Goal: Information Seeking & Learning: Learn about a topic

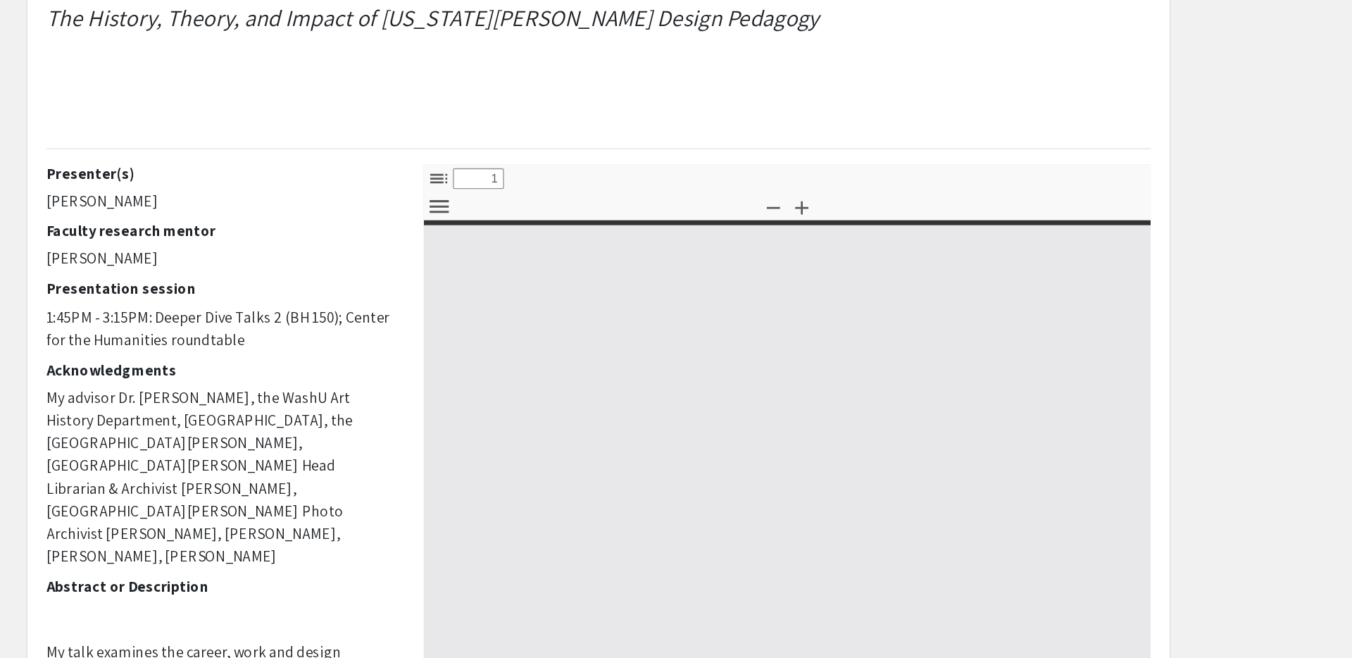
scroll to position [27, 0]
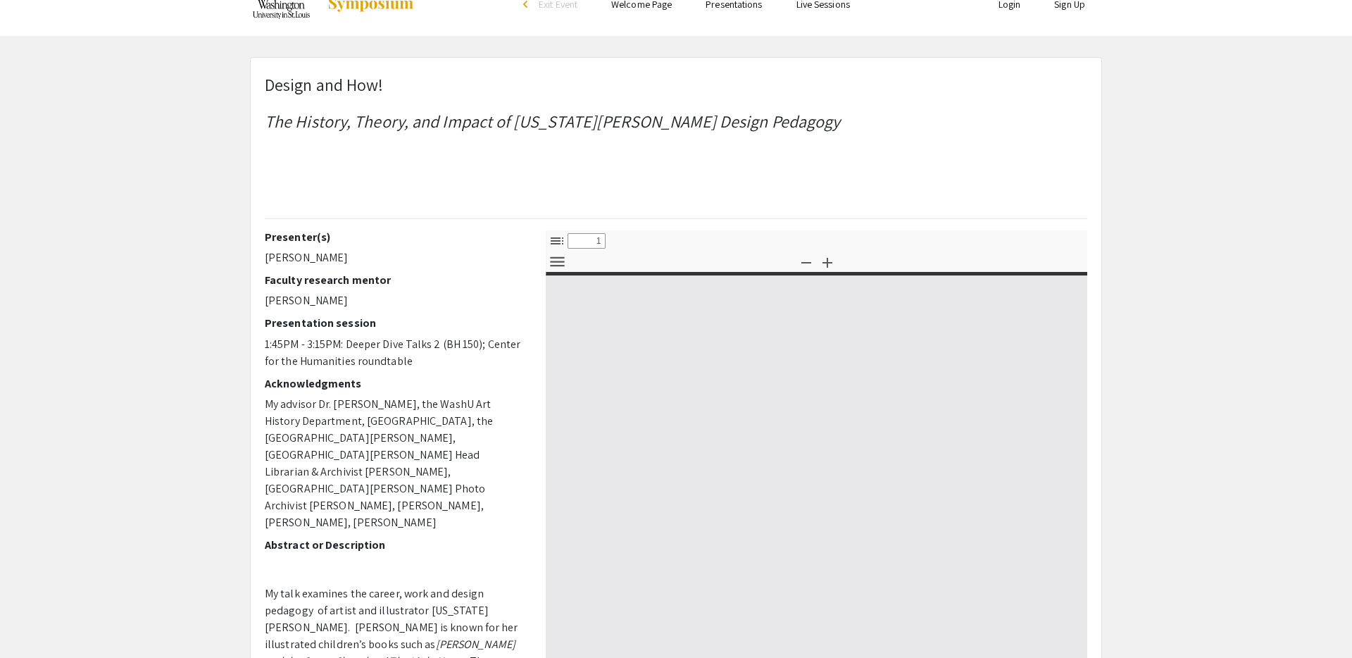
type input "0"
select select "custom"
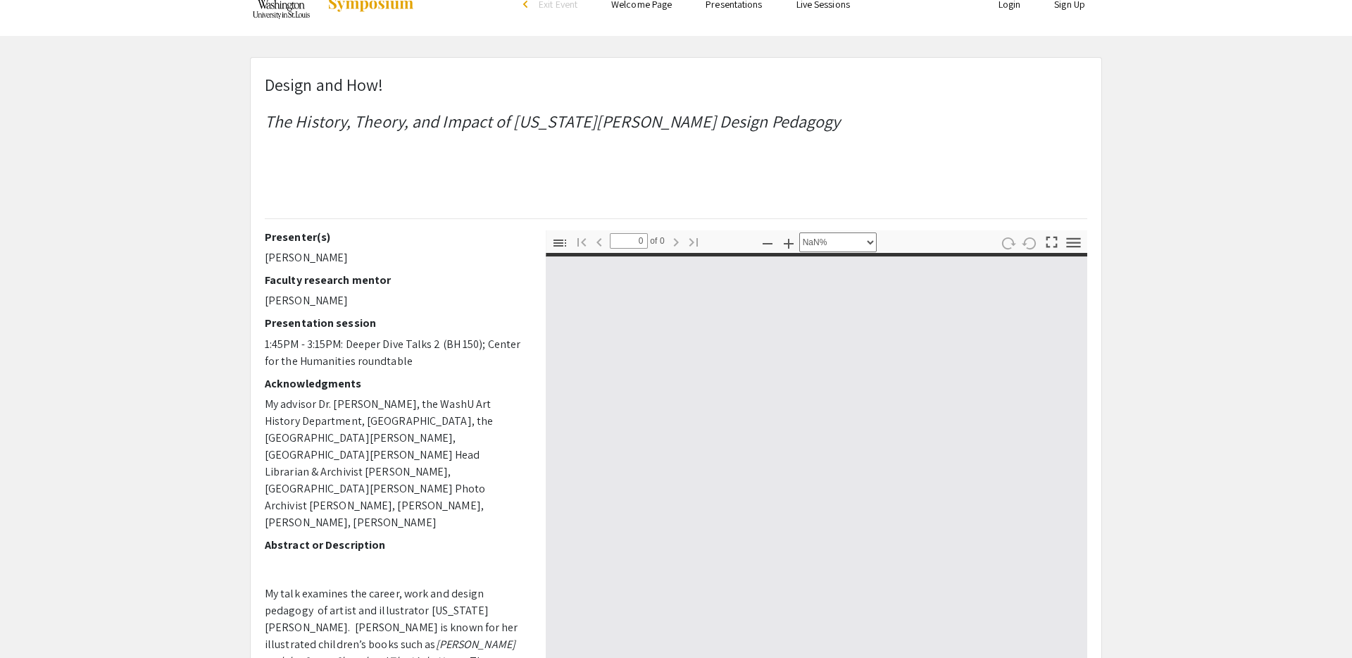
scroll to position [49, 0]
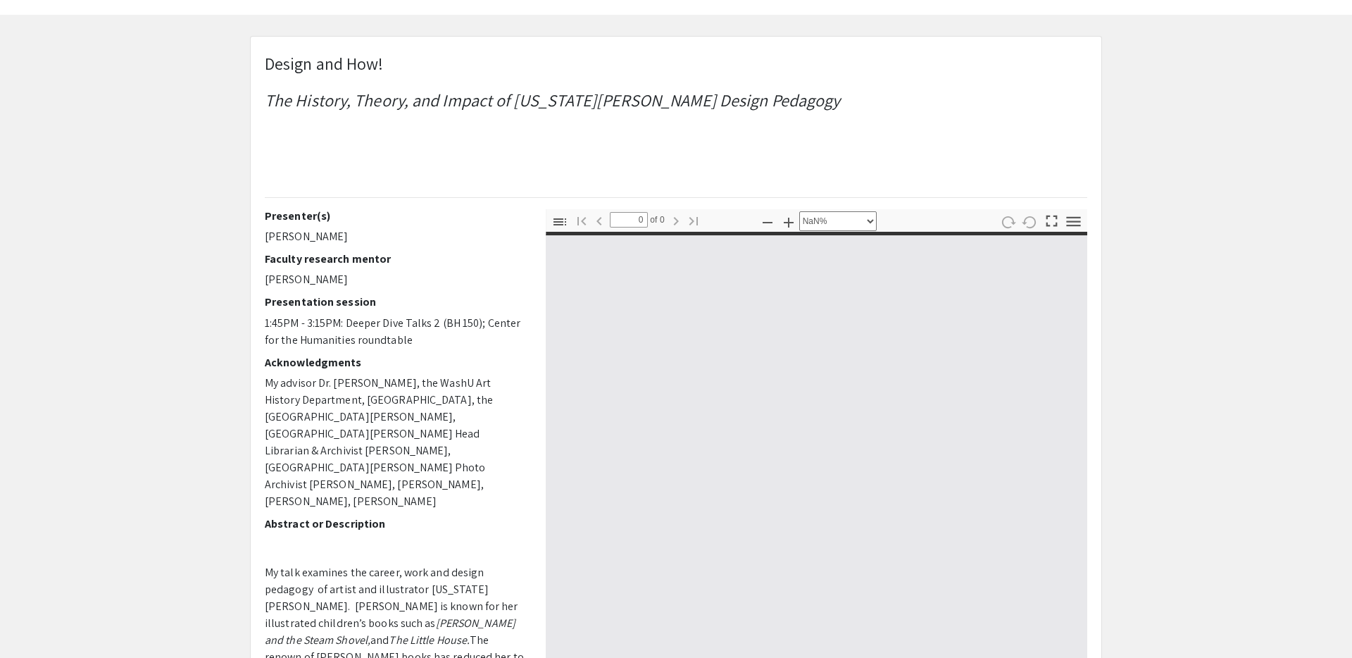
type input "1"
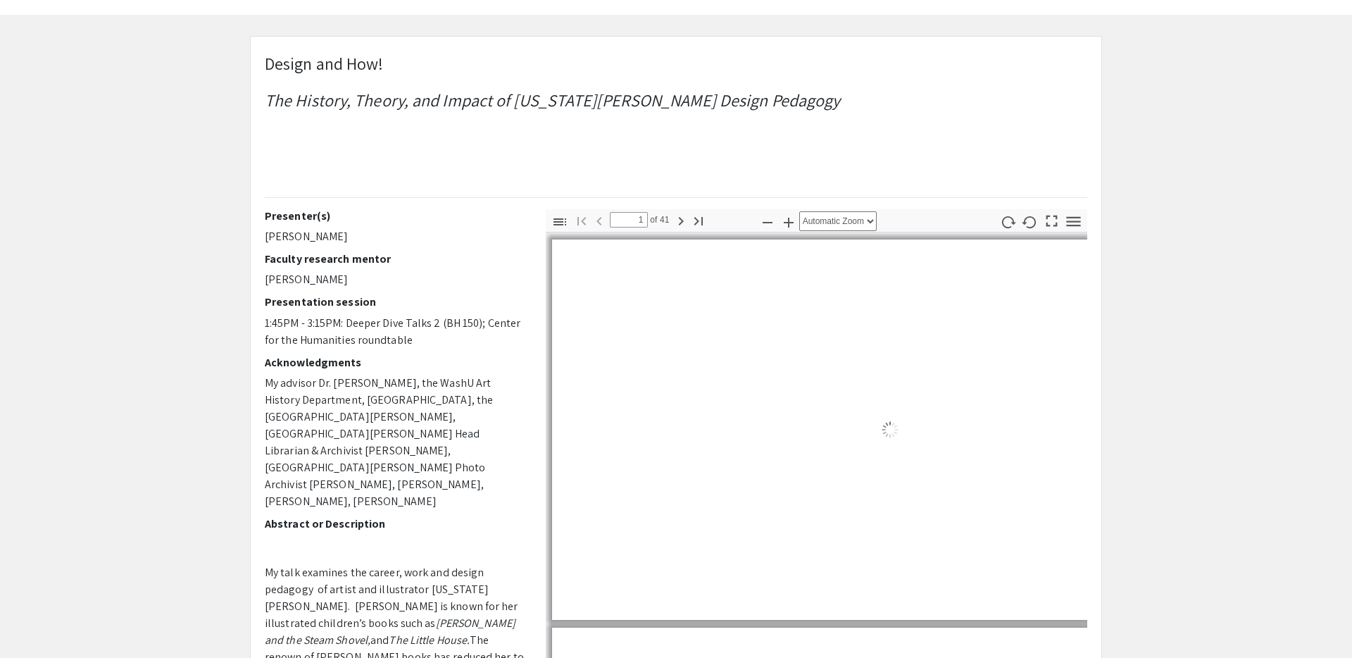
select select "auto"
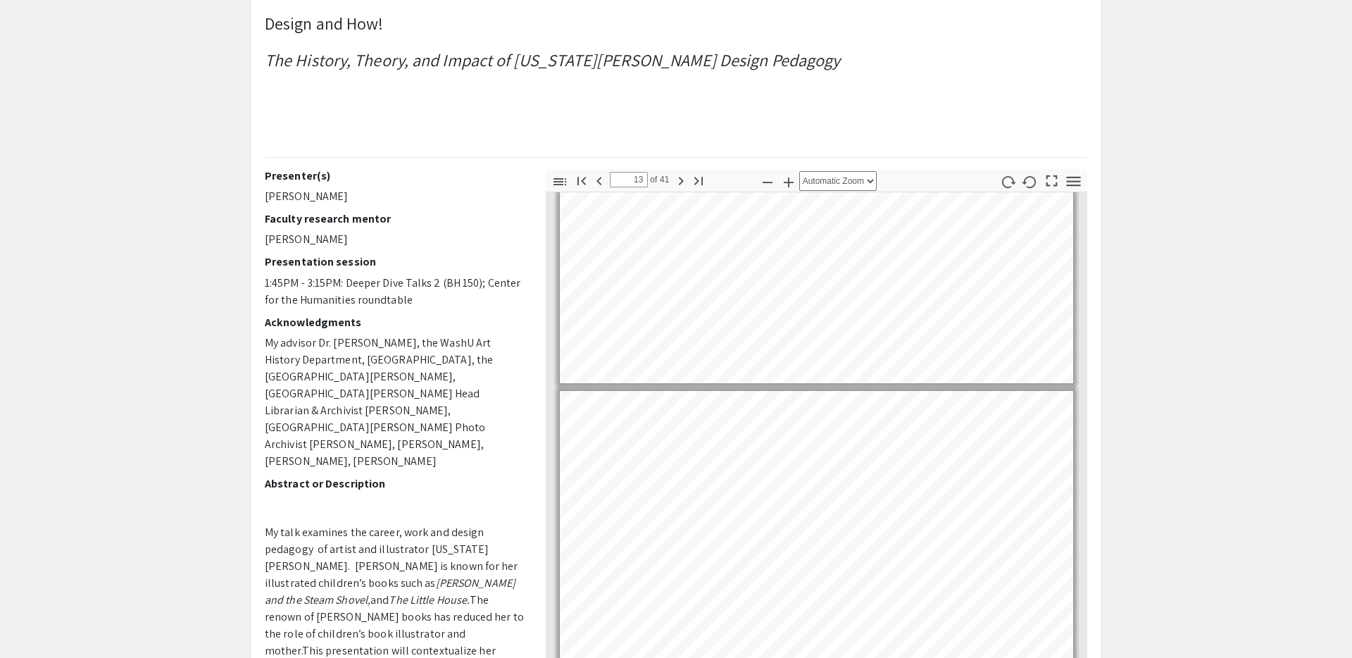
scroll to position [3367, 0]
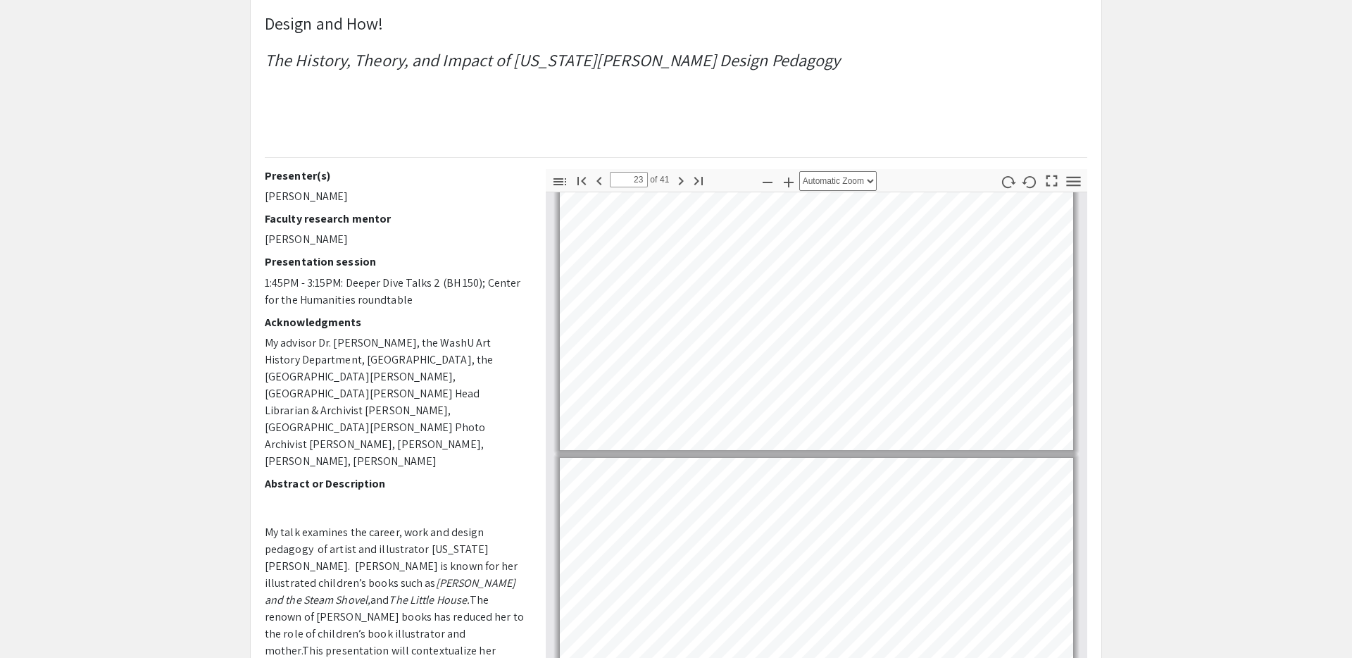
type input "24"
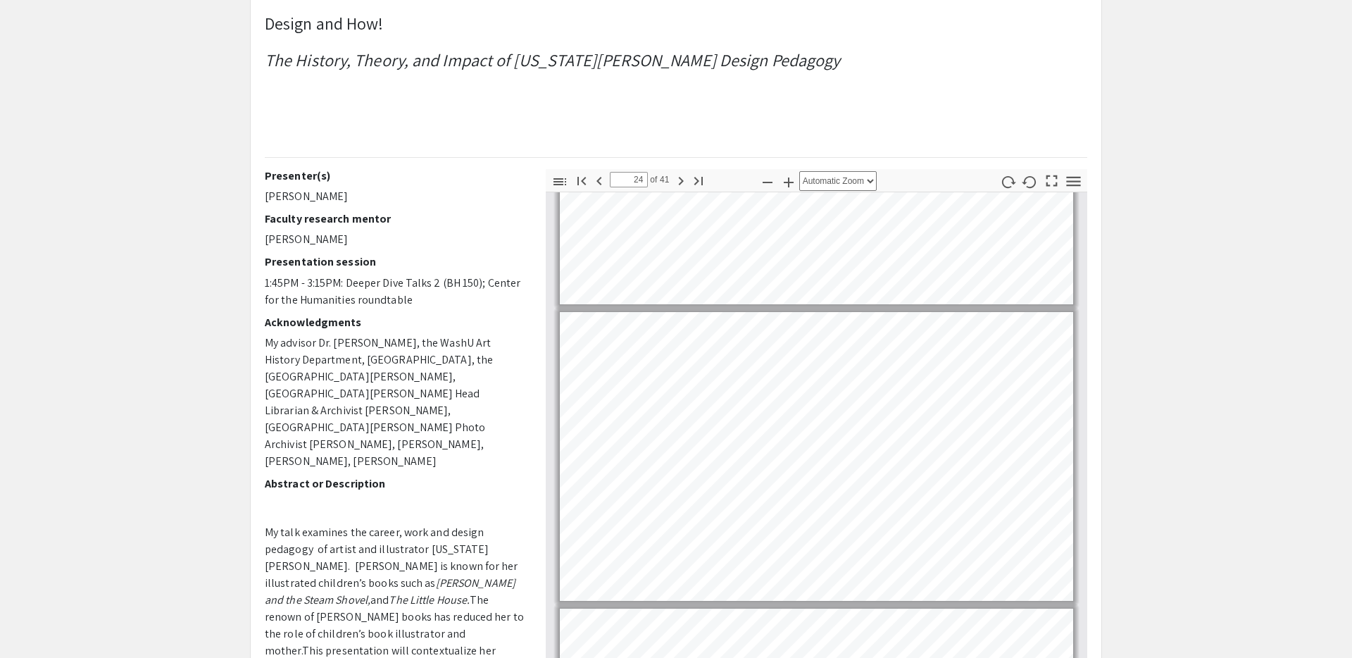
scroll to position [6705, 0]
click at [850, 180] on select "Automatic Zoom Actual Size Page Fit Page Width 50% 100% 125% 150% 200% 300% 400…" at bounding box center [837, 181] width 77 height 20
select select "1"
click at [799, 171] on select "Automatic Zoom Actual Size Page Fit Page Width 50% 100% 125% 150% 200% 300% 400…" at bounding box center [837, 181] width 77 height 20
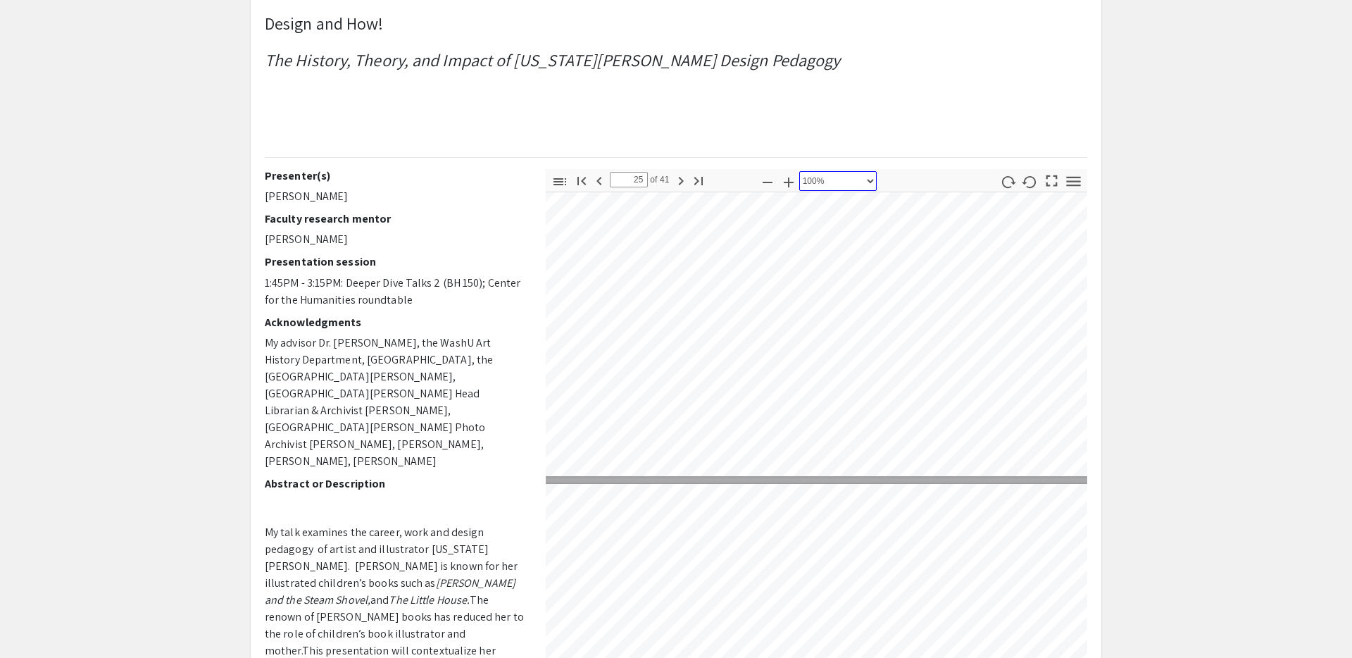
type input "26"
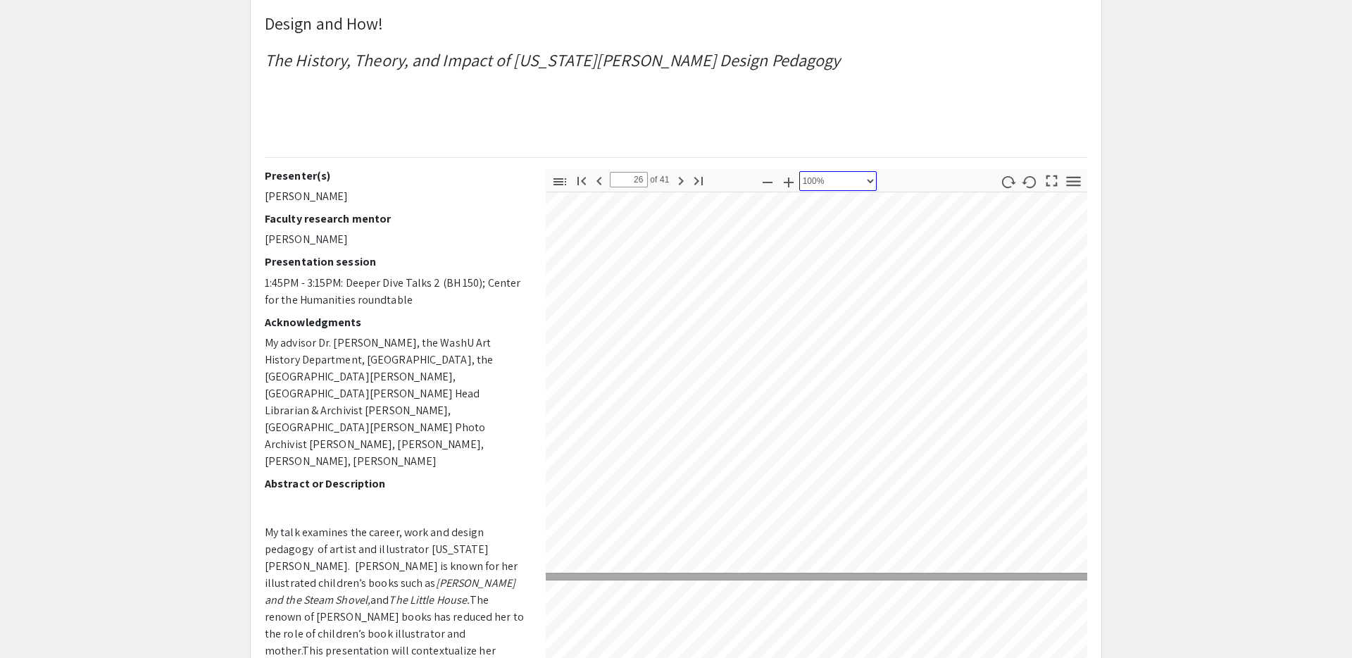
scroll to position [9722, 6]
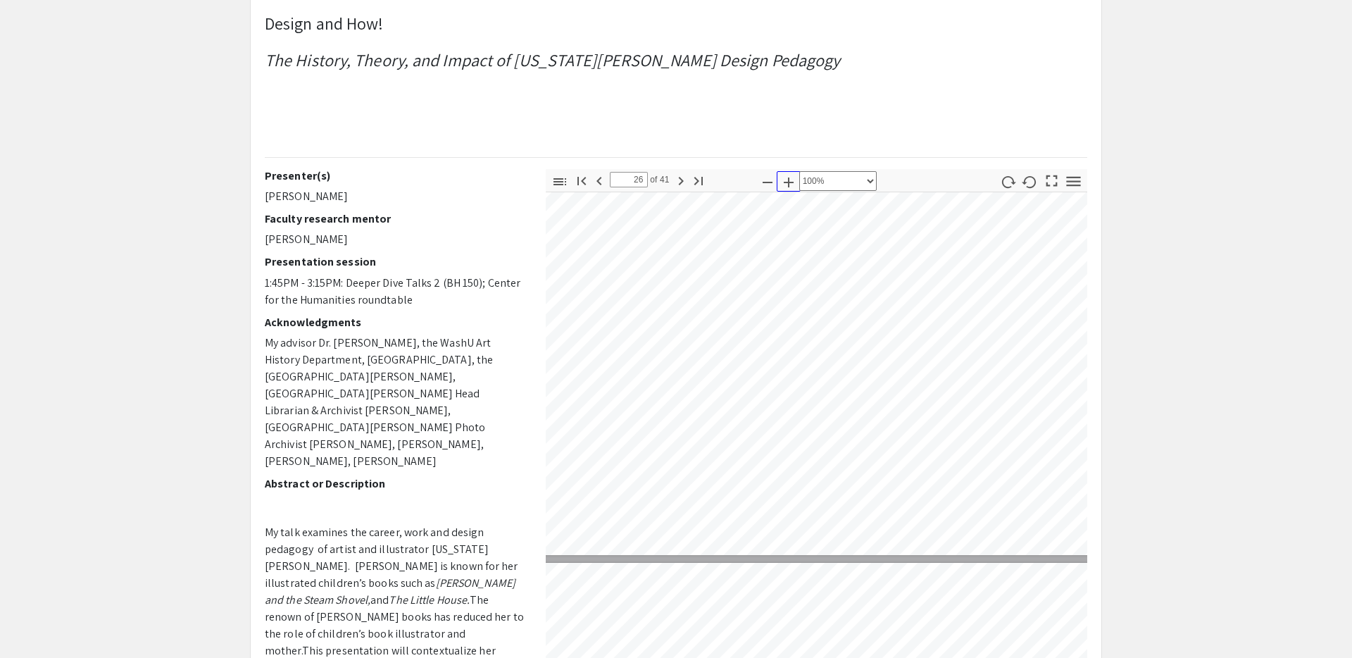
click at [788, 185] on icon "button" at bounding box center [789, 182] width 10 height 10
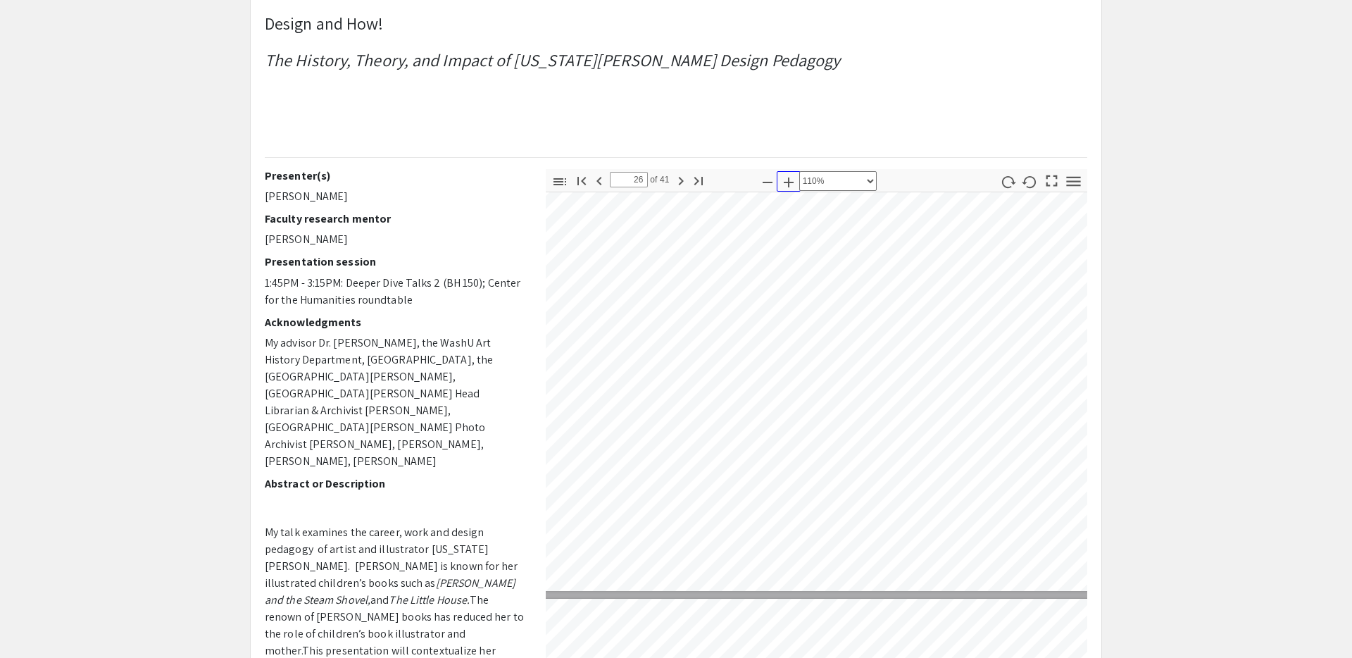
click at [788, 185] on icon "button" at bounding box center [789, 182] width 10 height 10
select select "custom"
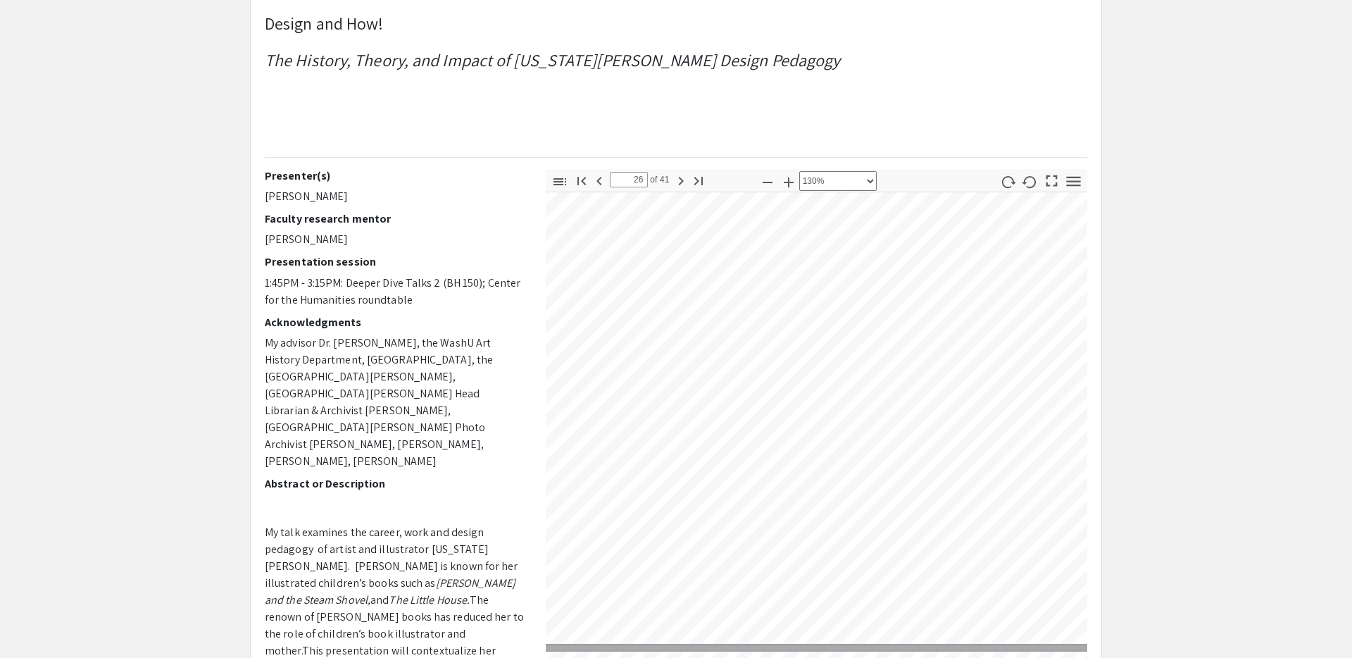
scroll to position [12601, 160]
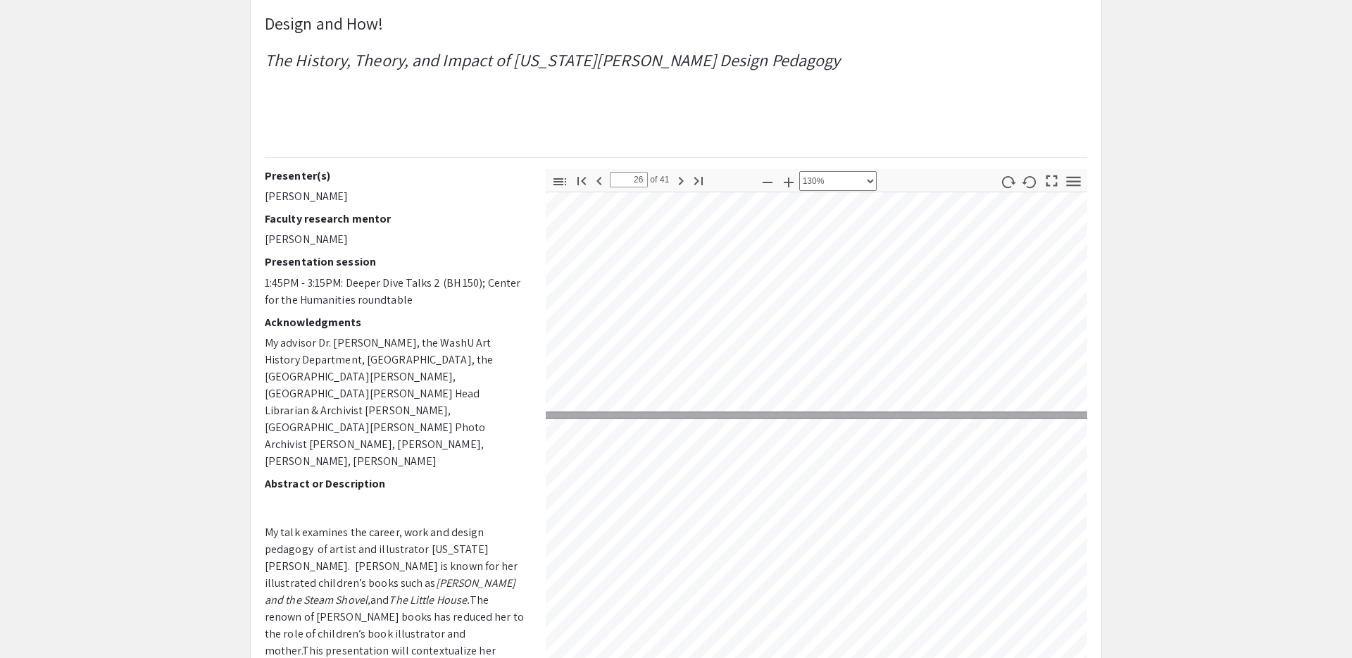
type input "27"
select select "custom"
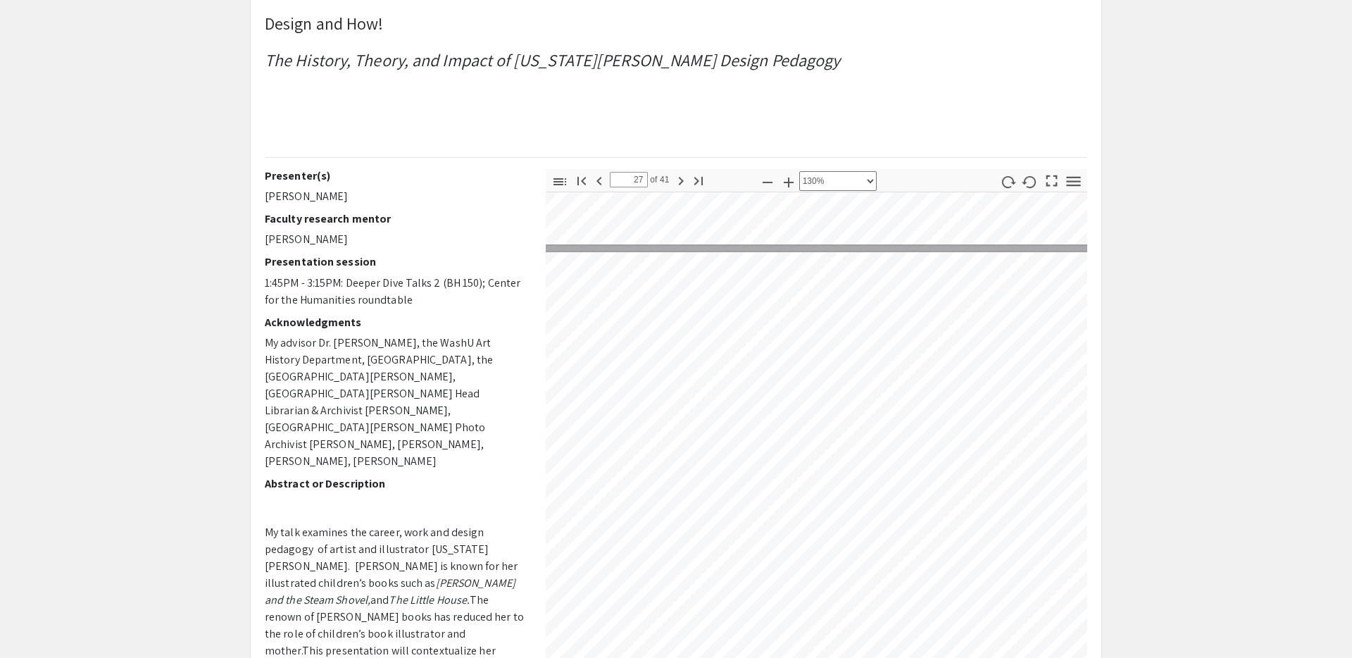
scroll to position [12998, 98]
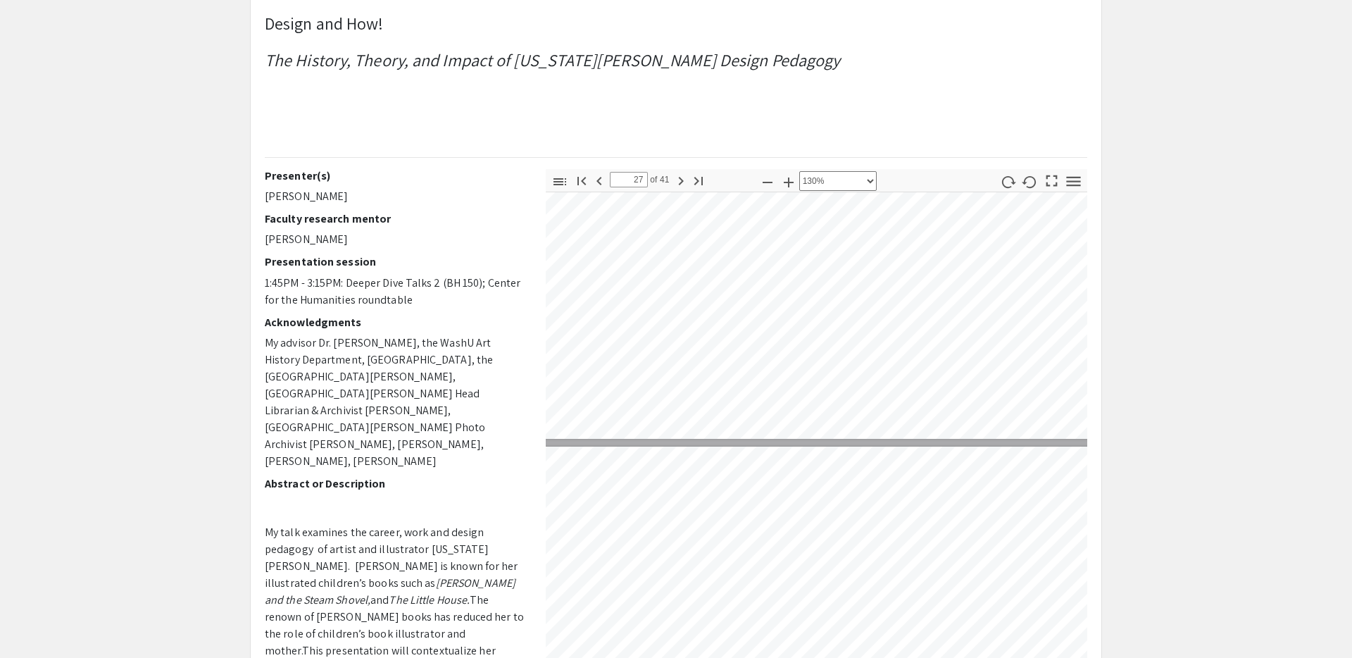
type input "26"
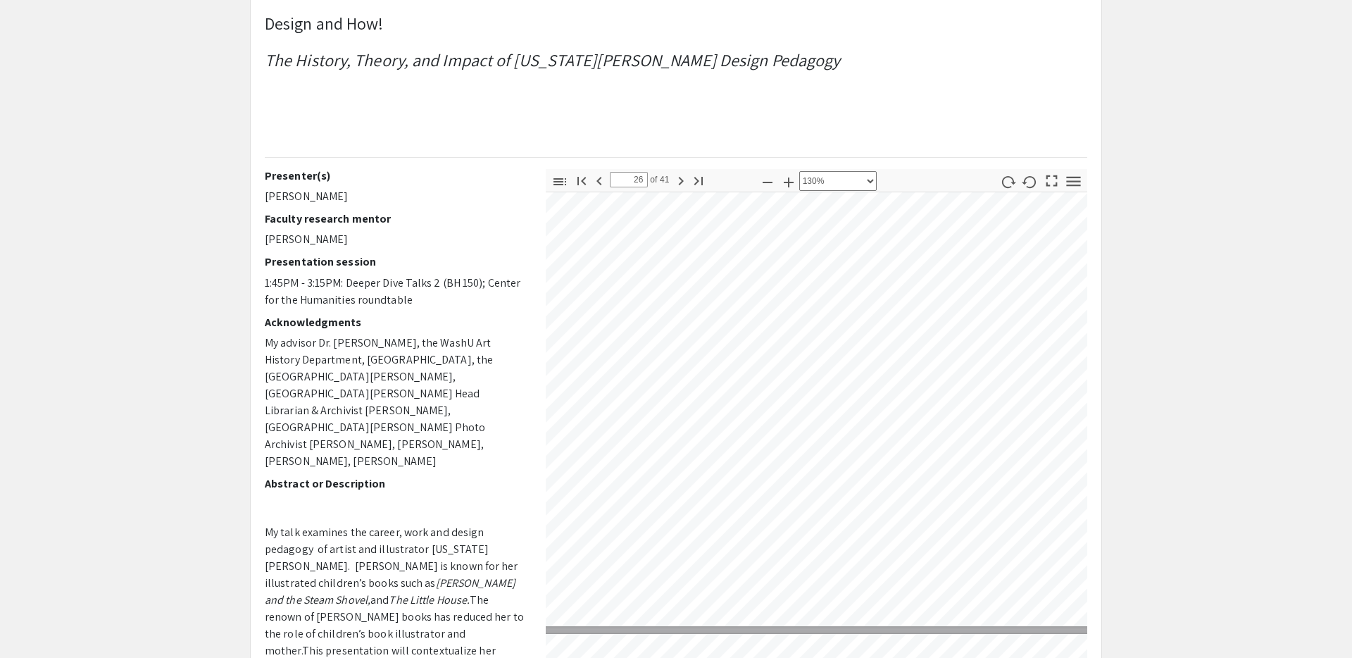
scroll to position [12622, 169]
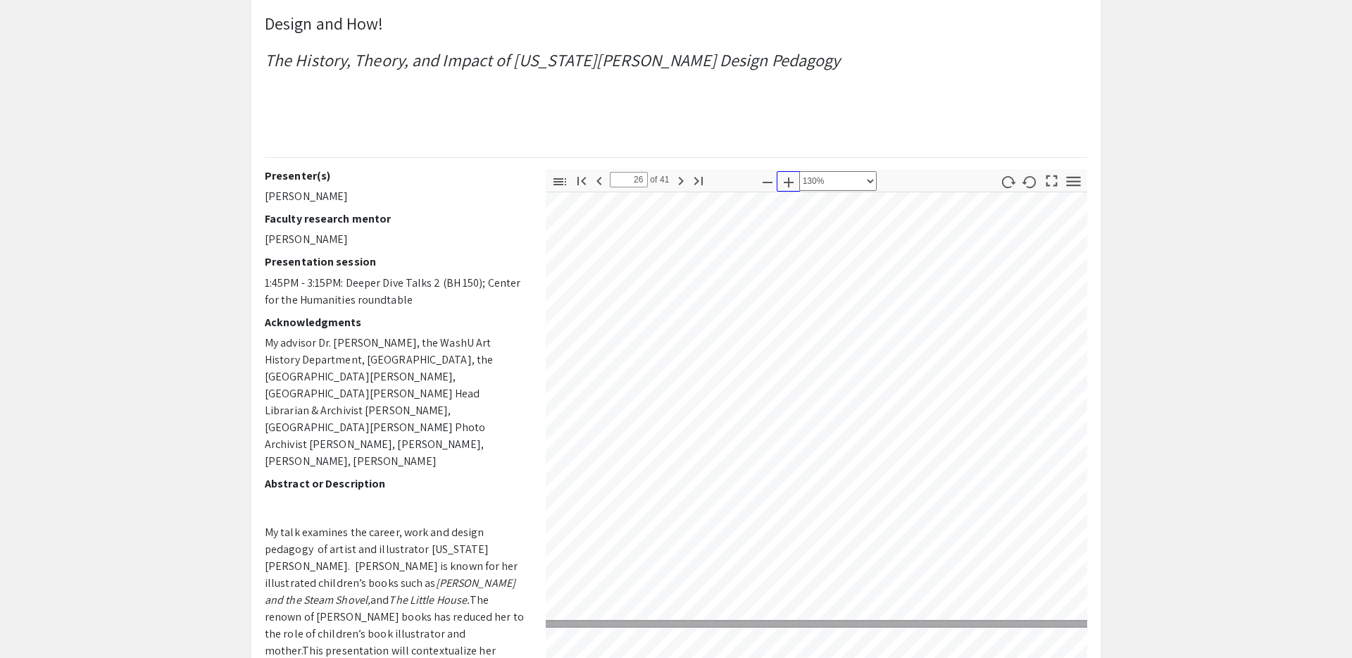
click at [788, 181] on icon "button" at bounding box center [789, 182] width 10 height 10
select select "custom"
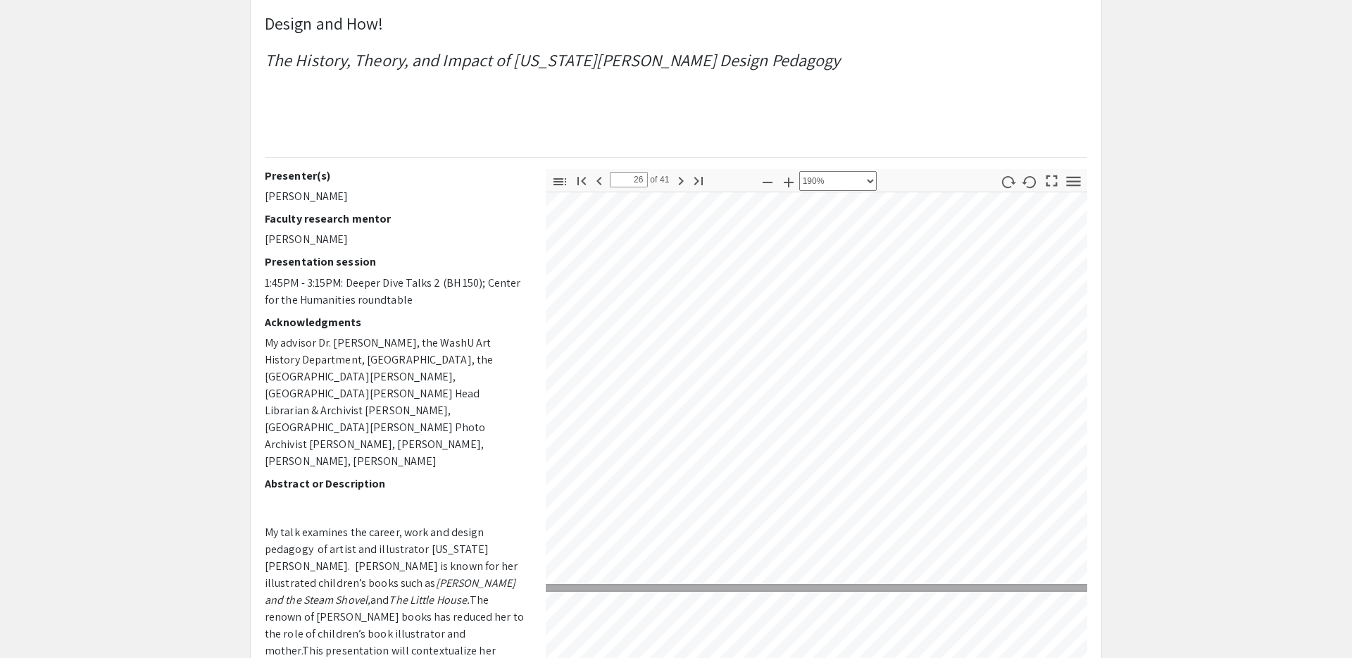
scroll to position [18590, 371]
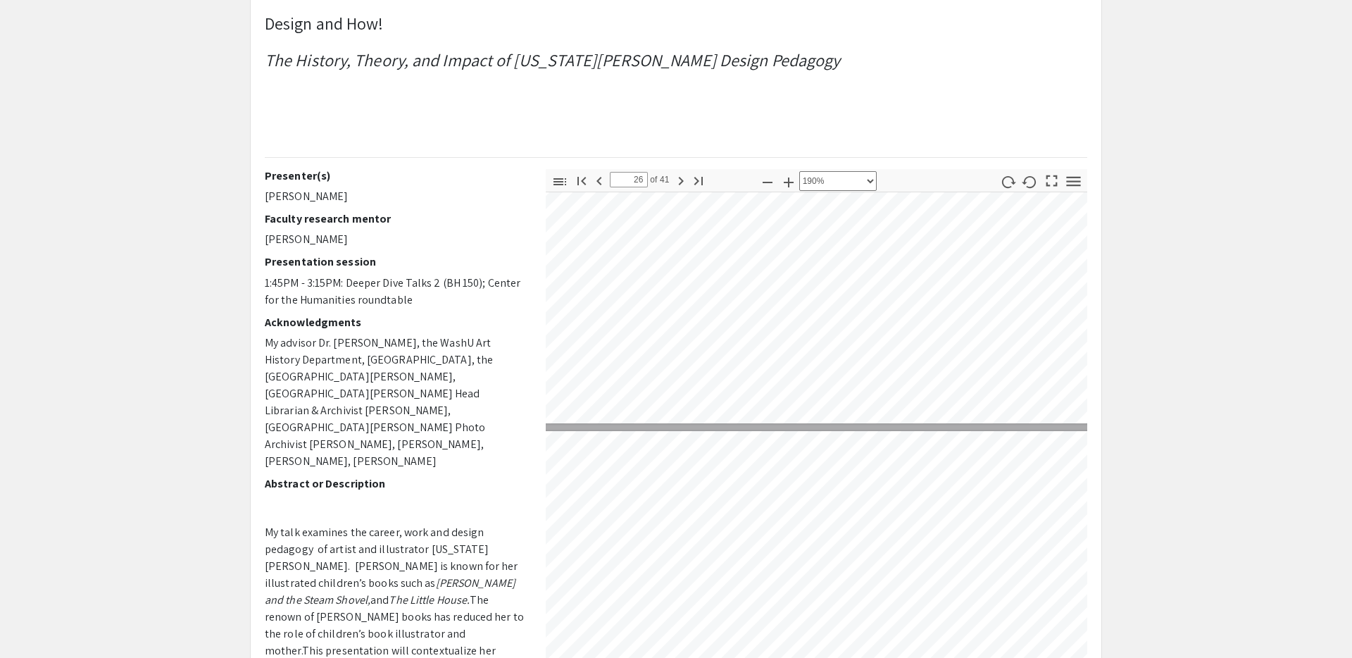
type input "27"
select select "custom"
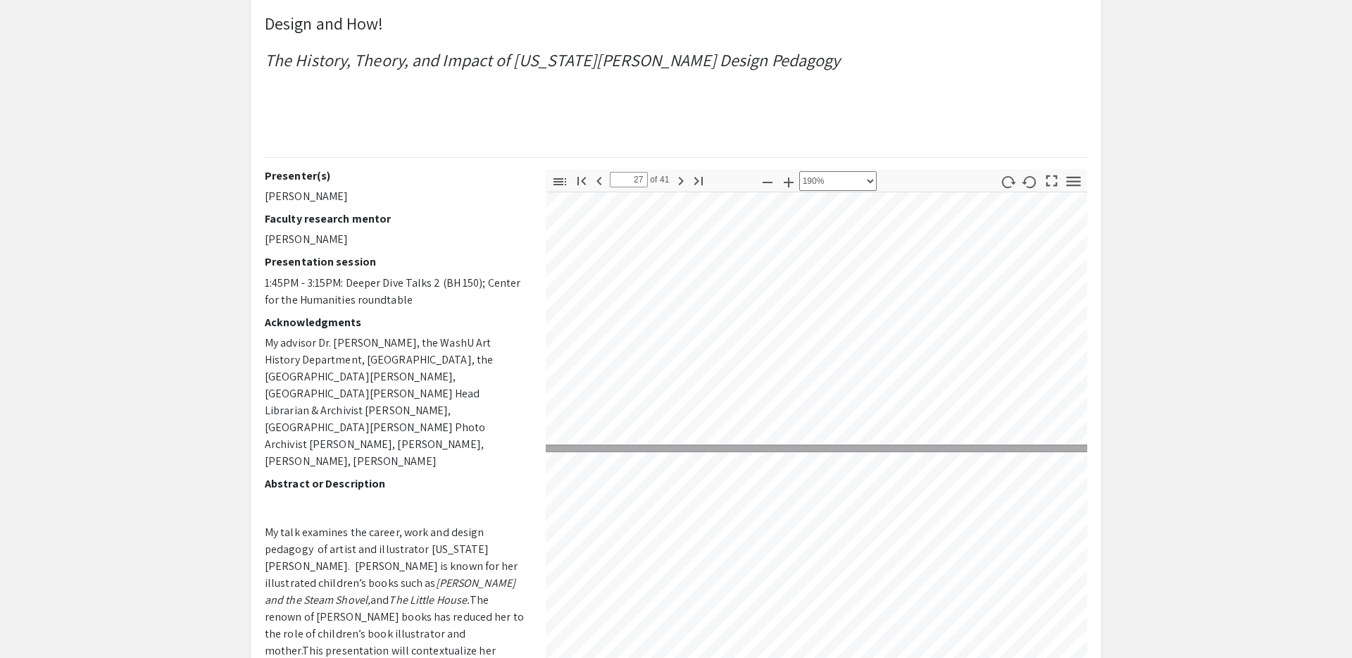
type input "28"
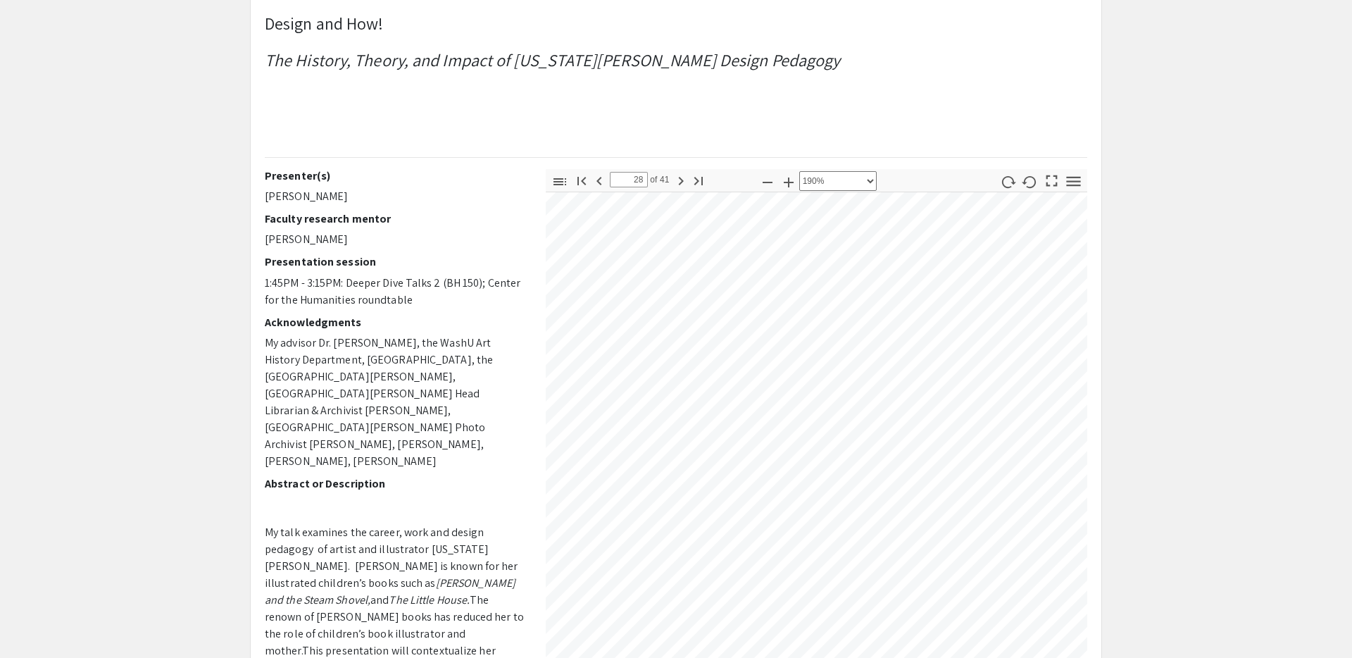
scroll to position [19801, 425]
click at [771, 183] on icon "button" at bounding box center [767, 182] width 17 height 17
select select "custom"
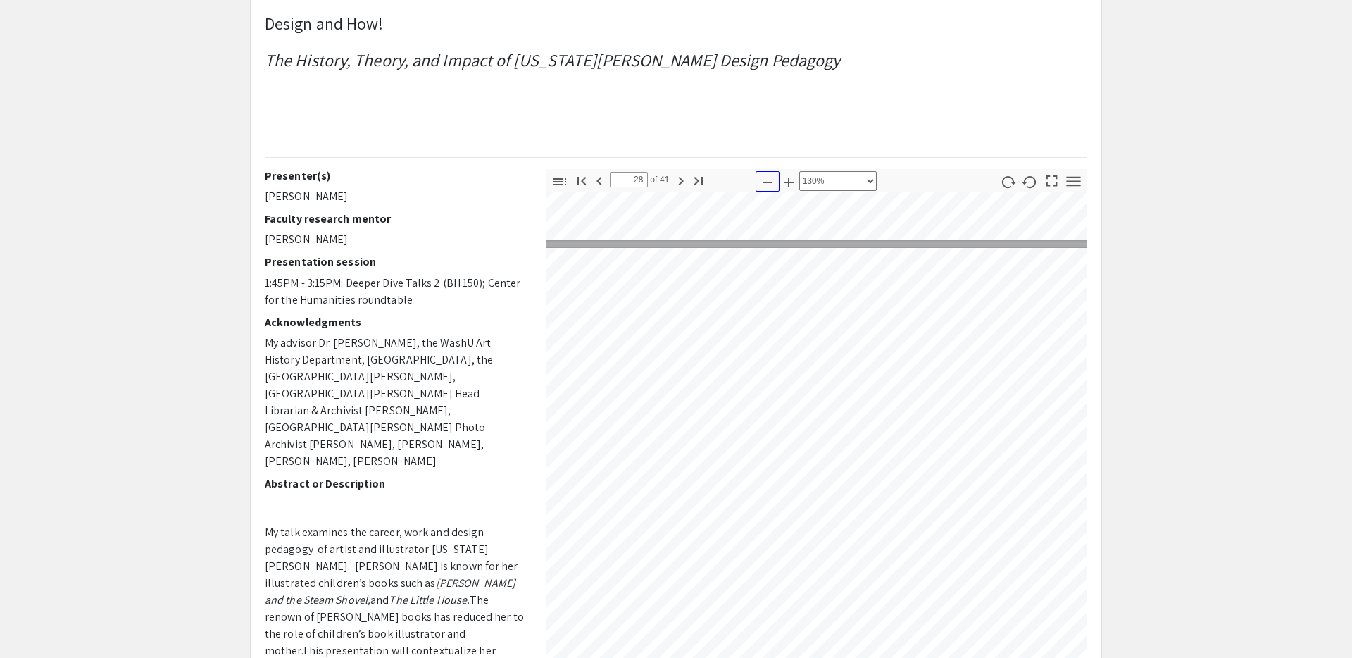
scroll to position [13509, 217]
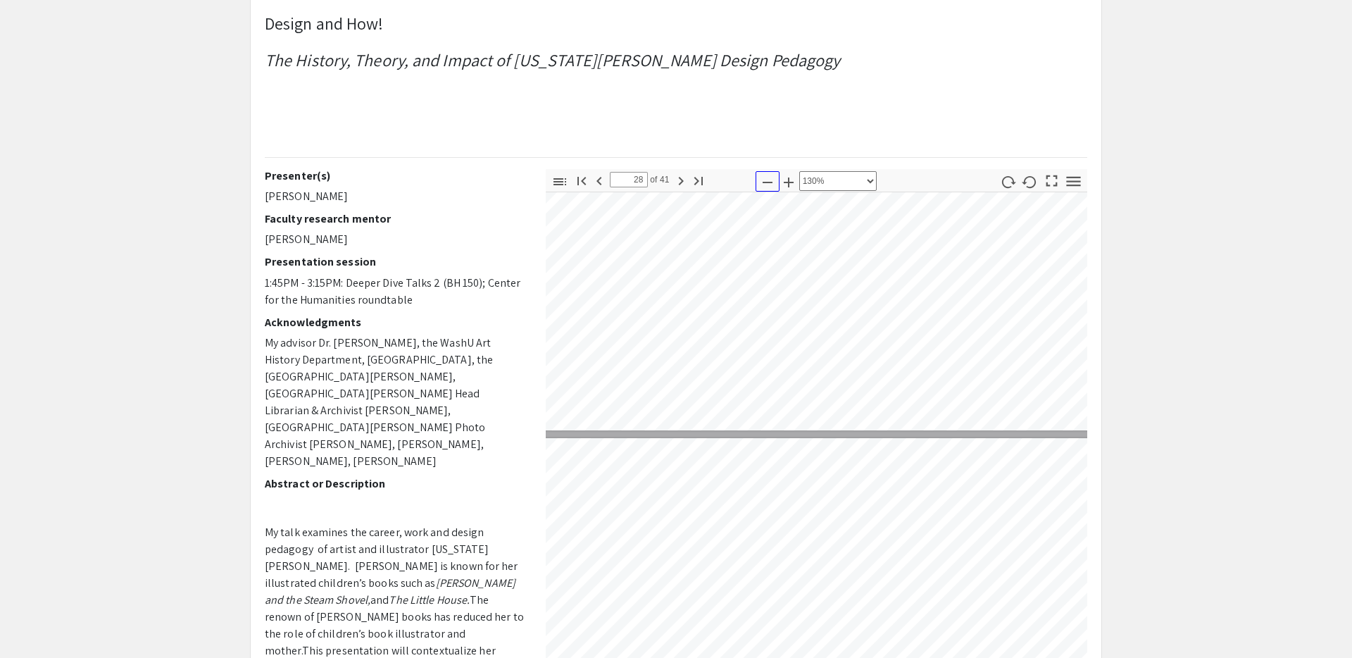
type input "29"
select select "custom"
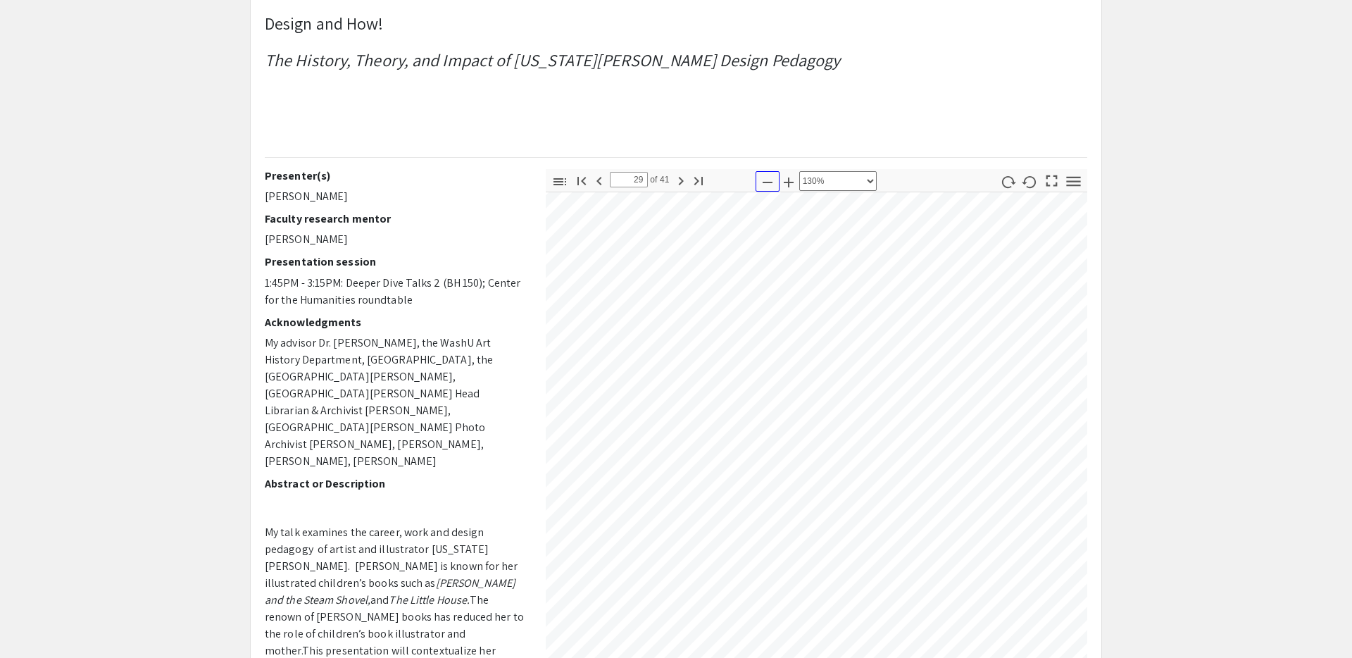
scroll to position [14081, 214]
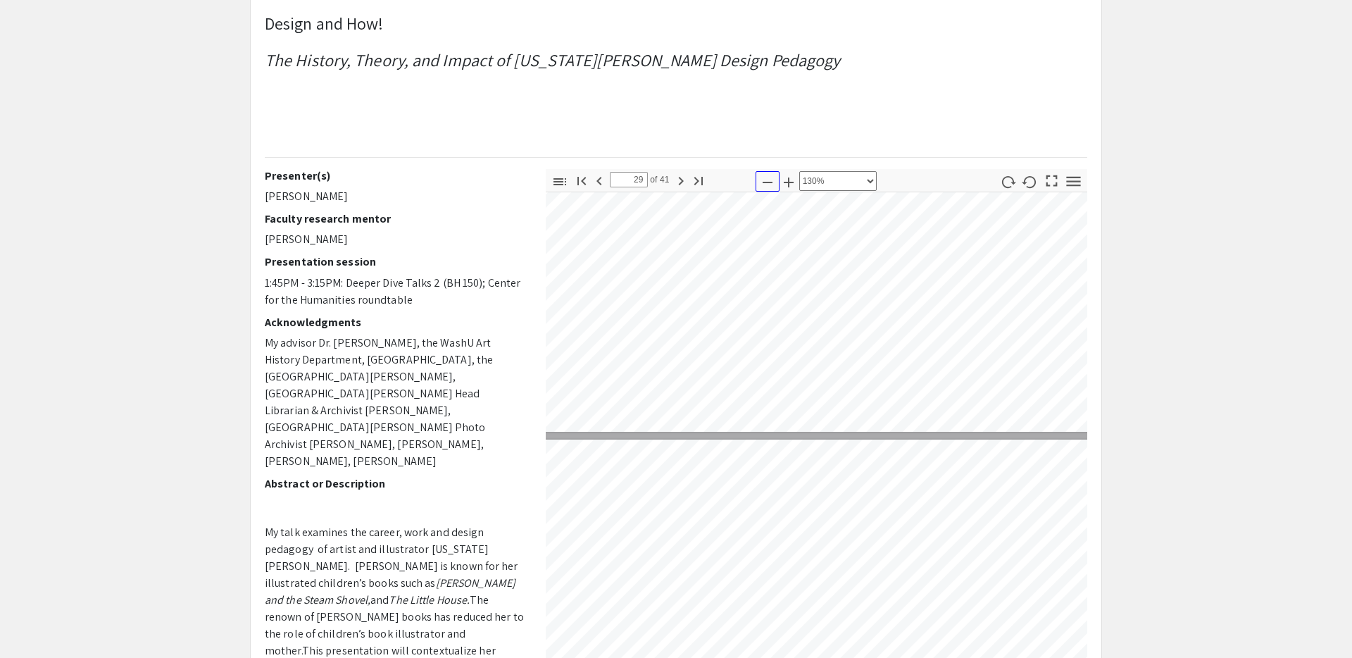
type input "30"
select select "custom"
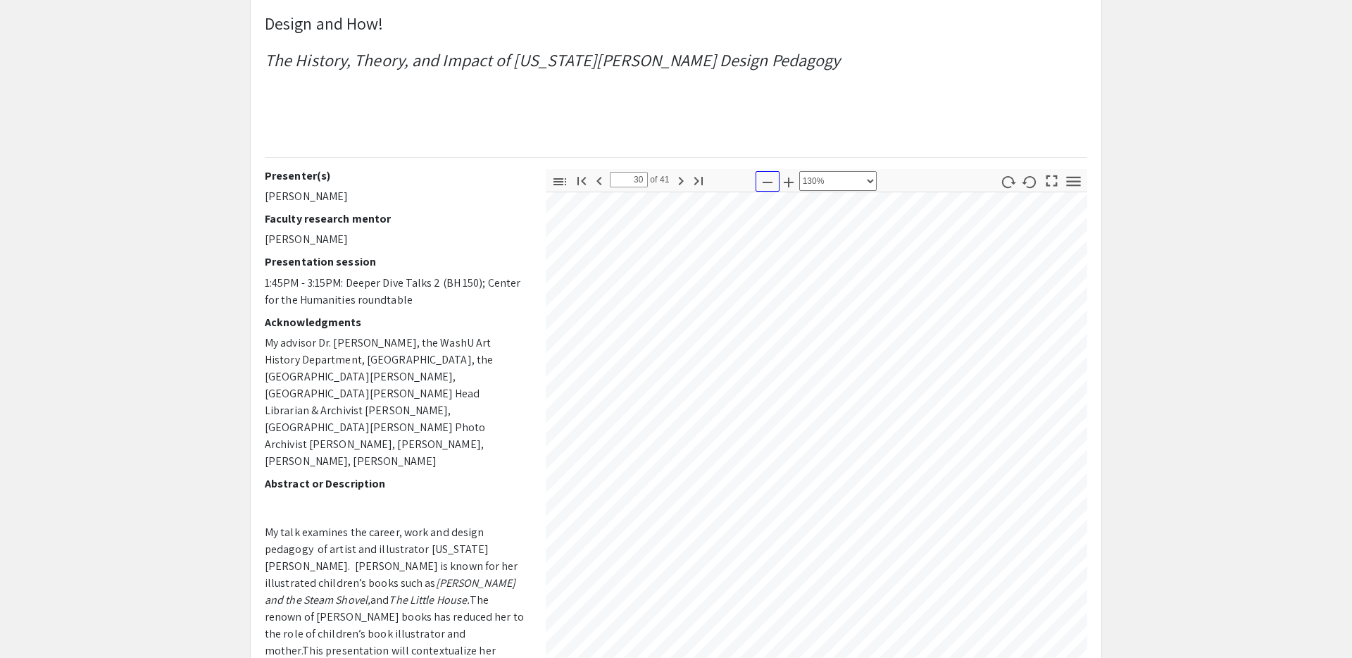
scroll to position [14581, 214]
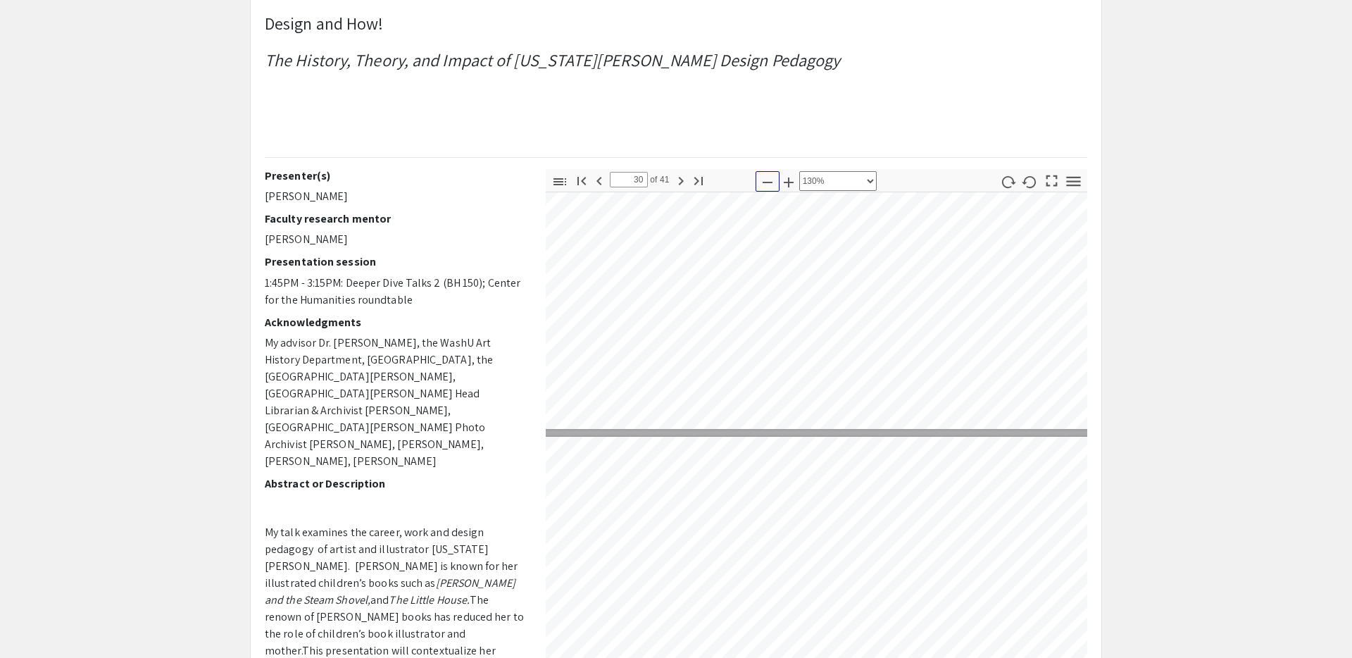
type input "31"
select select "custom"
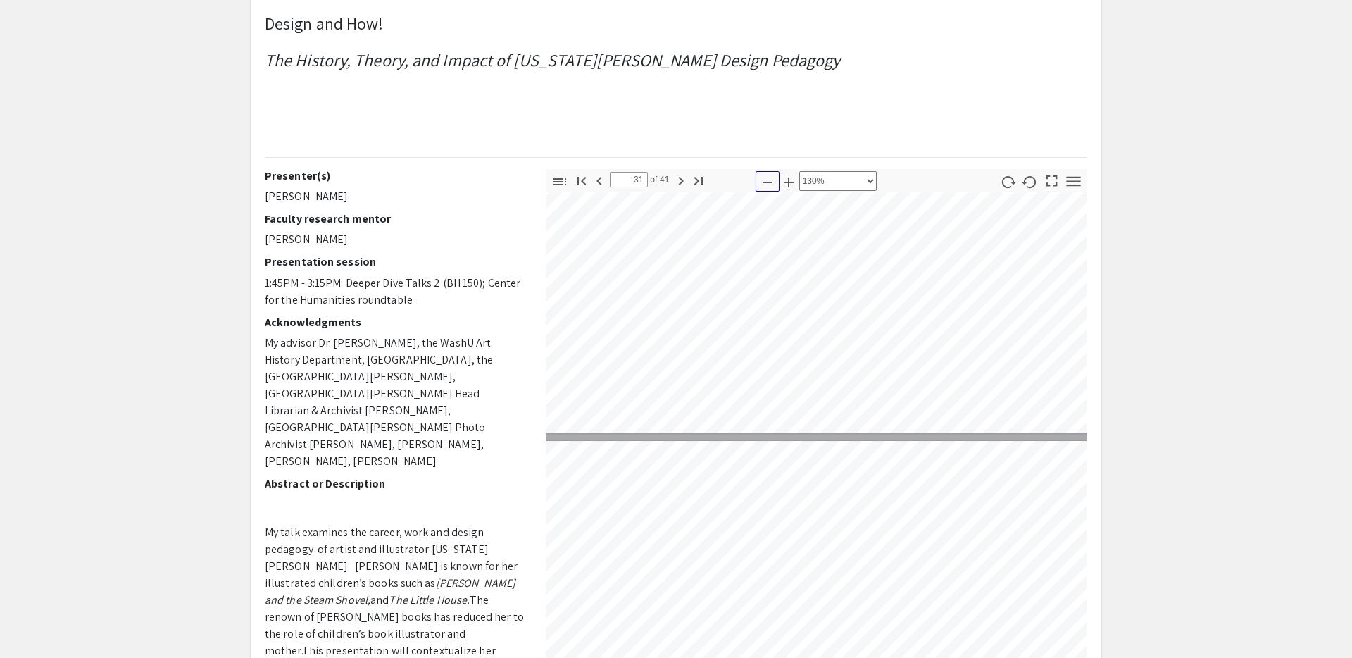
type input "32"
select select "custom"
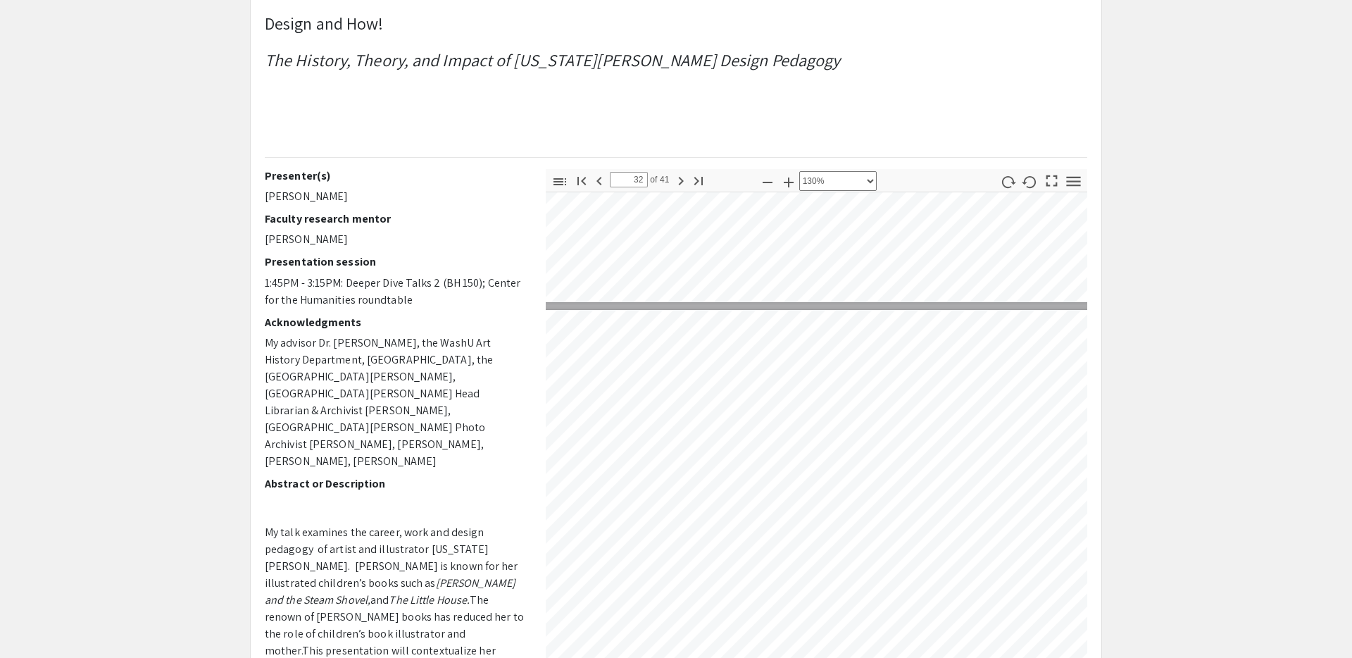
scroll to position [15450, 227]
click at [767, 180] on icon "button" at bounding box center [767, 182] width 17 height 17
type input "31"
select select "custom"
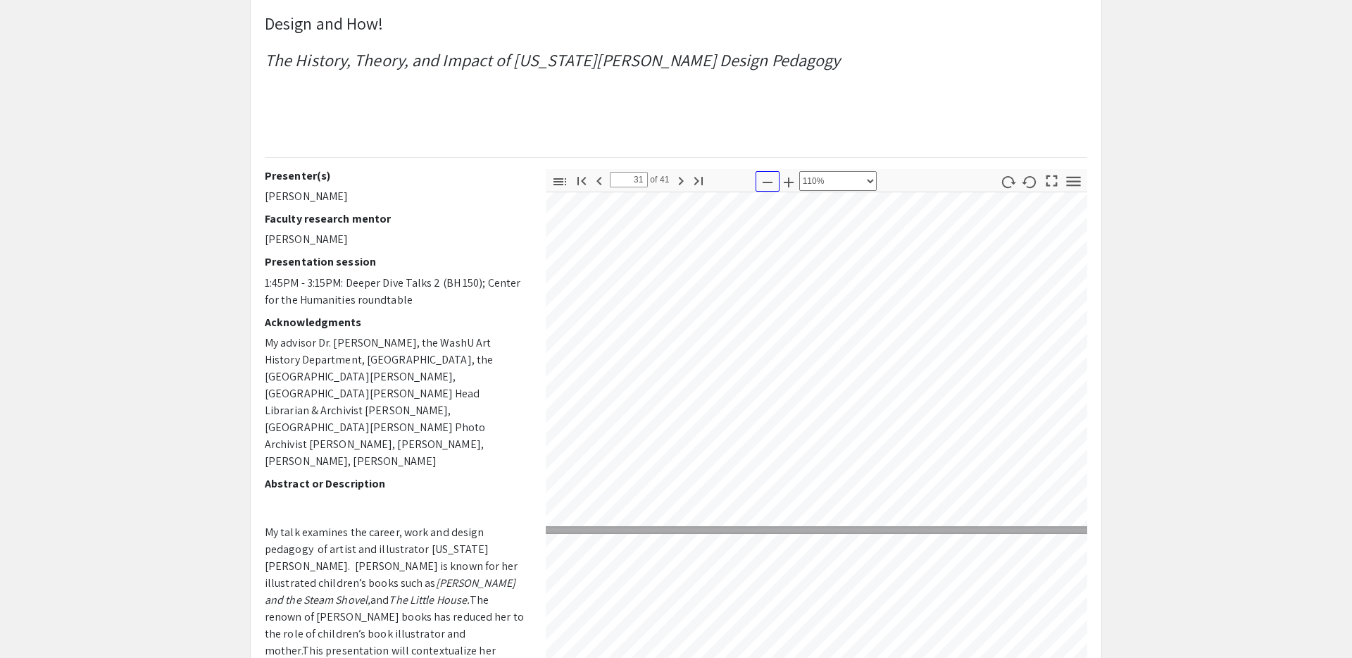
scroll to position [12758, 6]
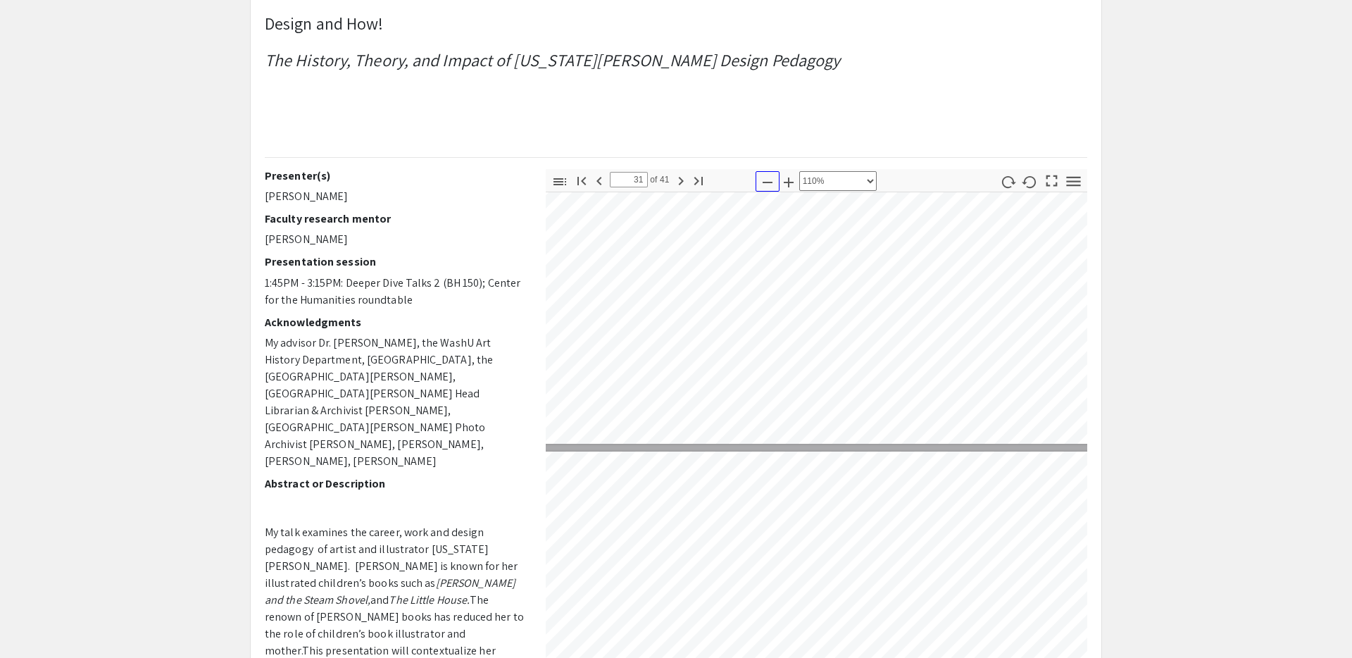
type input "32"
select select "custom"
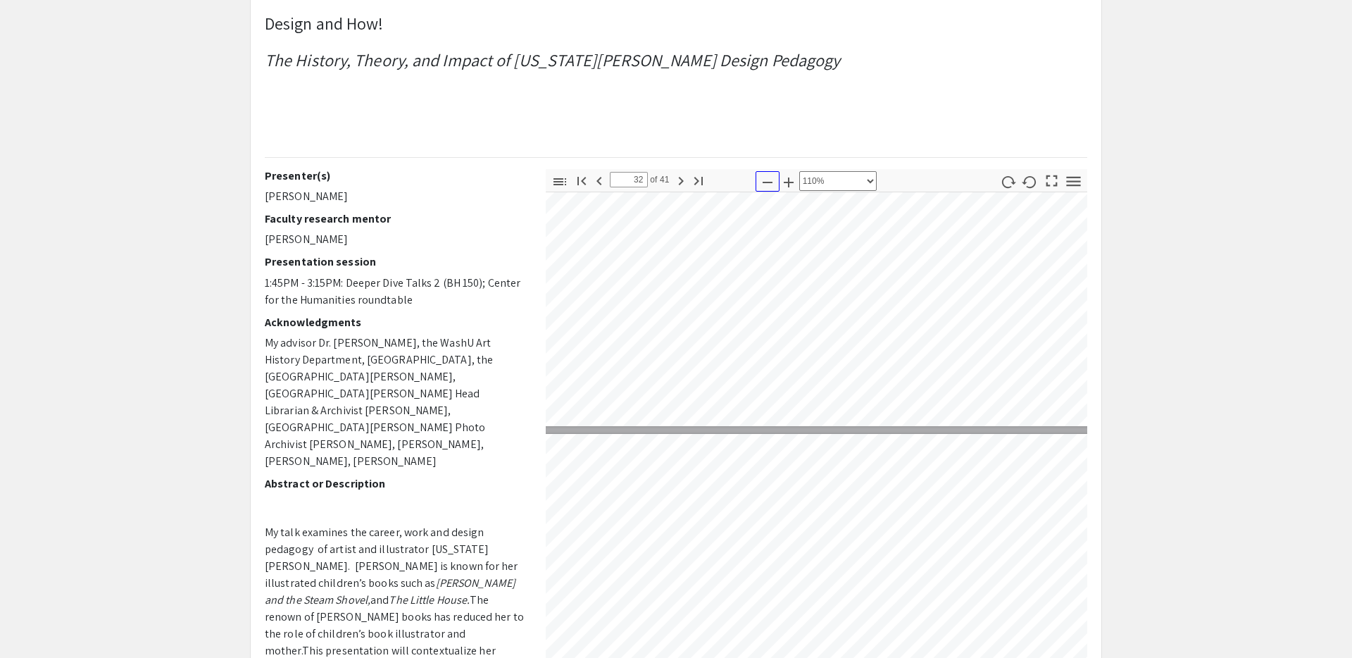
type input "33"
select select "custom"
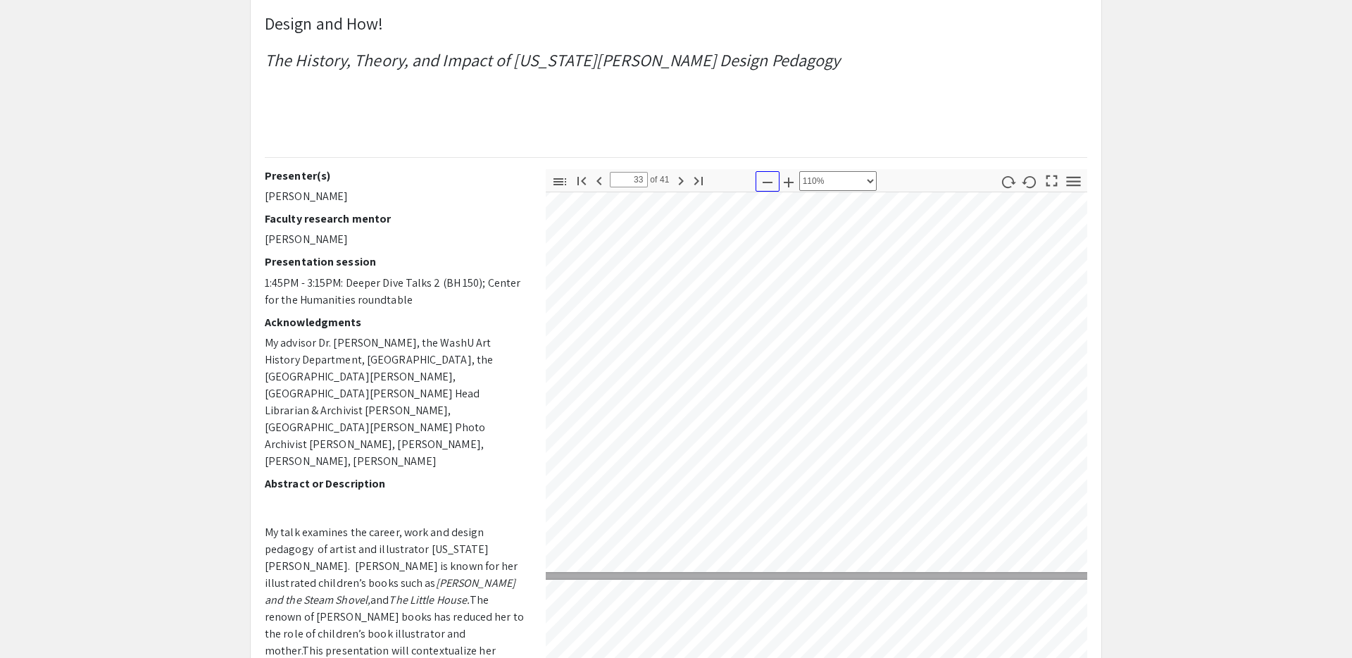
scroll to position [13679, 92]
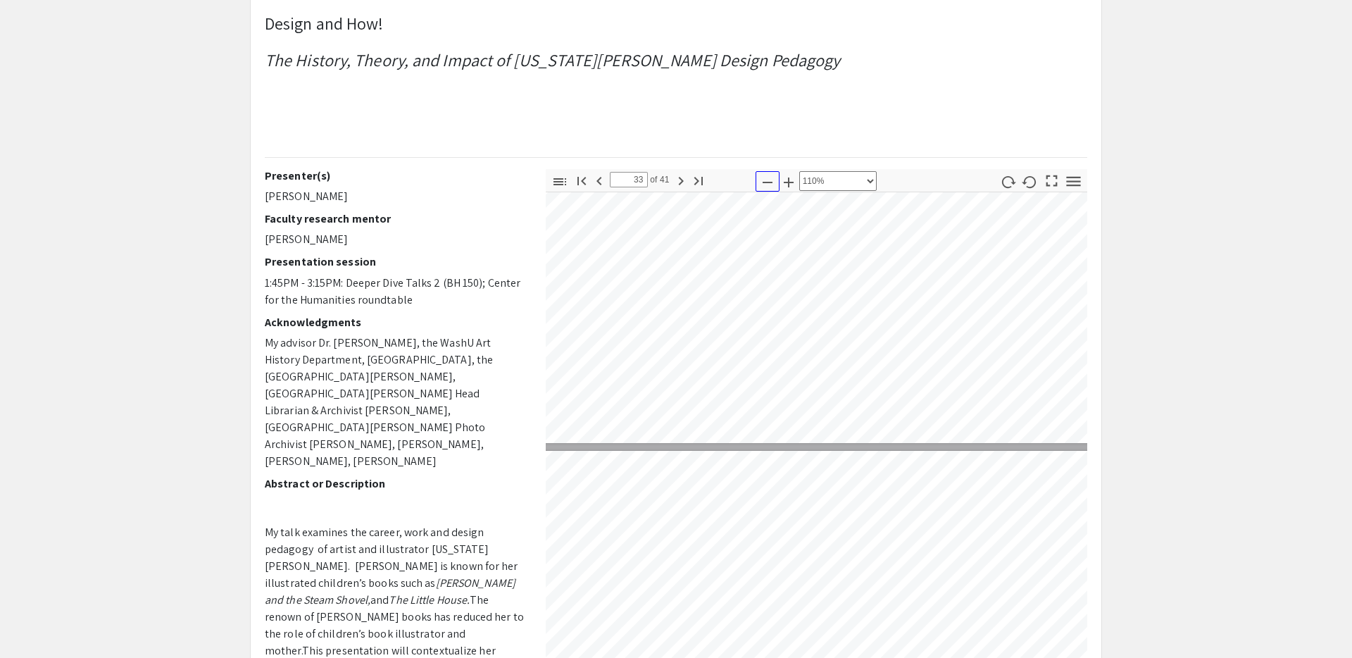
type input "34"
select select "custom"
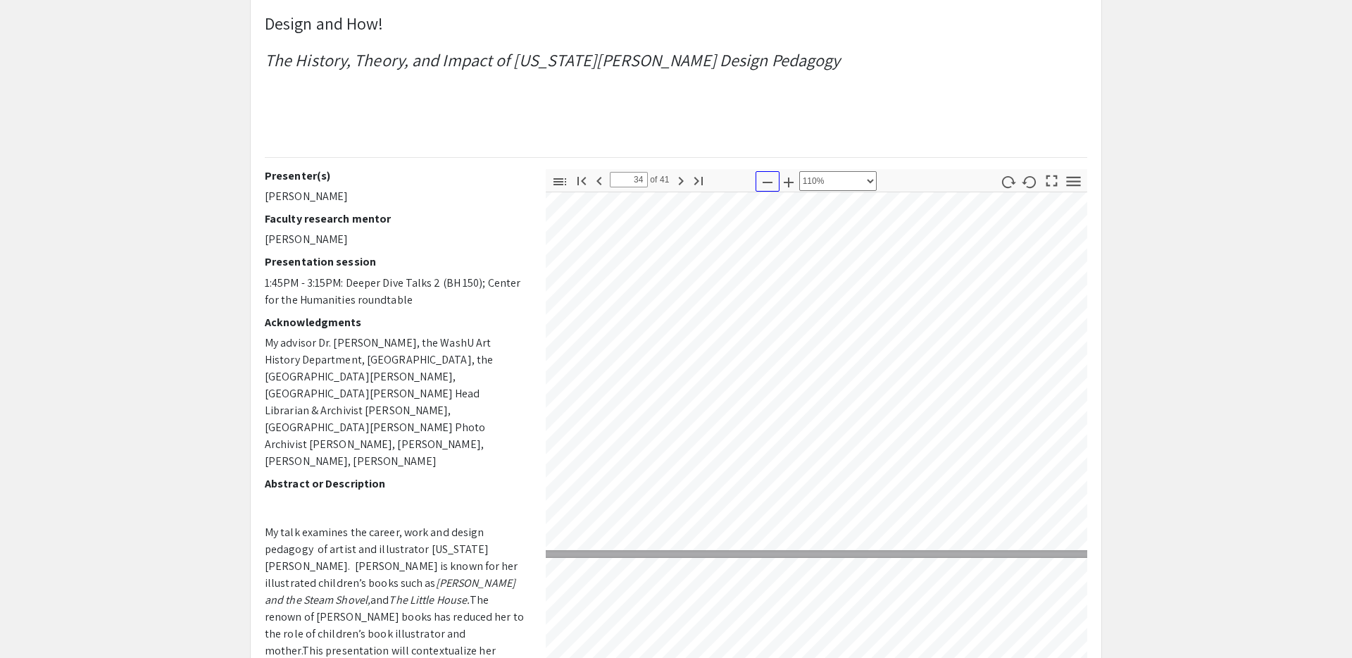
scroll to position [14124, 92]
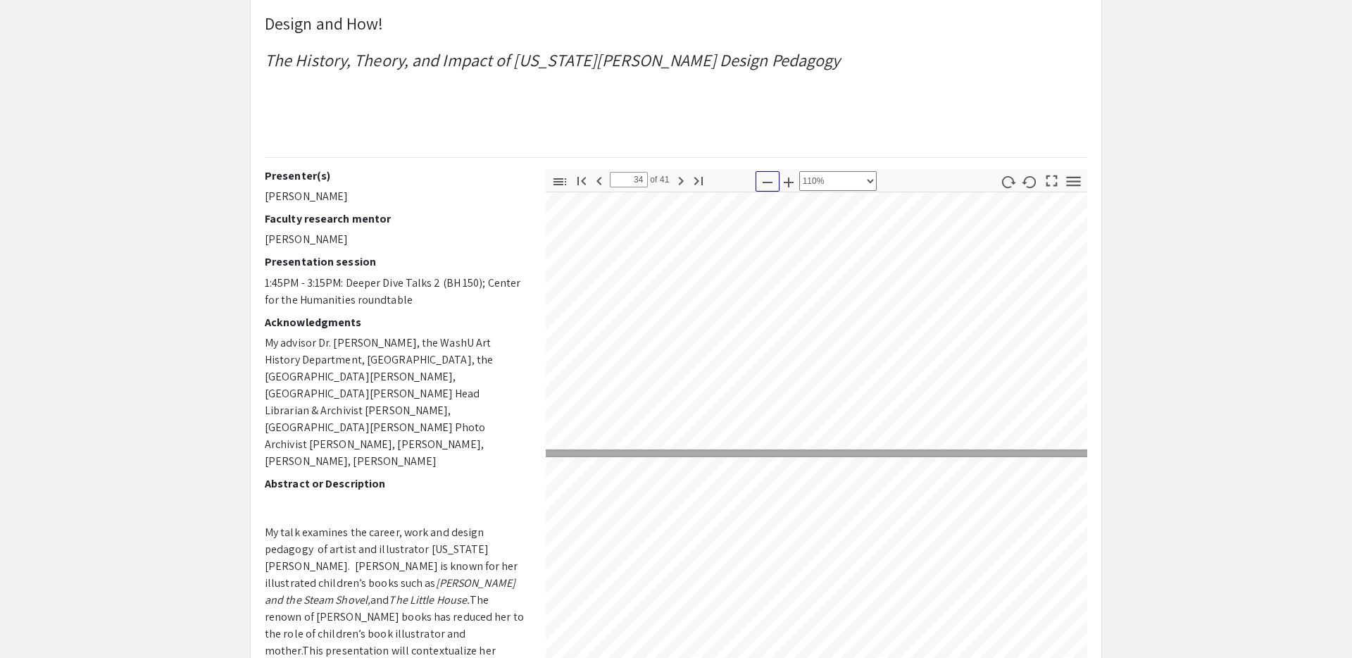
type input "35"
select select "custom"
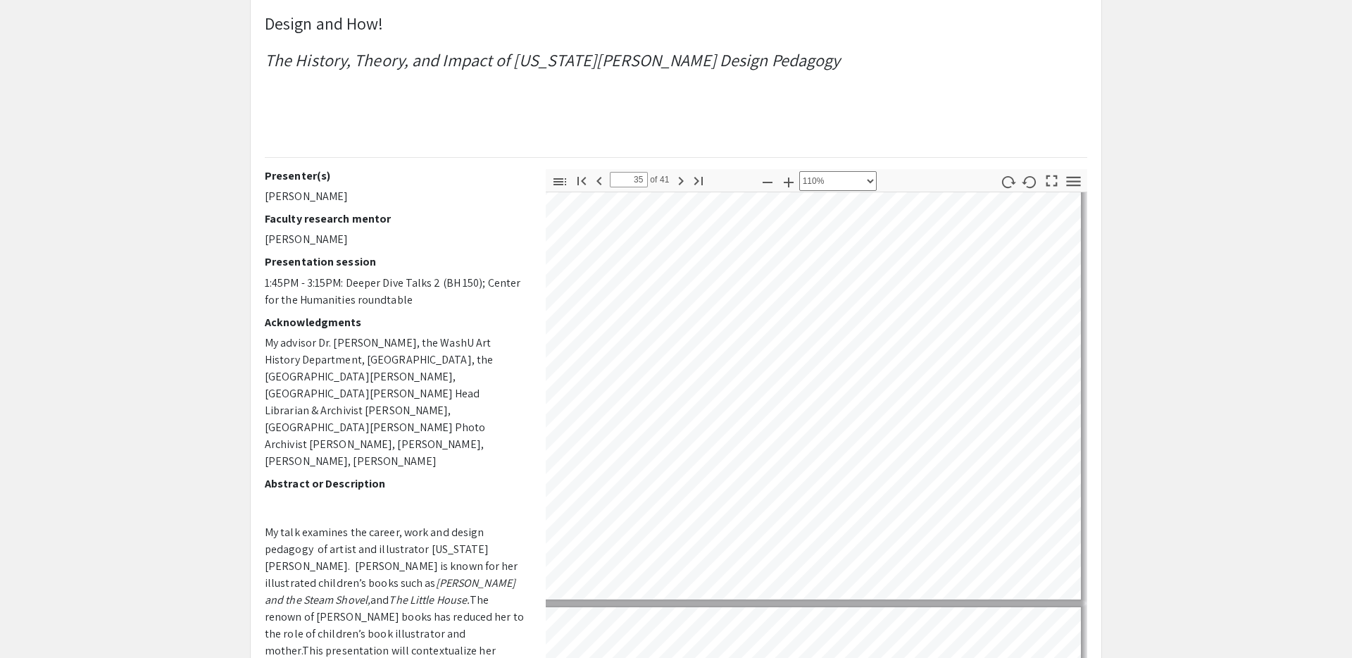
scroll to position [14500, 215]
click at [501, 315] on div "Presenter(s) Helen Ives Faculty research mentor Angela Miller Presentation sess…" at bounding box center [675, 415] width 843 height 493
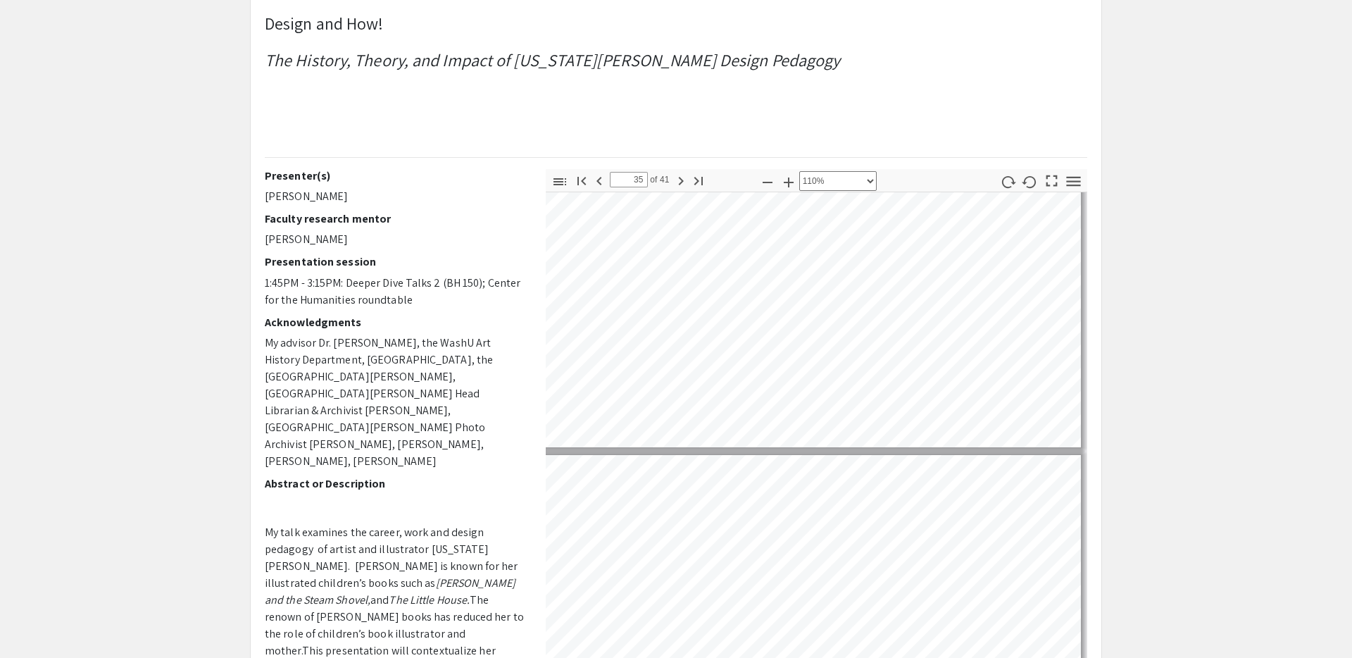
type input "36"
select select "custom"
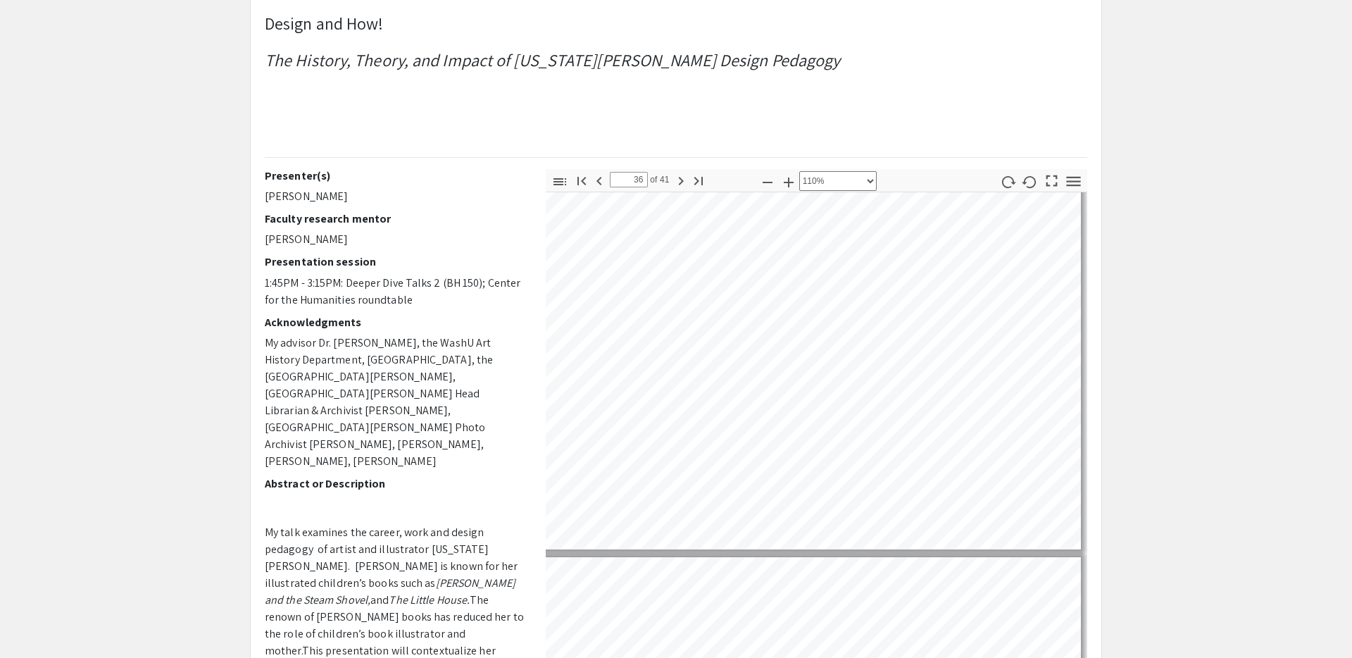
scroll to position [14975, 214]
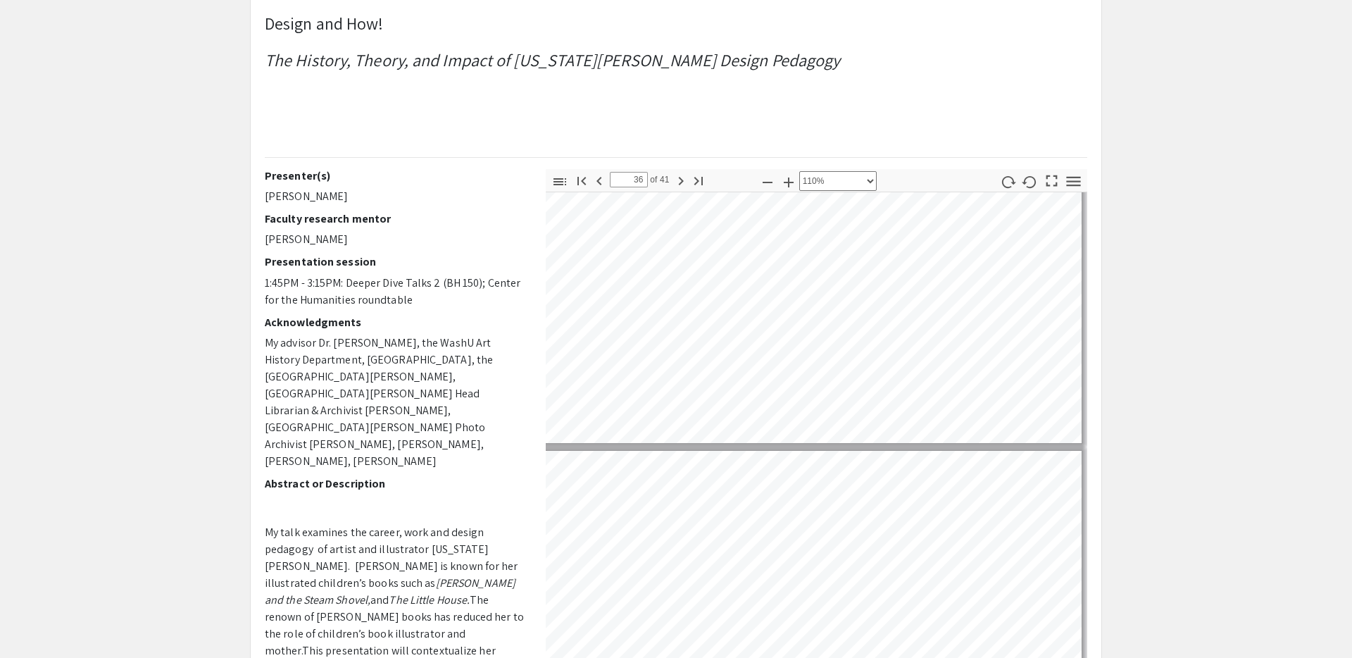
type input "37"
select select "custom"
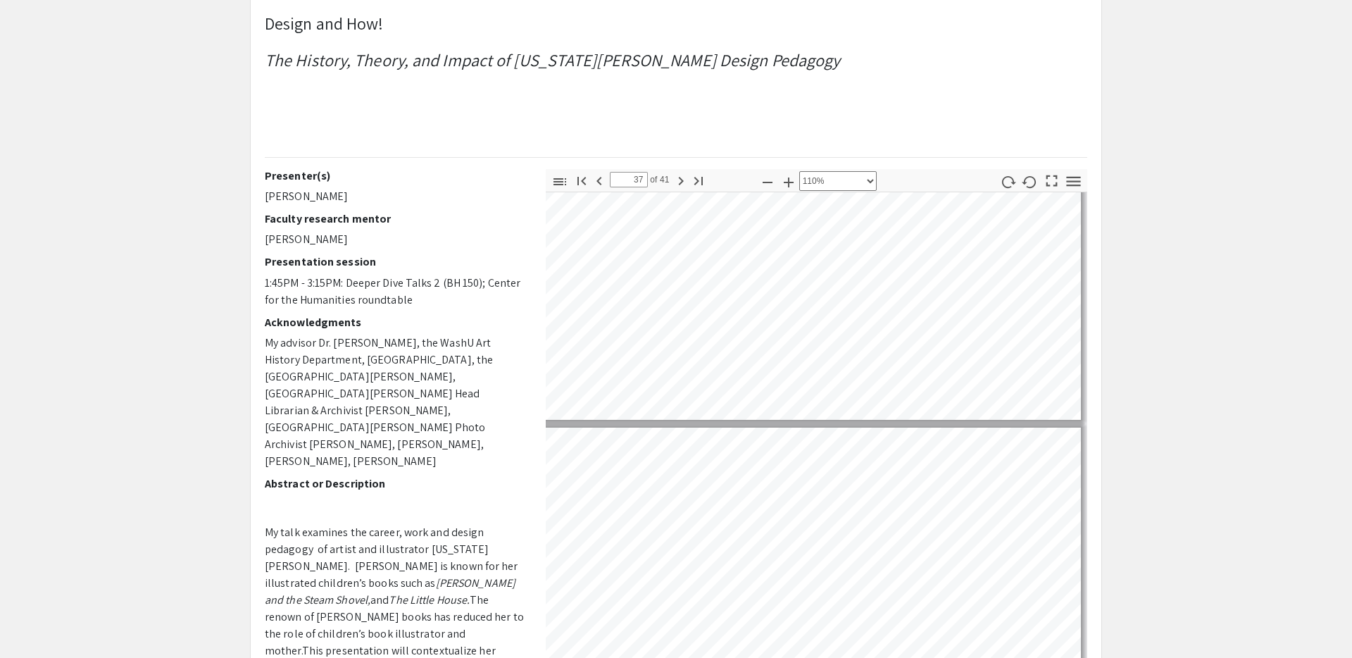
type input "38"
select select "custom"
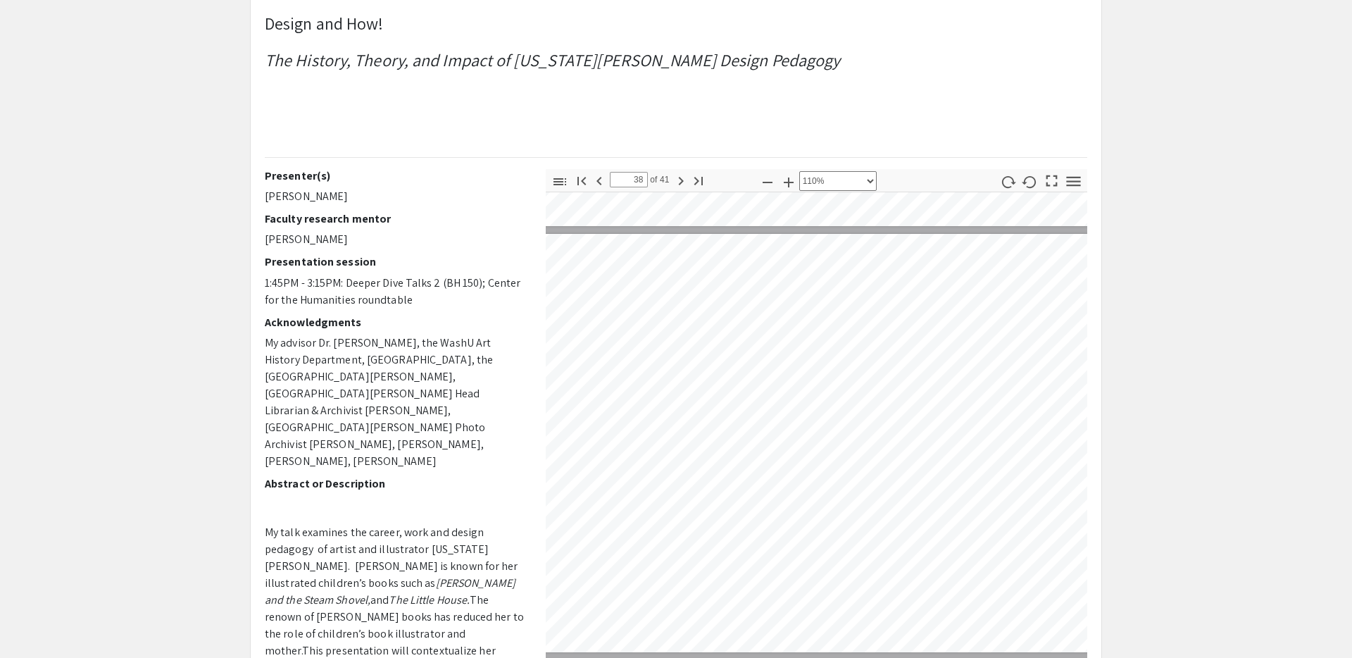
scroll to position [15724, 215]
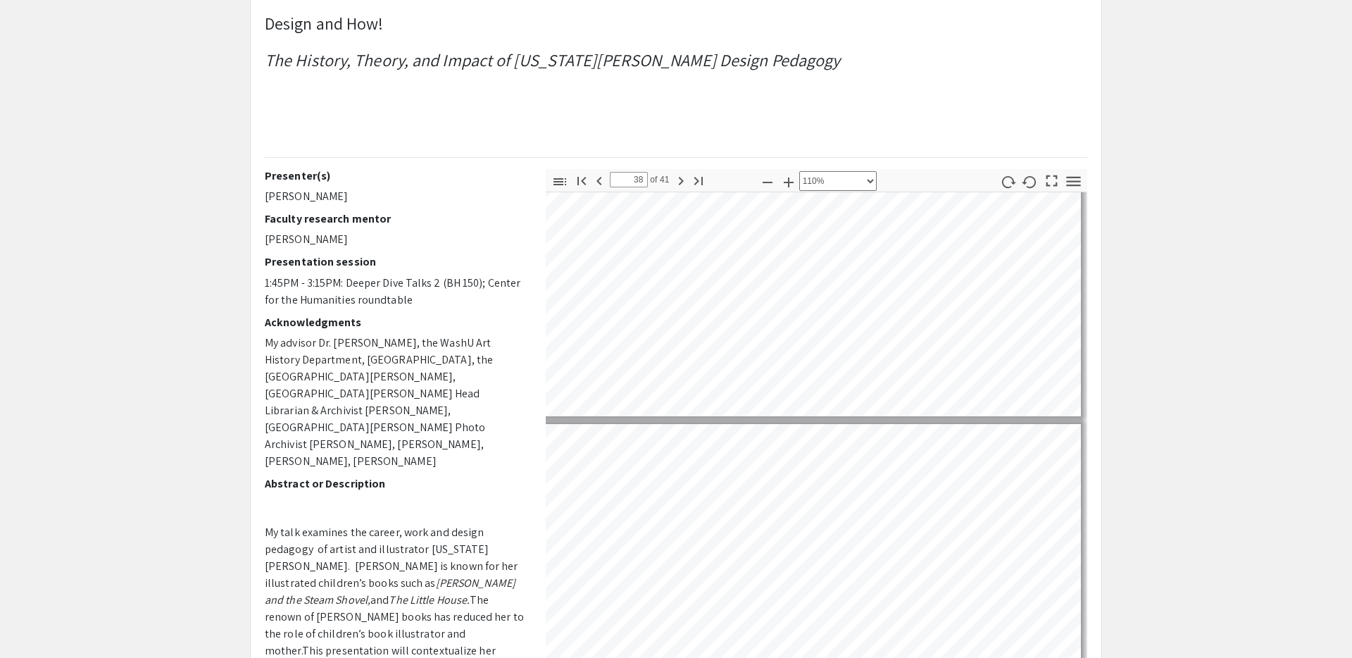
type input "39"
select select "custom"
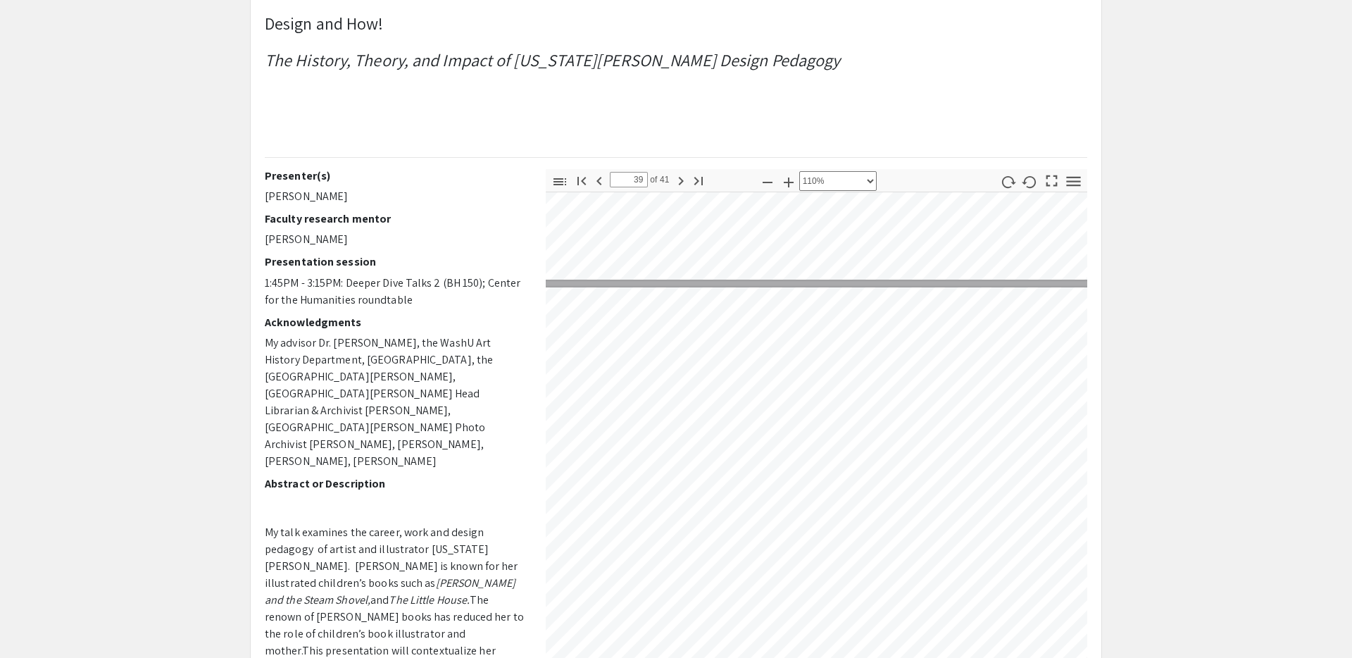
scroll to position [16096, 215]
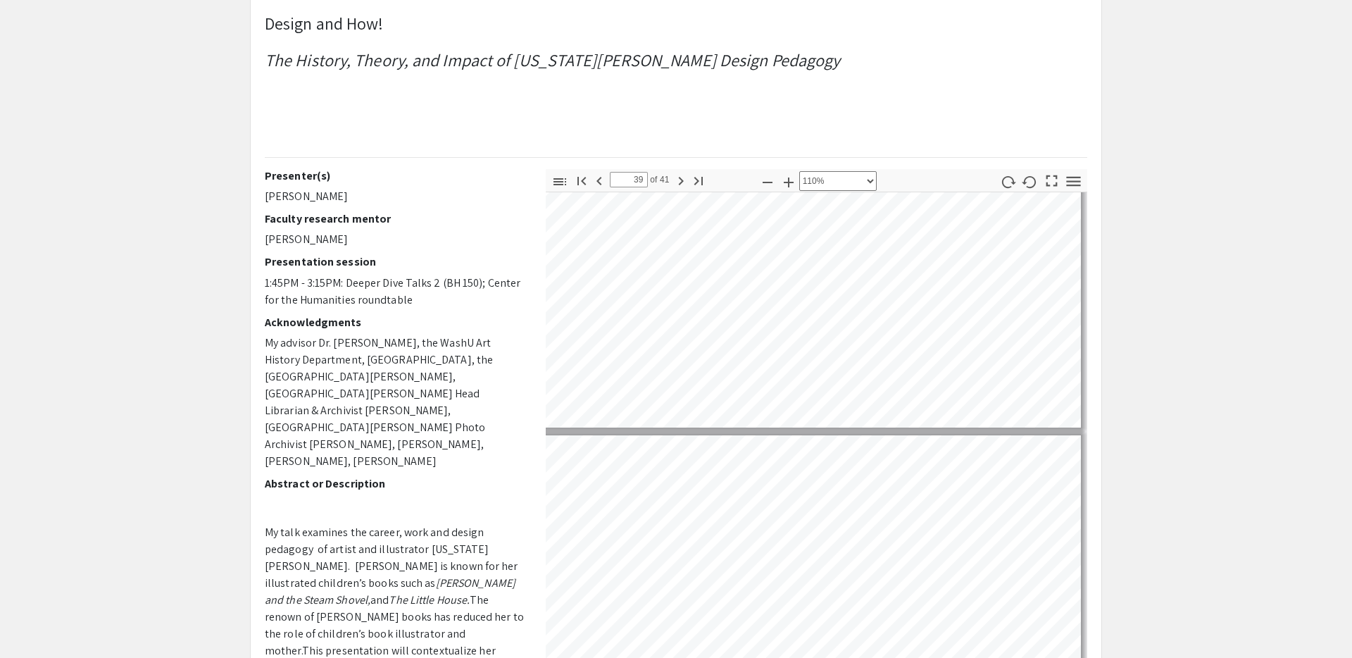
type input "40"
select select "custom"
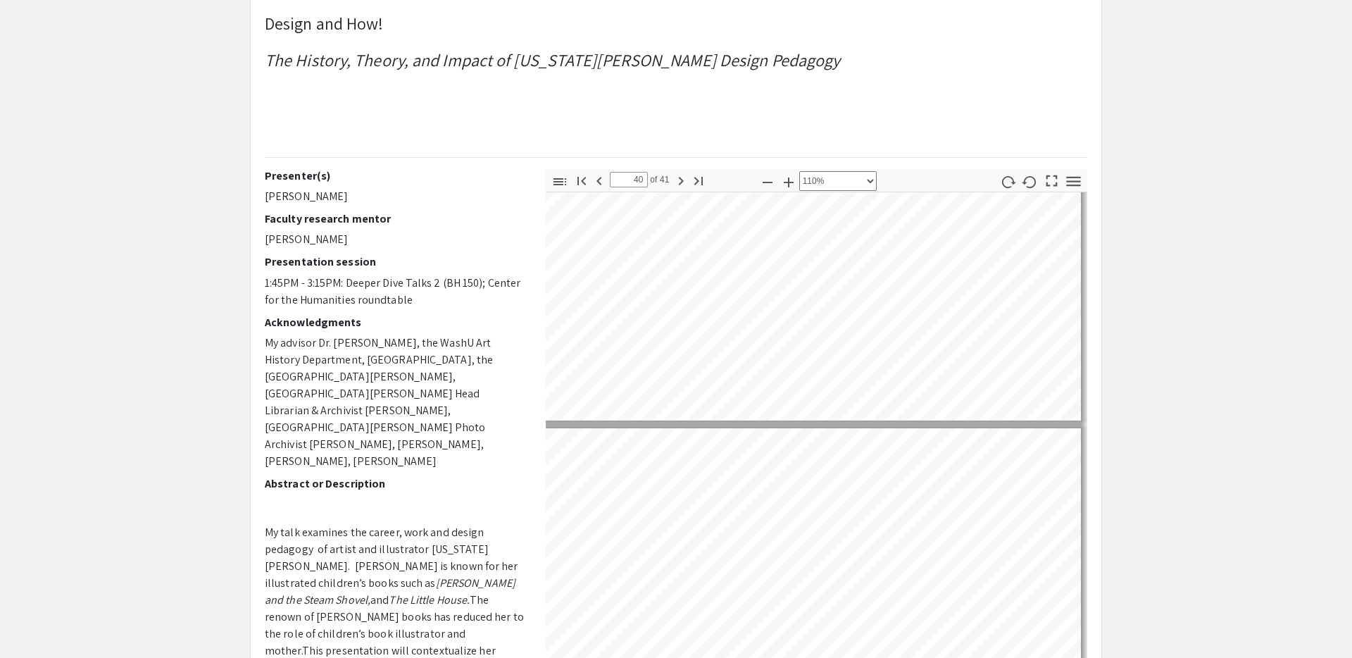
type input "41"
select select "custom"
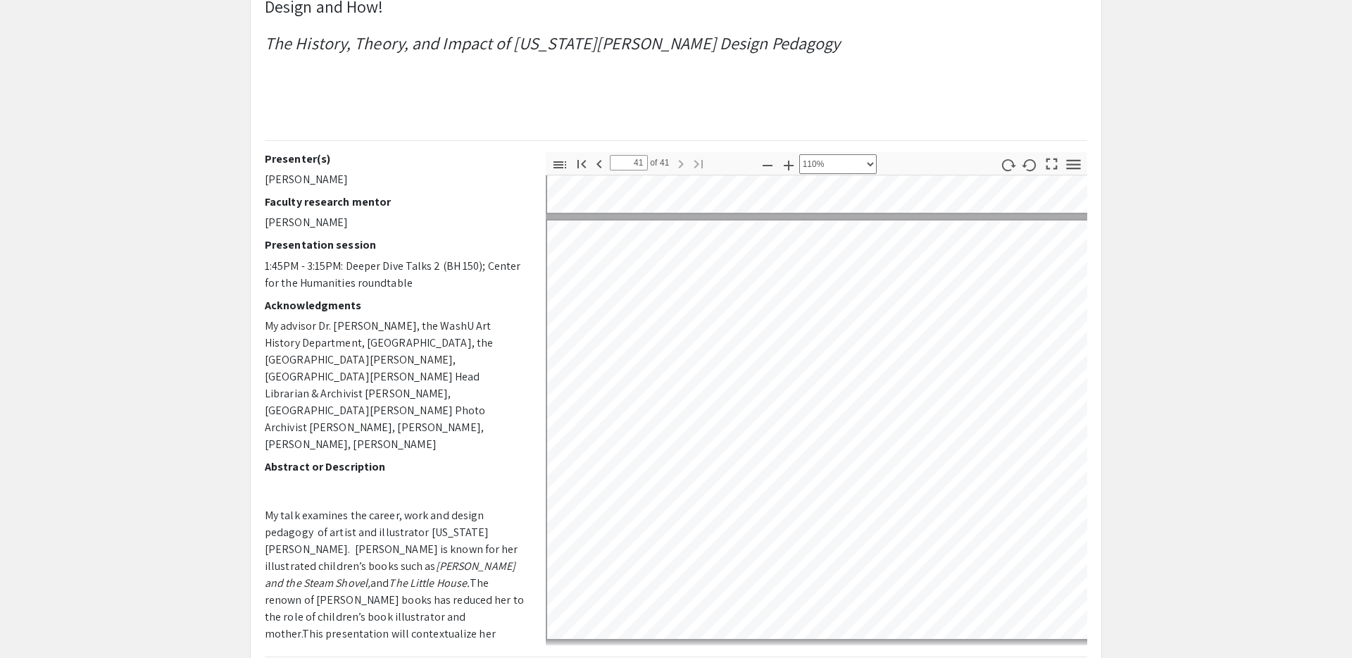
scroll to position [0, 0]
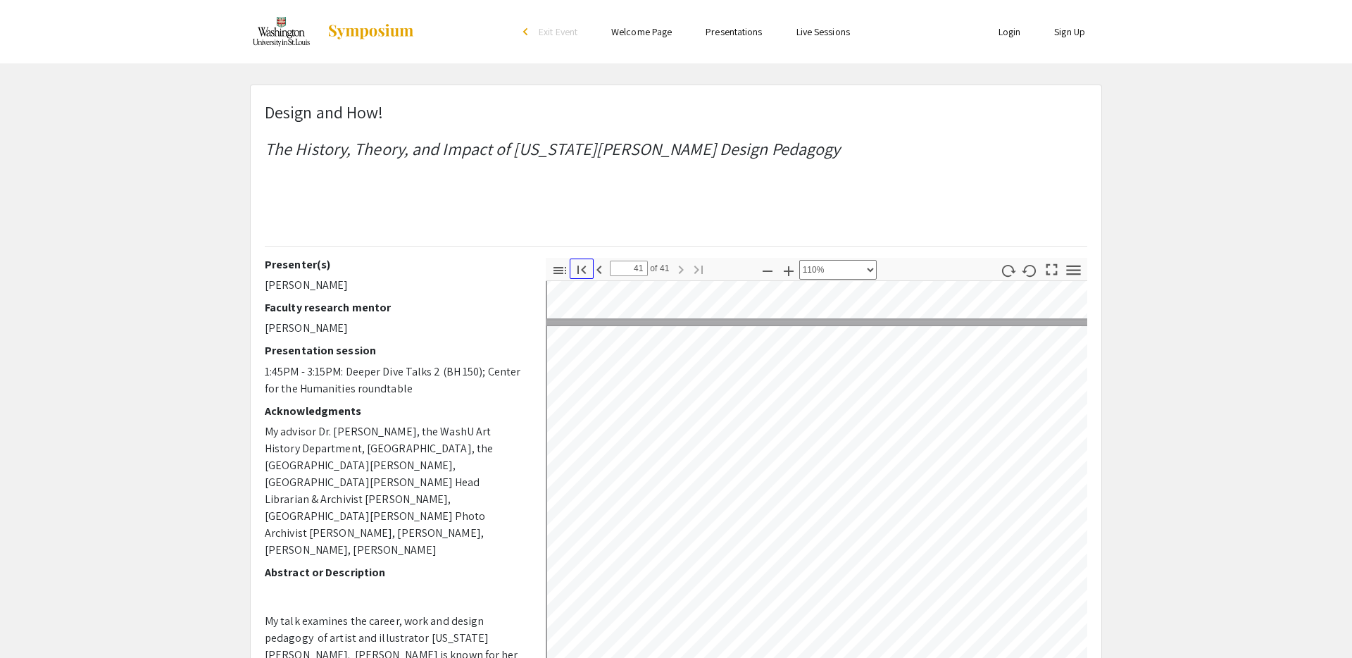
click at [585, 272] on icon "button" at bounding box center [581, 269] width 8 height 8
type input "1"
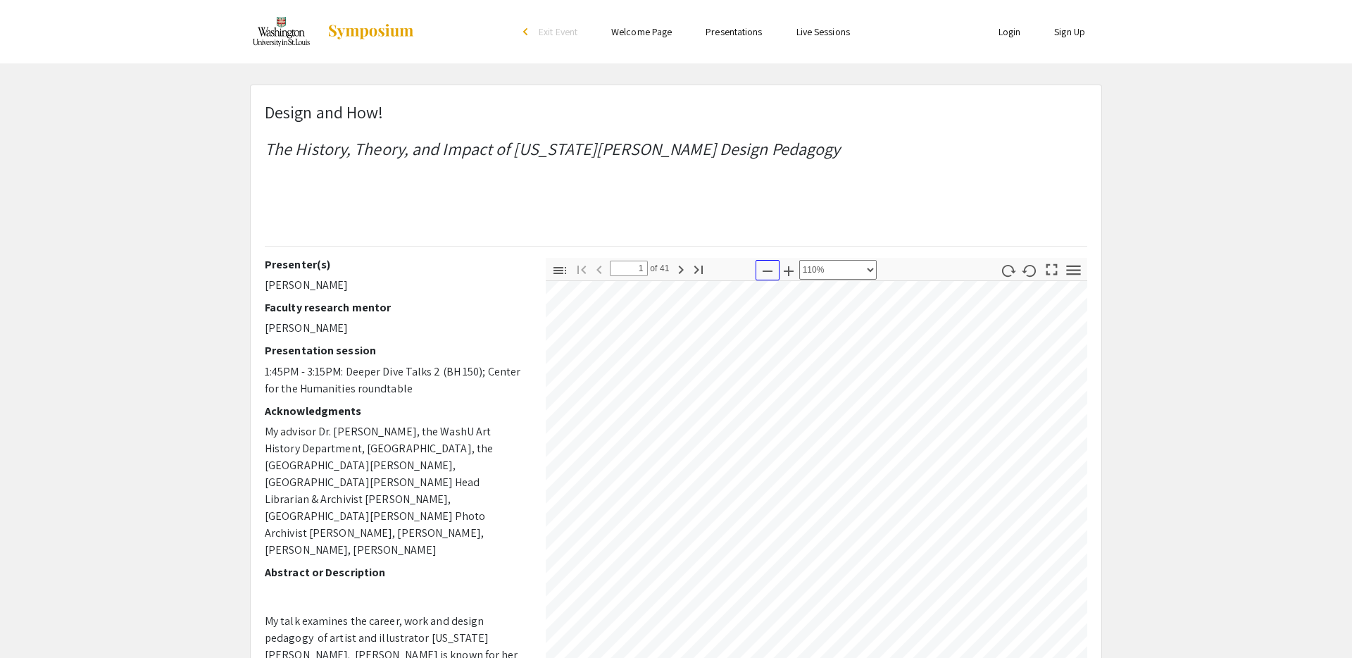
click at [761, 270] on icon "button" at bounding box center [767, 271] width 17 height 17
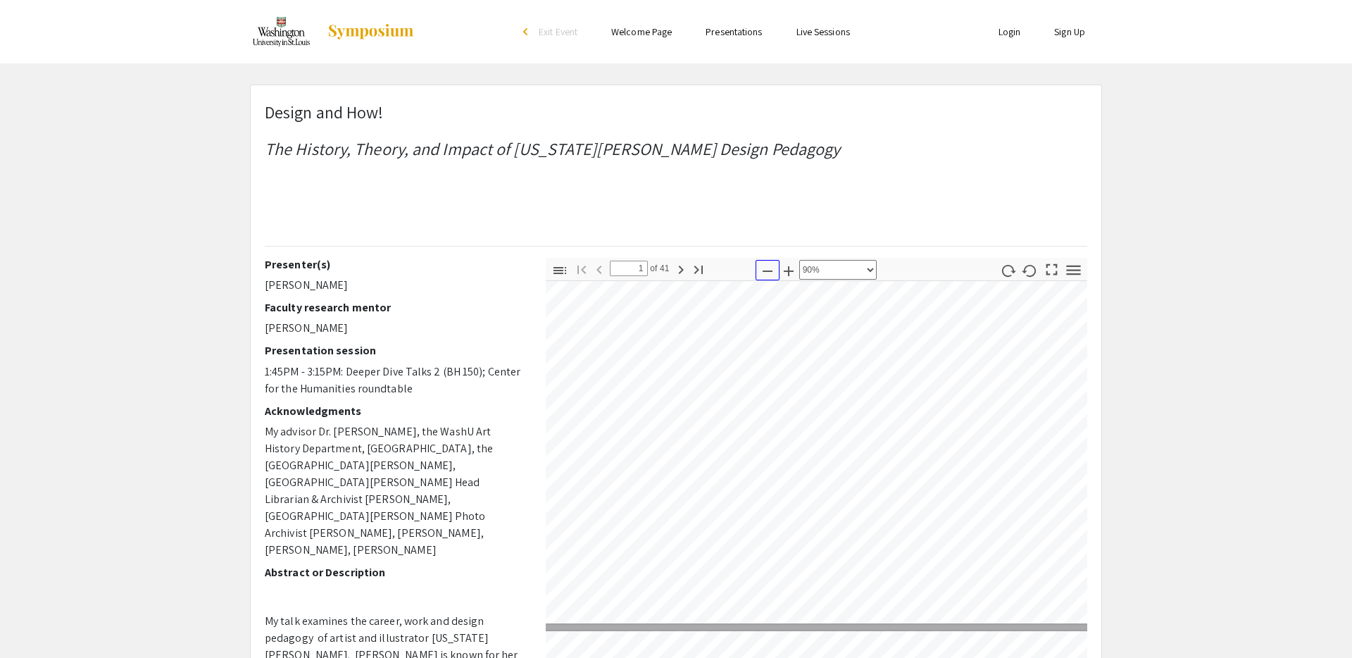
click at [761, 270] on icon "button" at bounding box center [767, 271] width 17 height 17
select select "custom"
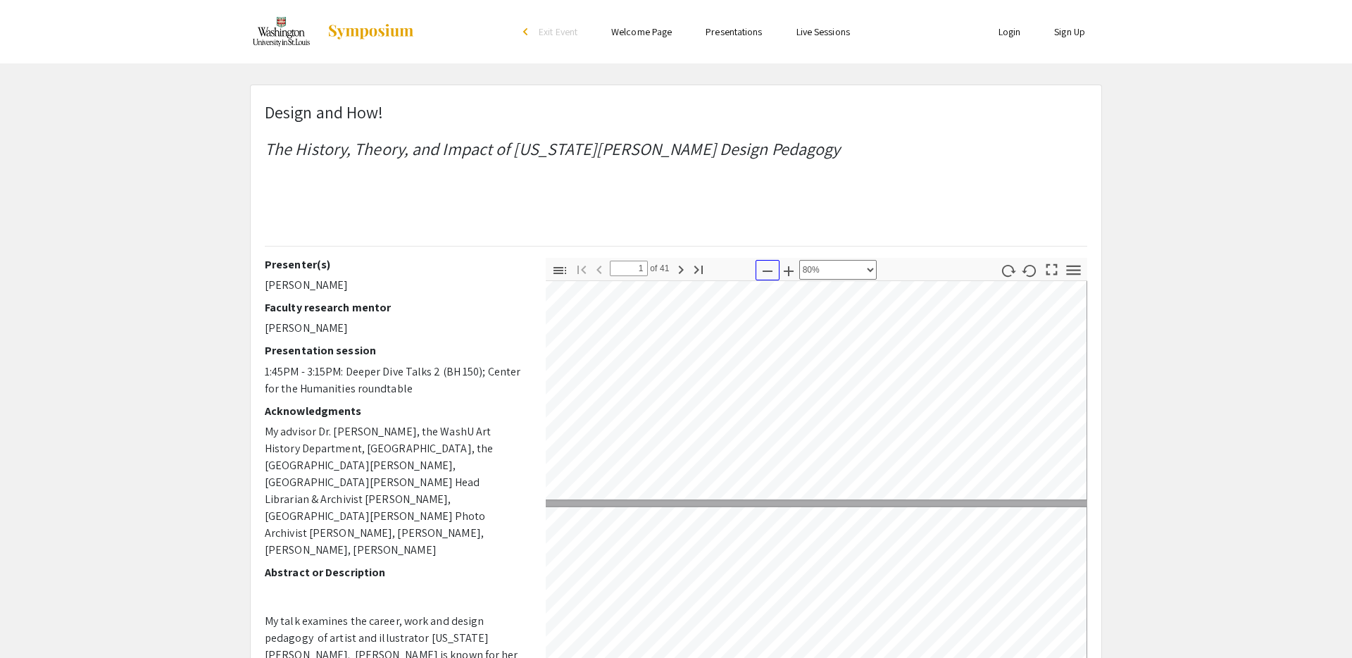
type input "2"
select select "custom"
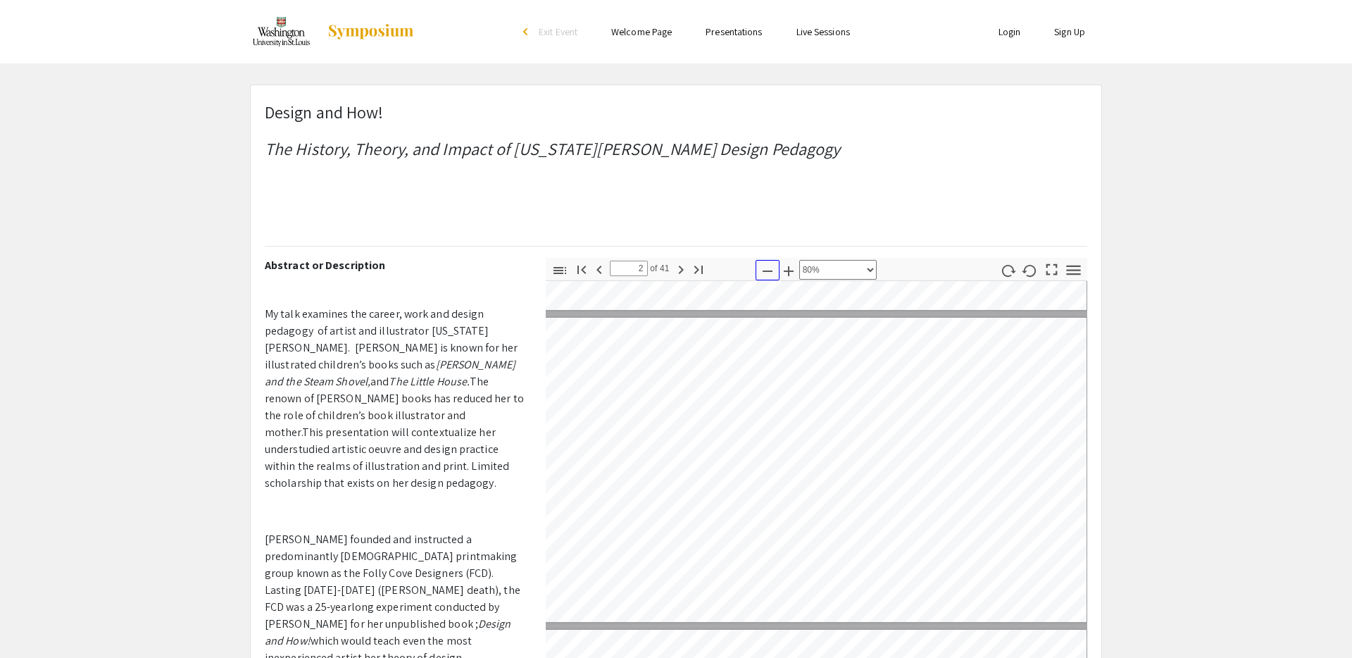
scroll to position [310, 0]
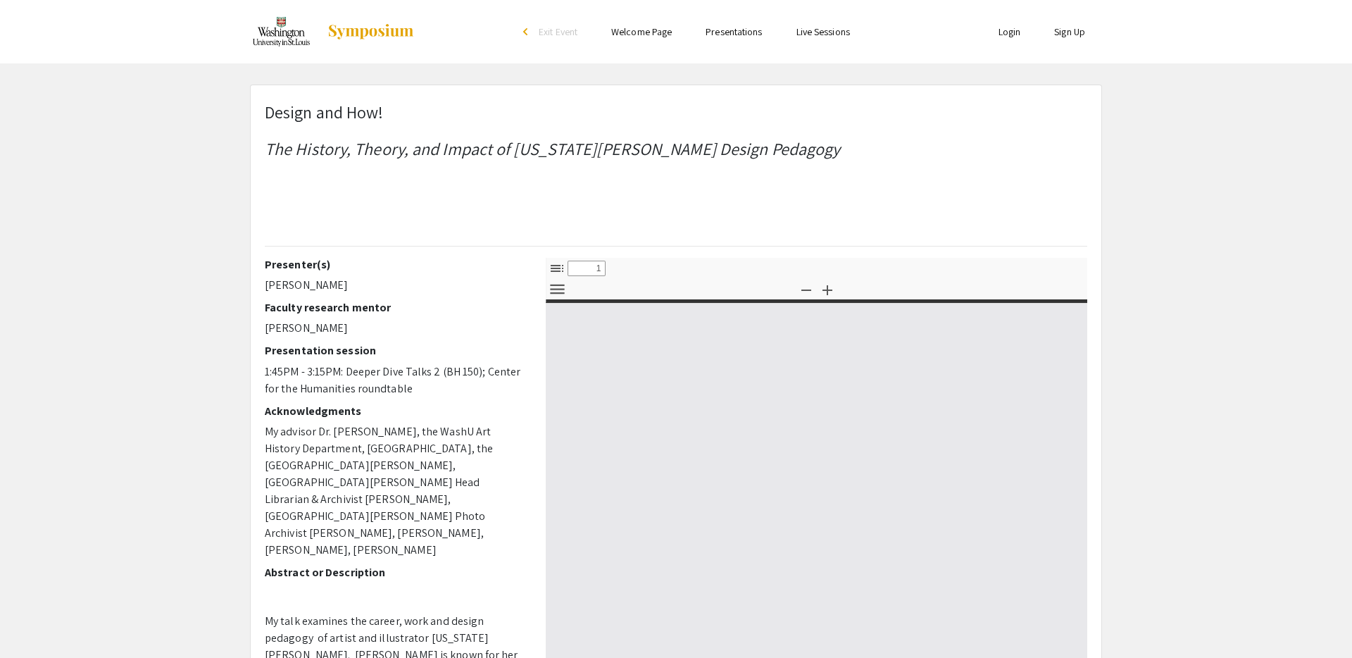
select select "custom"
type input "0"
select select "custom"
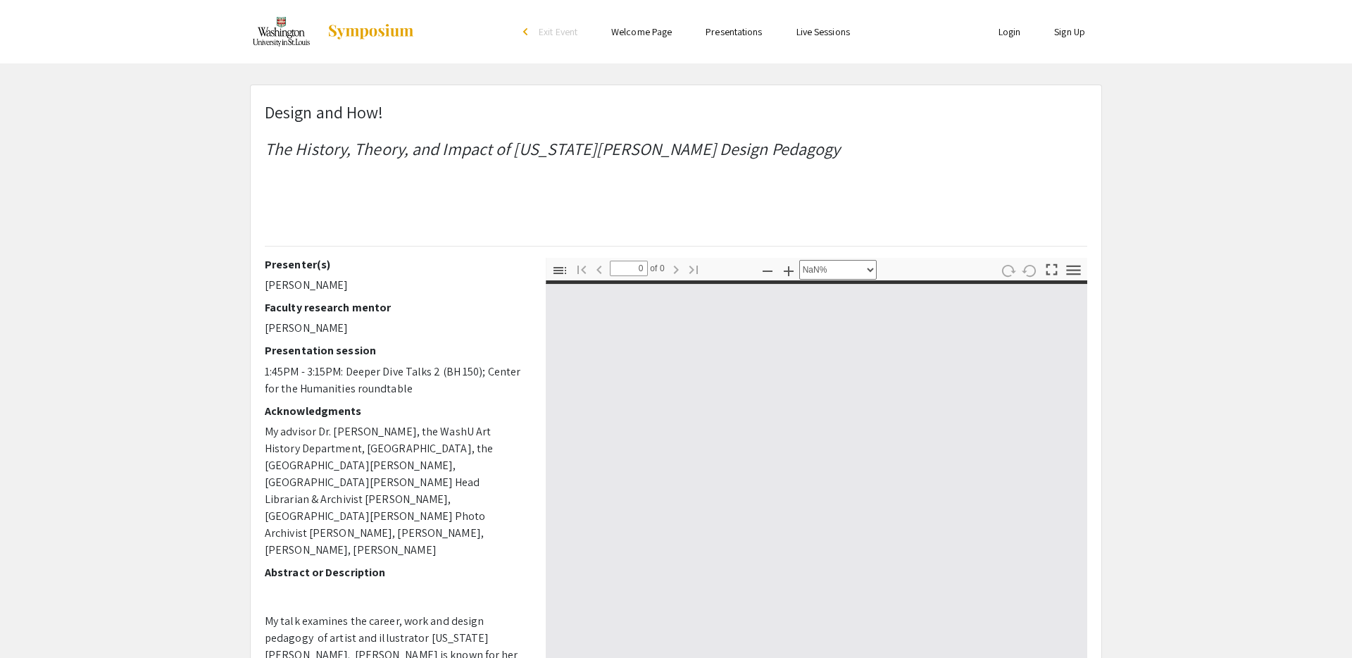
type input "1"
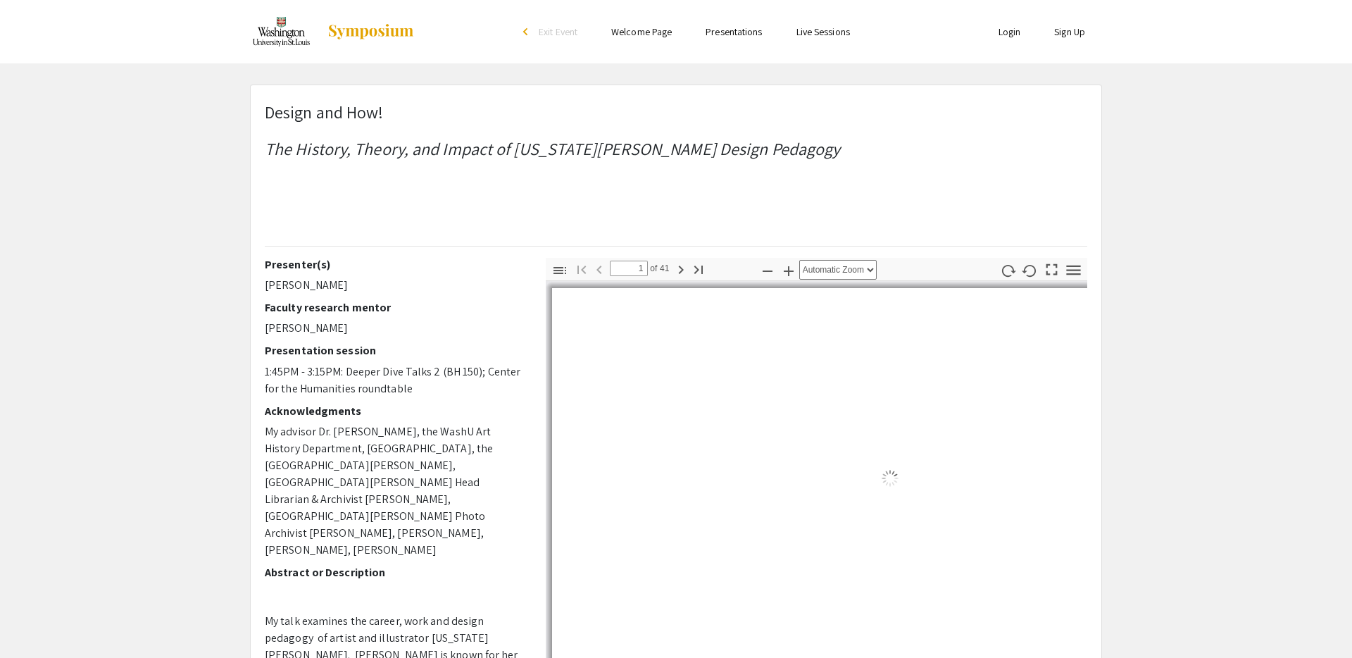
select select "custom"
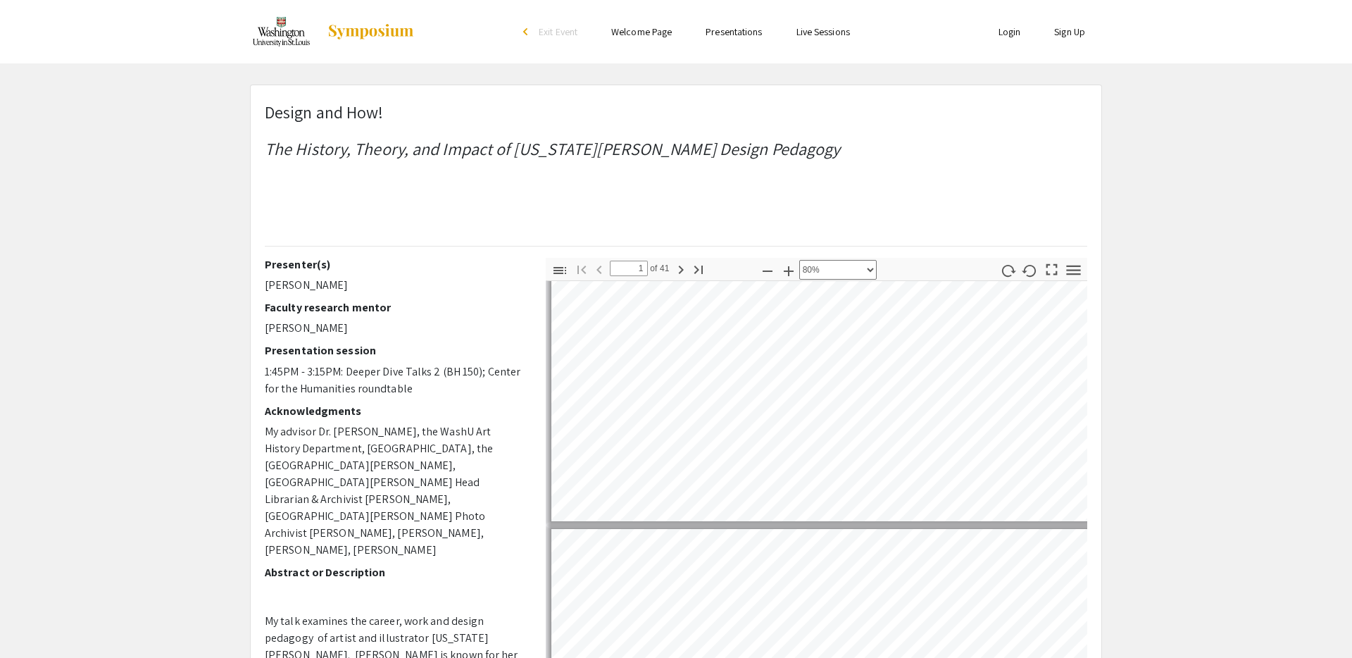
type input "2"
select select "custom"
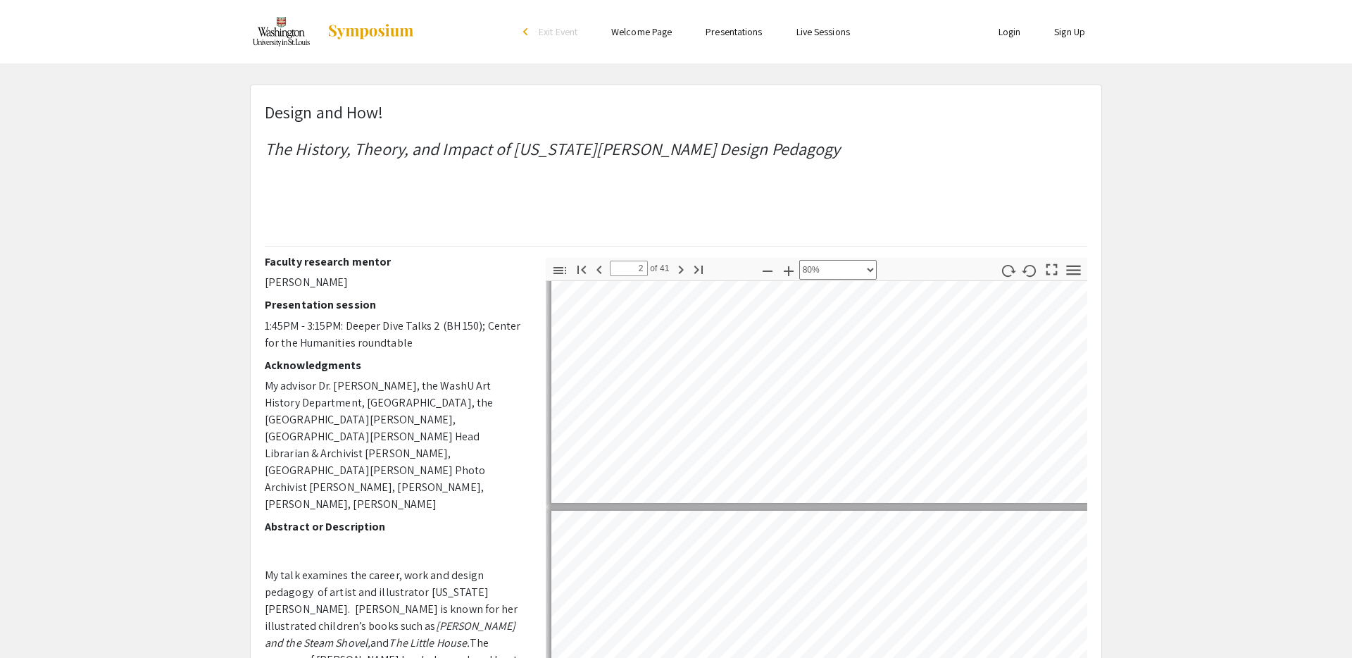
scroll to position [0, 0]
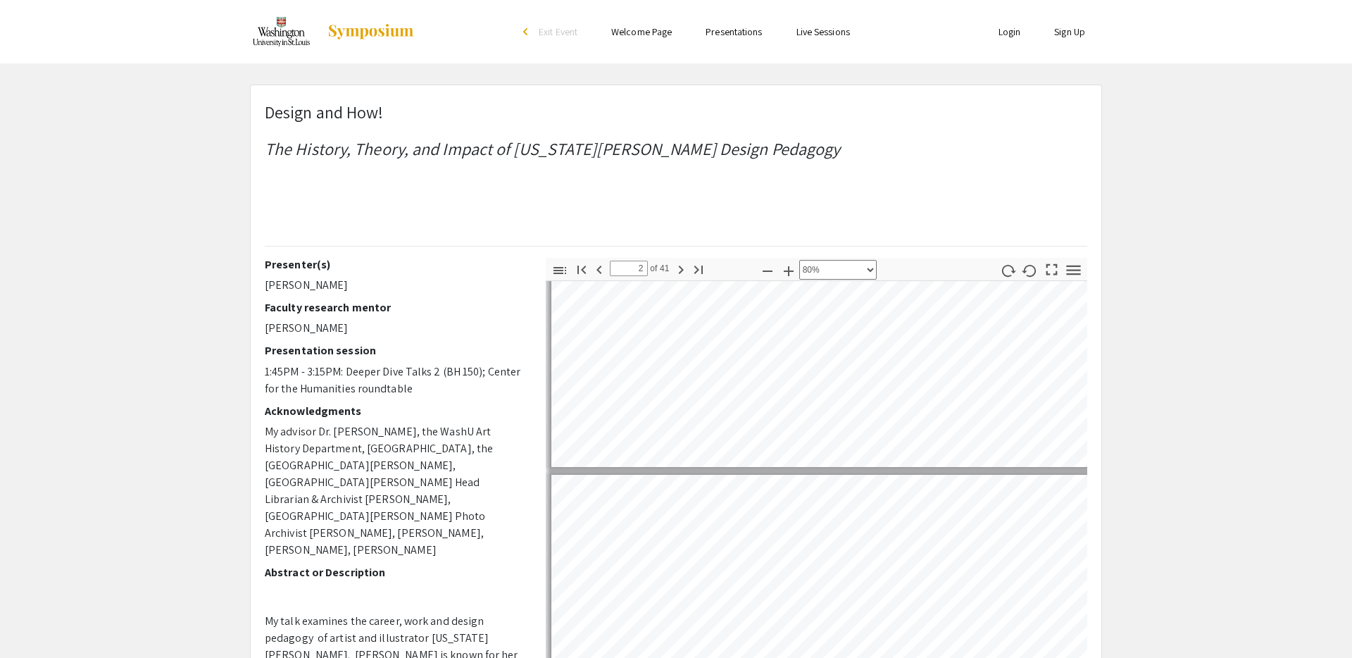
type input "1"
select select "custom"
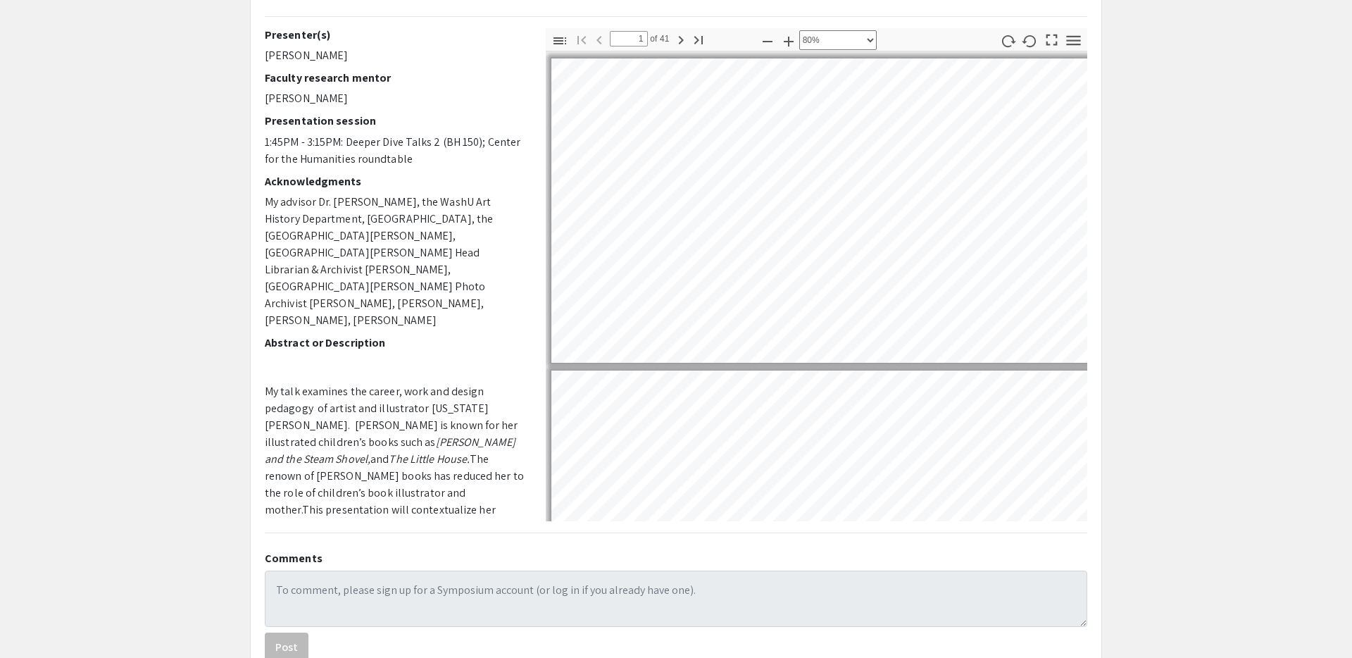
scroll to position [239, 0]
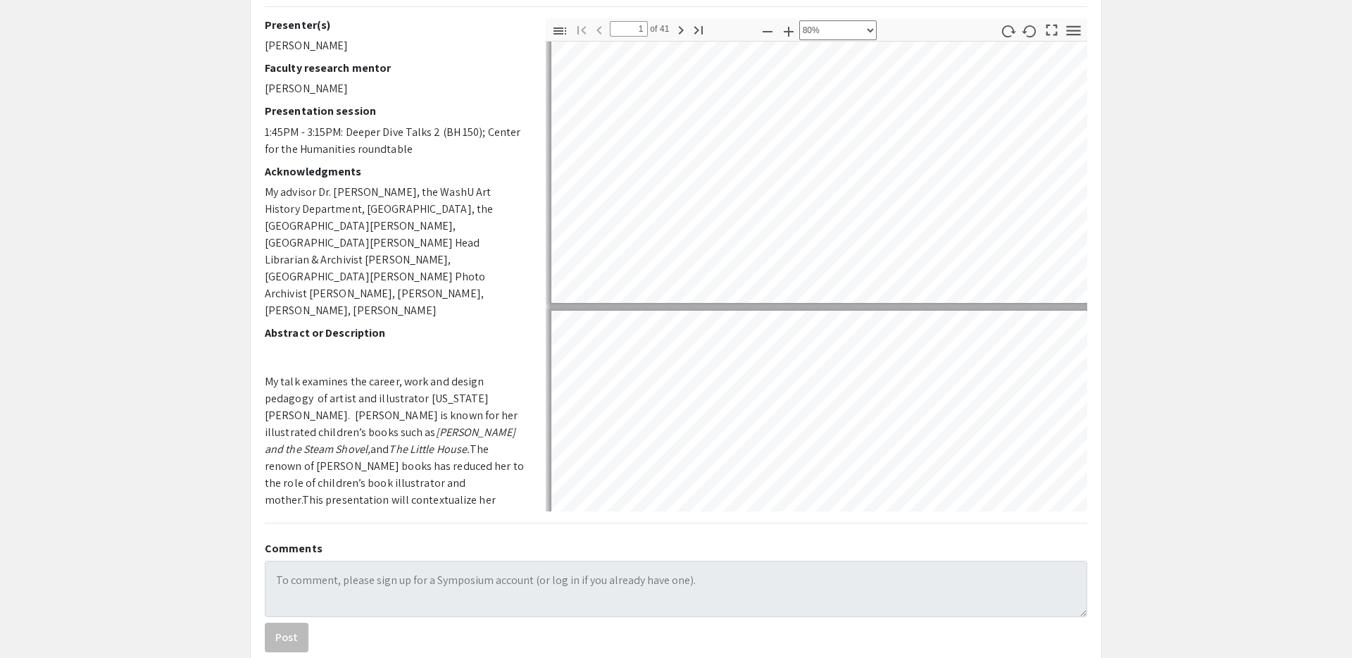
type input "2"
select select "custom"
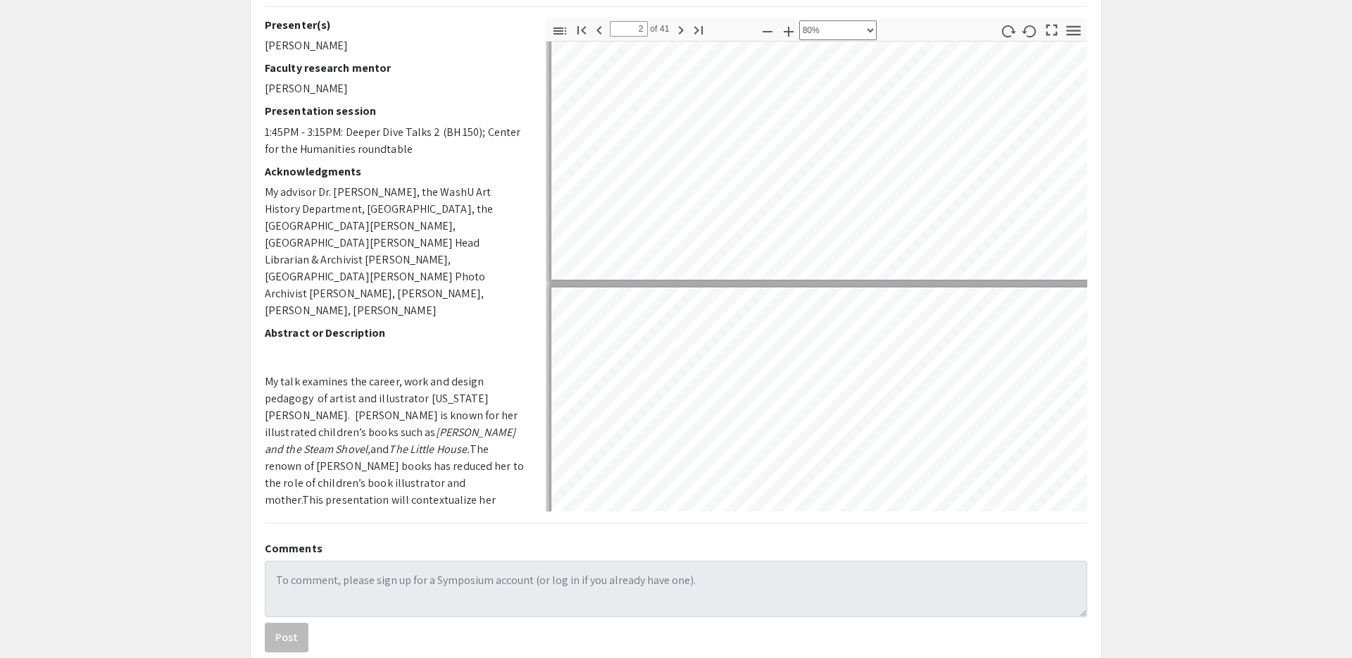
type input "3"
select select "custom"
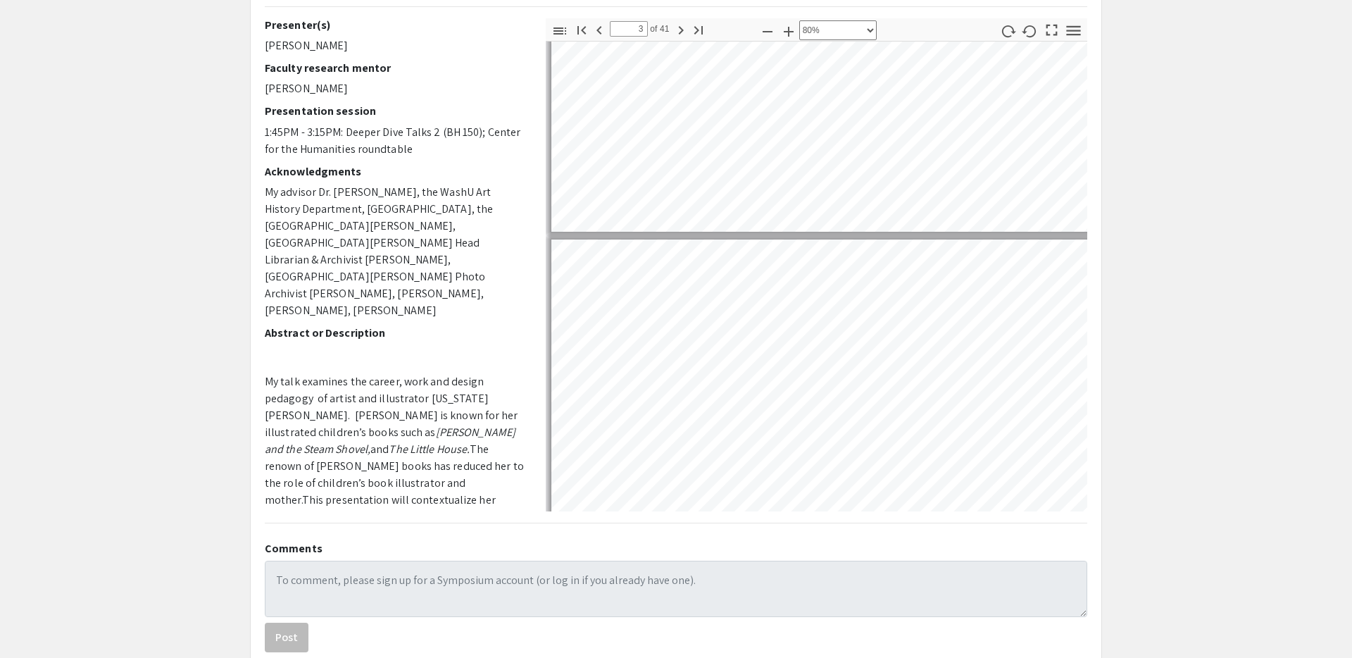
scroll to position [435, 1]
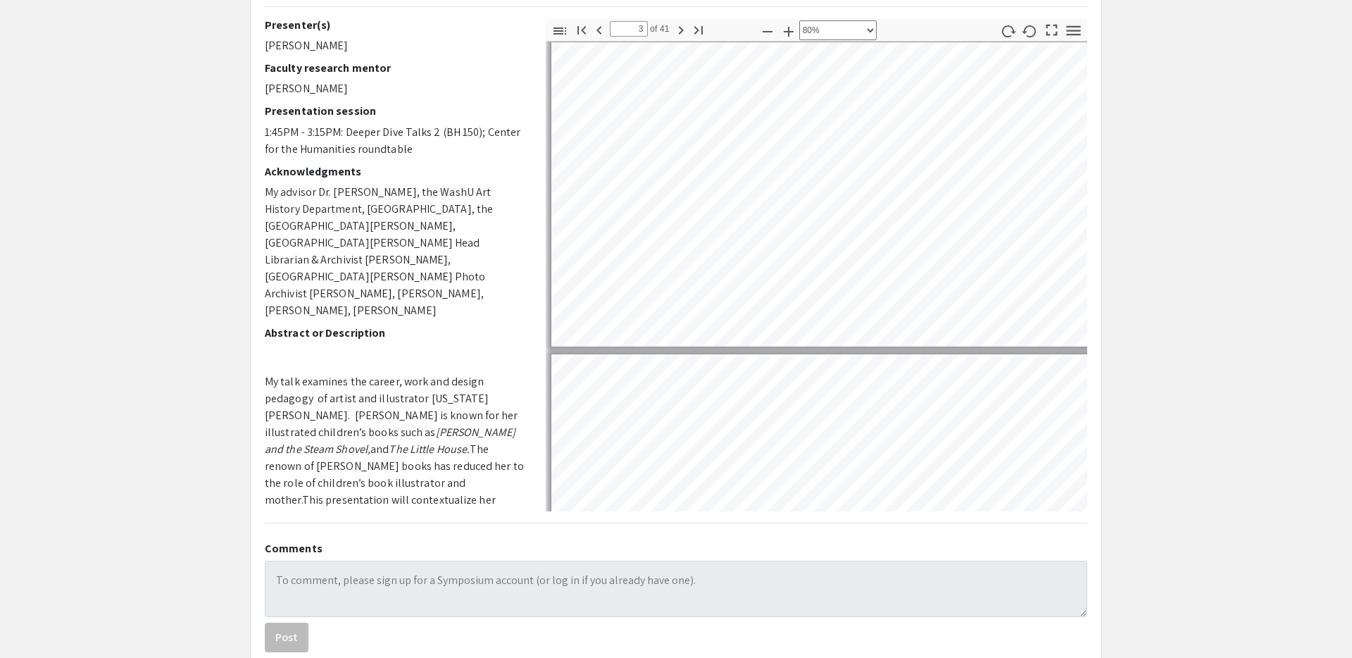
type input "4"
select select "custom"
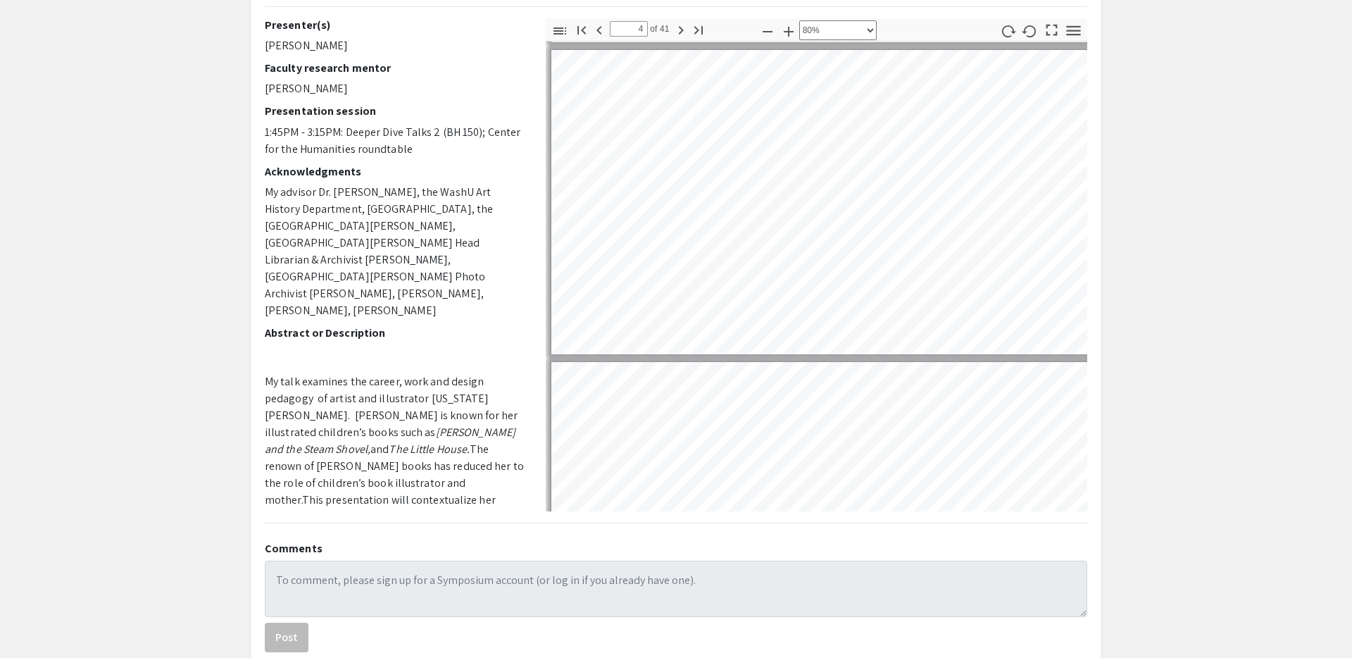
type input "5"
select select "custom"
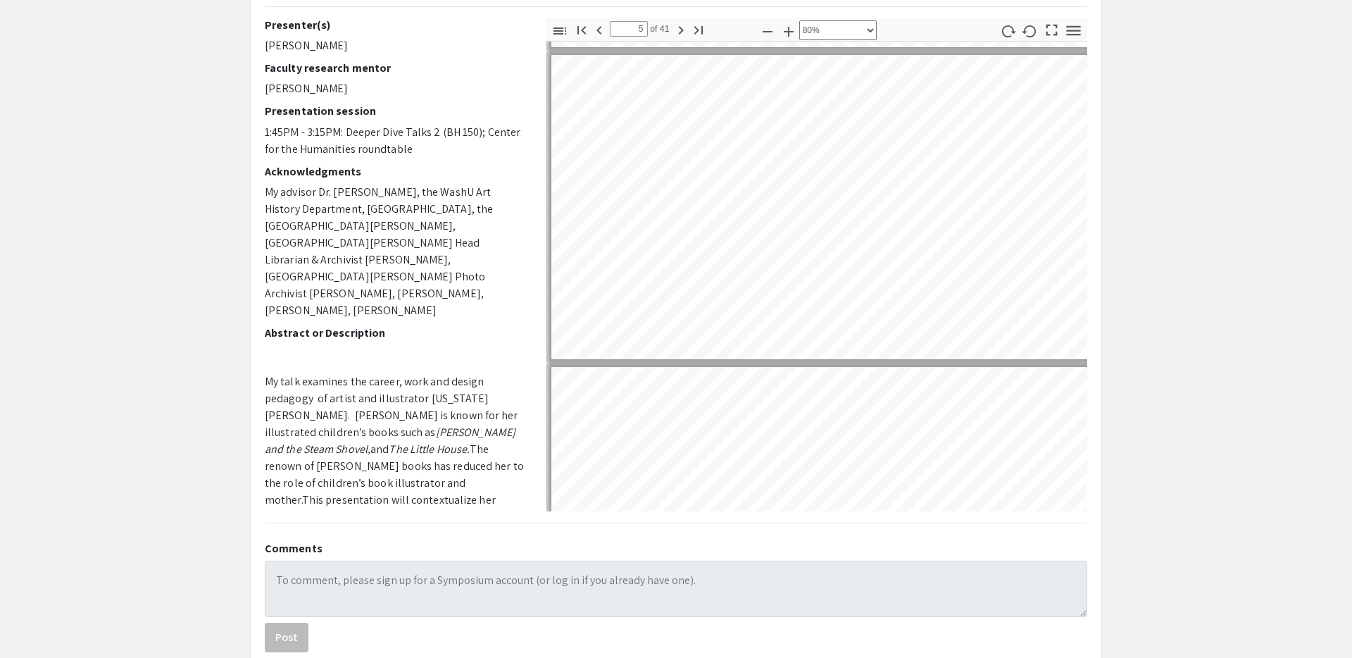
type input "6"
select select "custom"
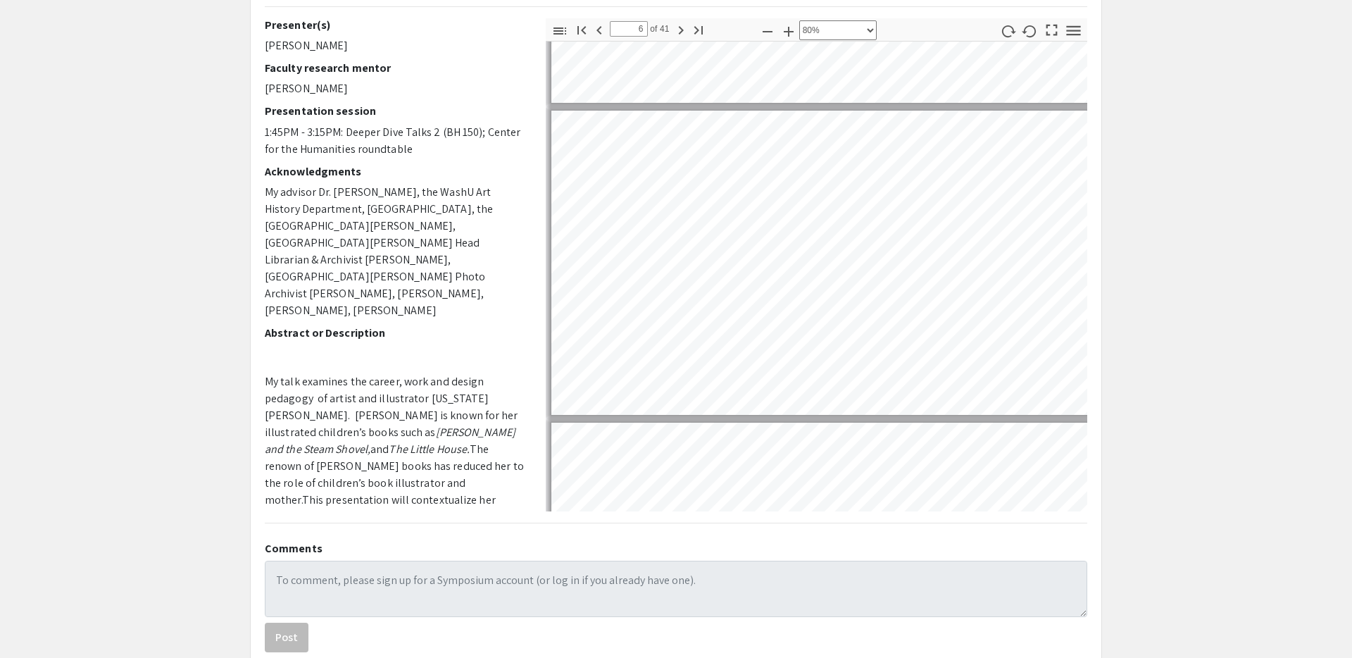
type input "7"
select select "custom"
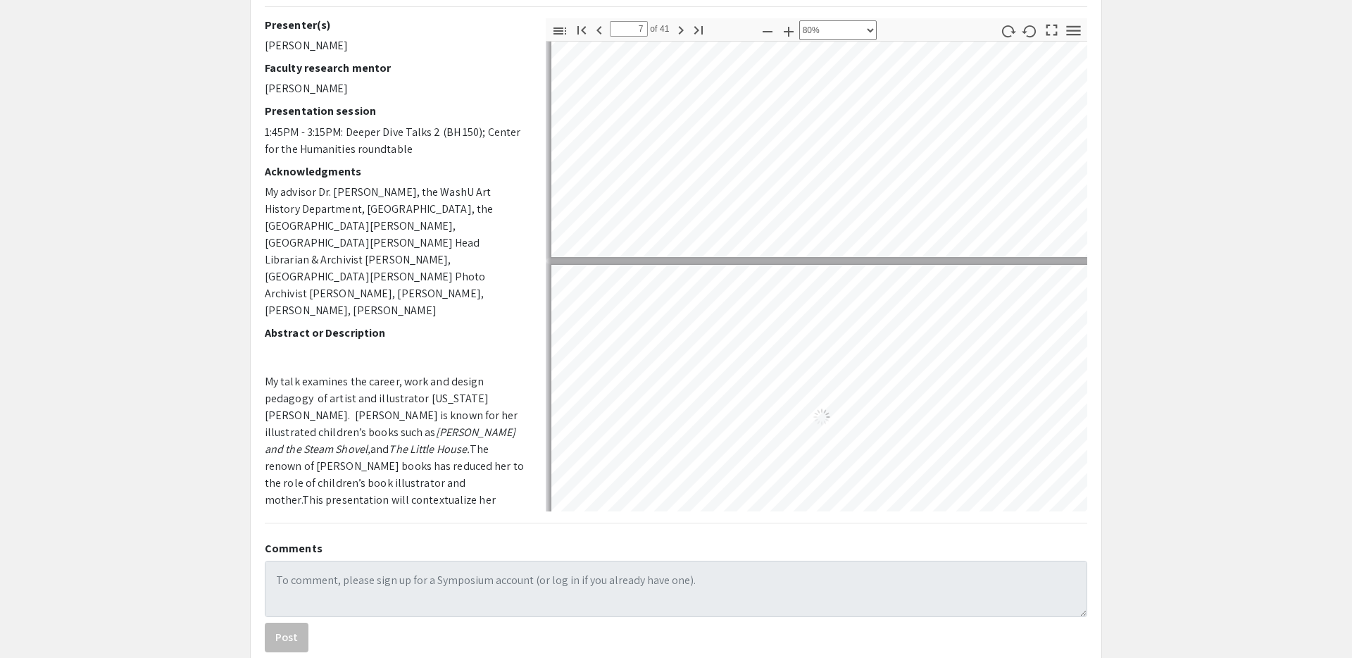
type input "8"
select select "custom"
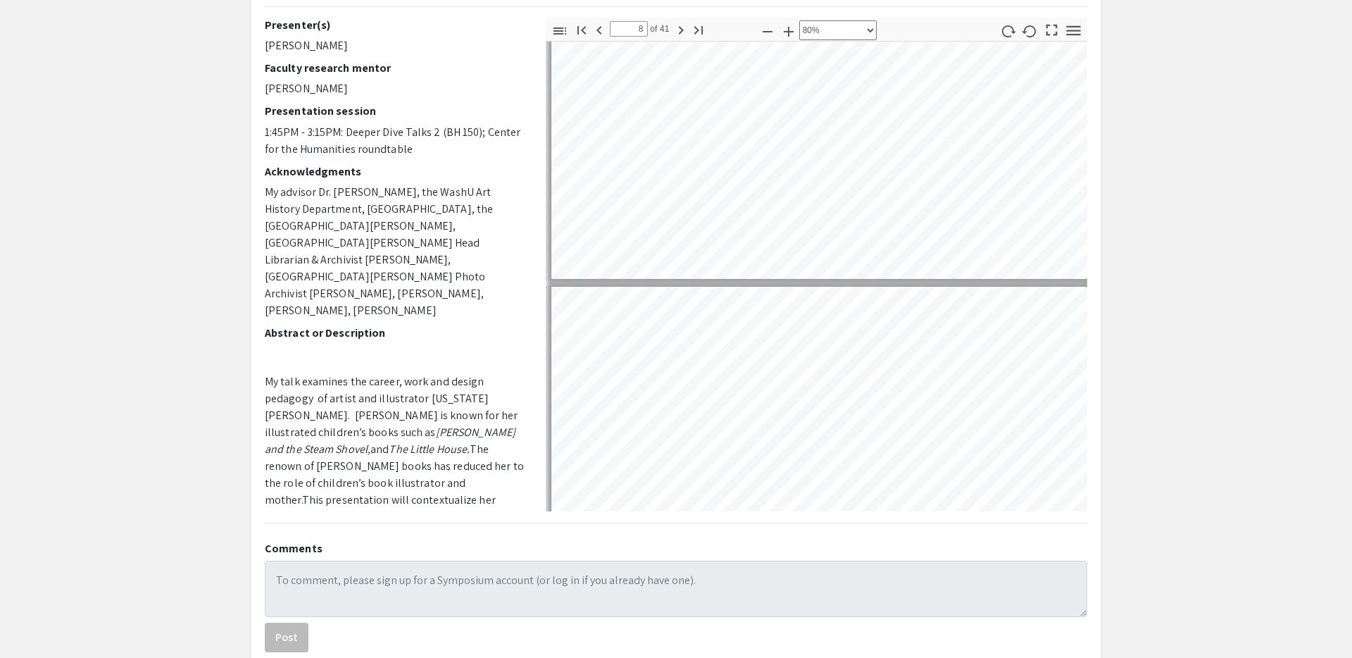
type input "9"
select select "custom"
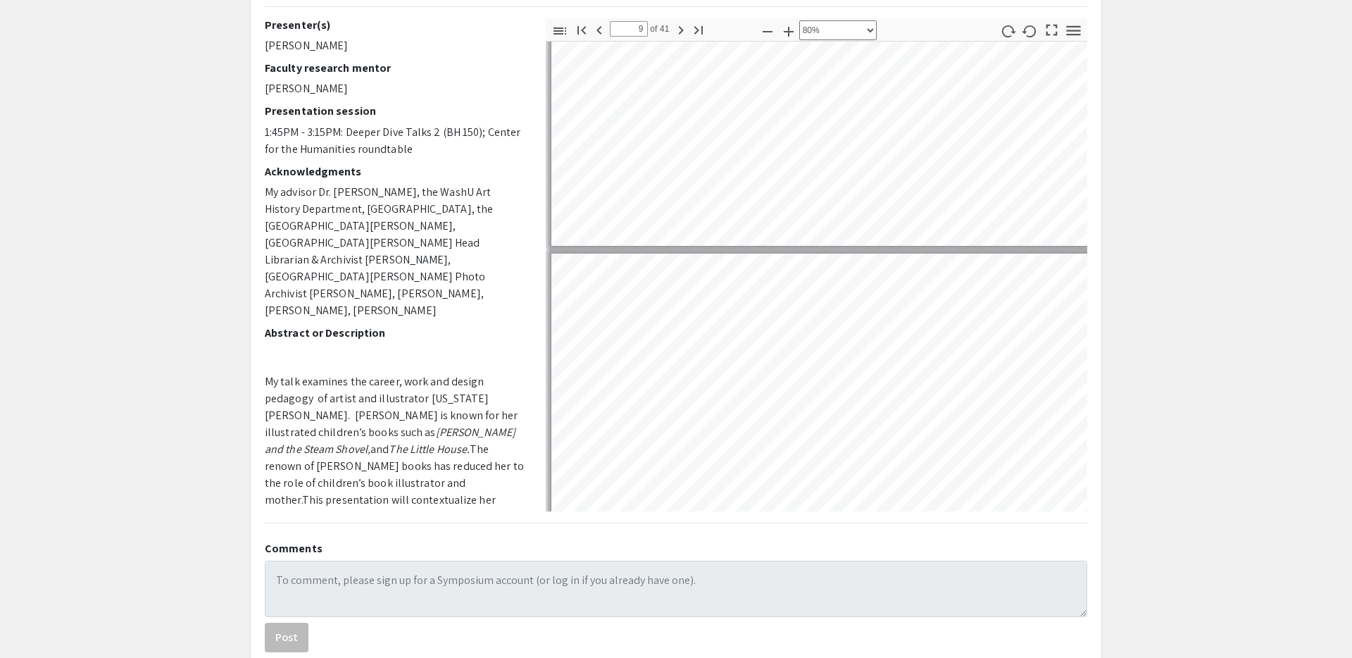
type input "10"
select select "custom"
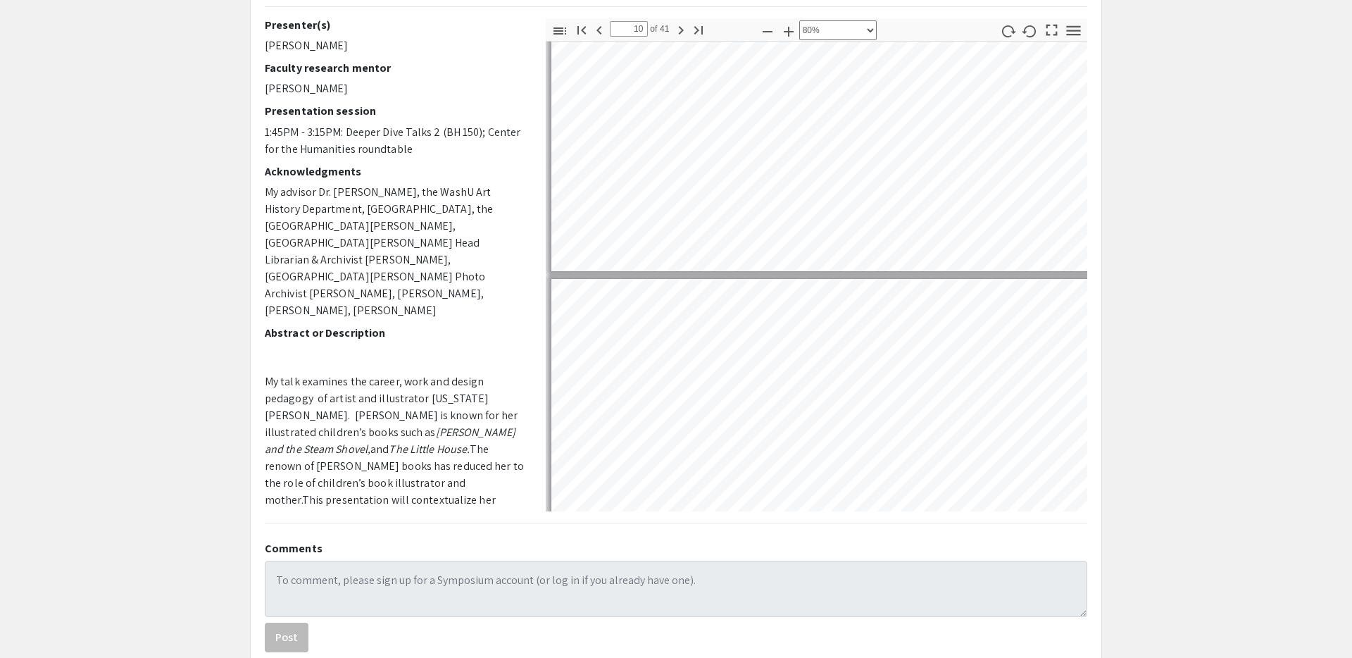
type input "11"
select select "custom"
type input "12"
select select "custom"
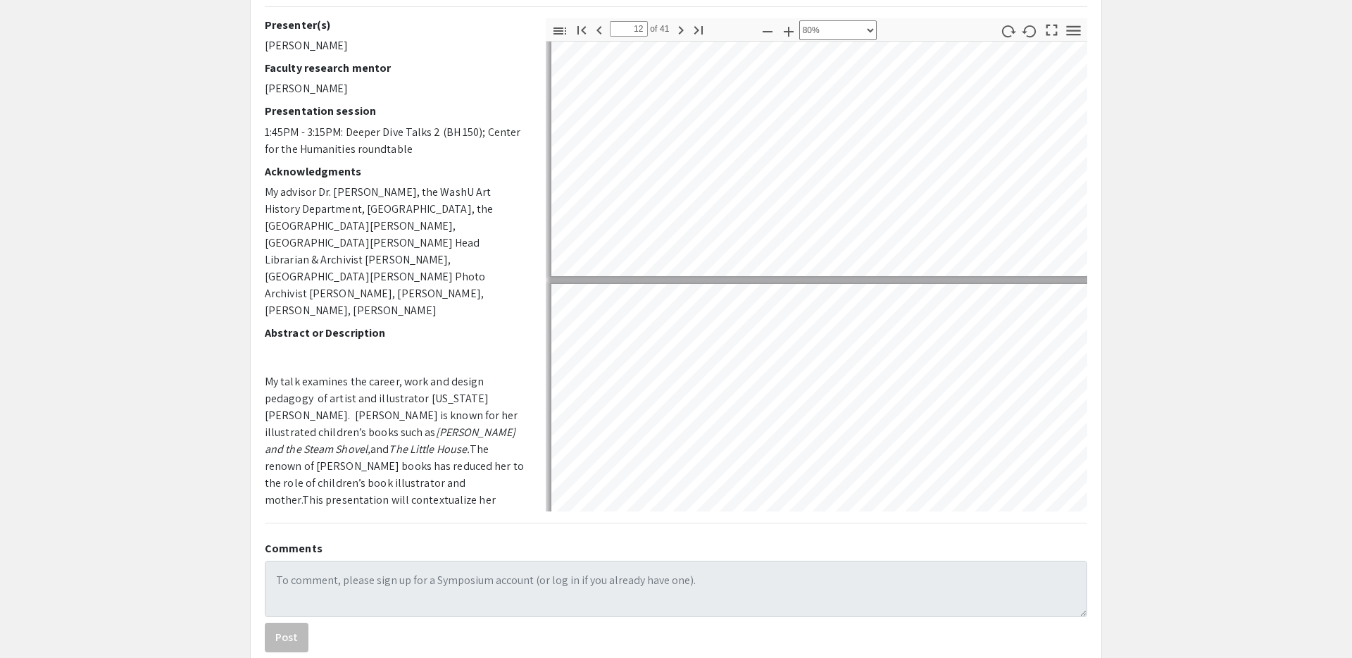
type input "13"
select select "custom"
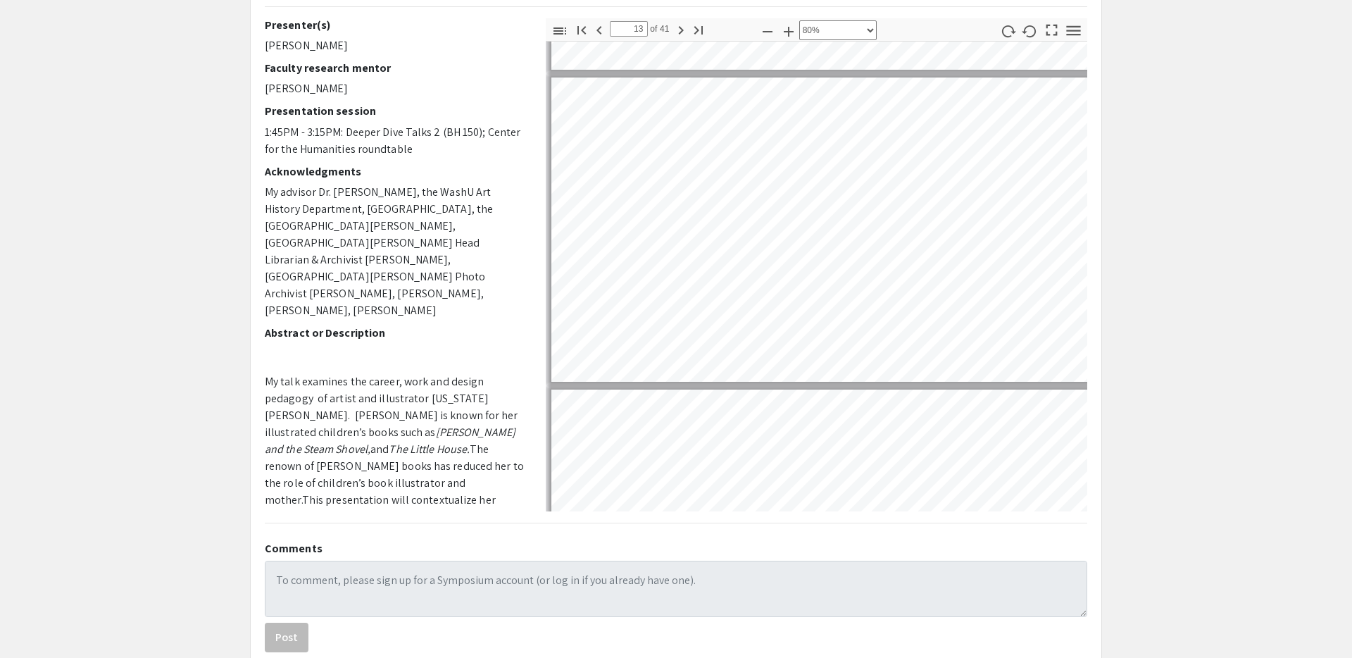
type input "14"
select select "custom"
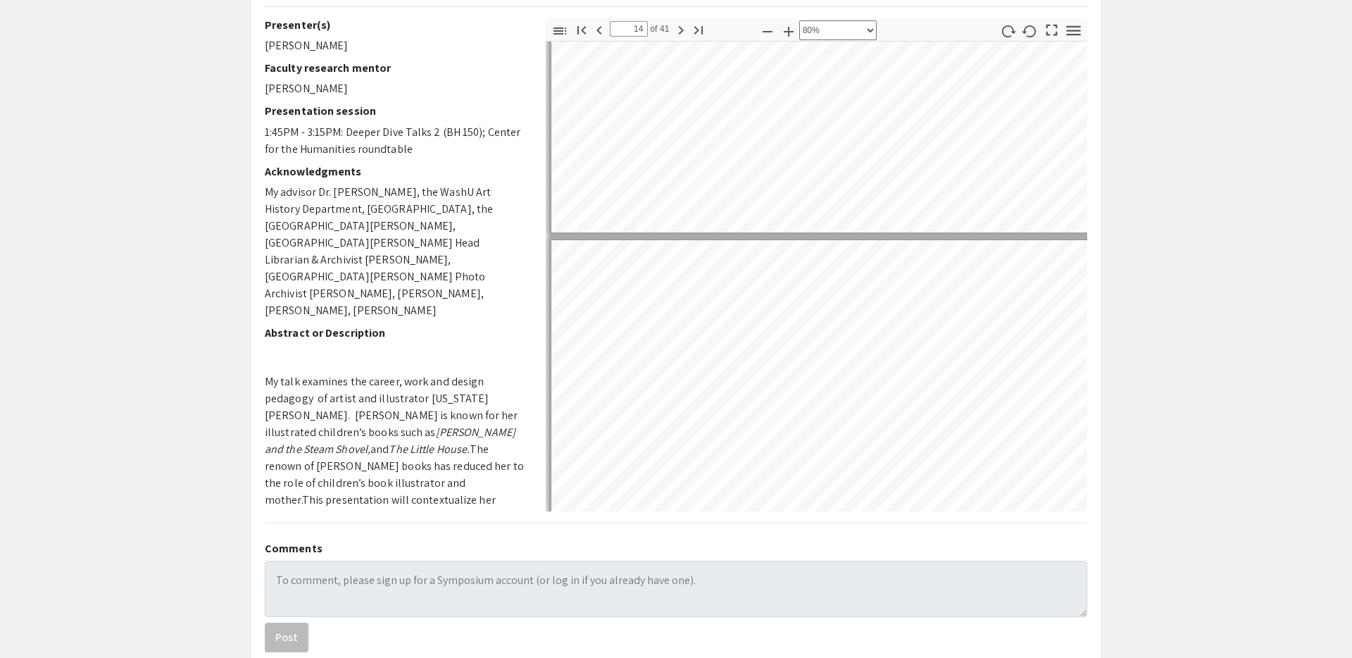
type input "15"
select select "custom"
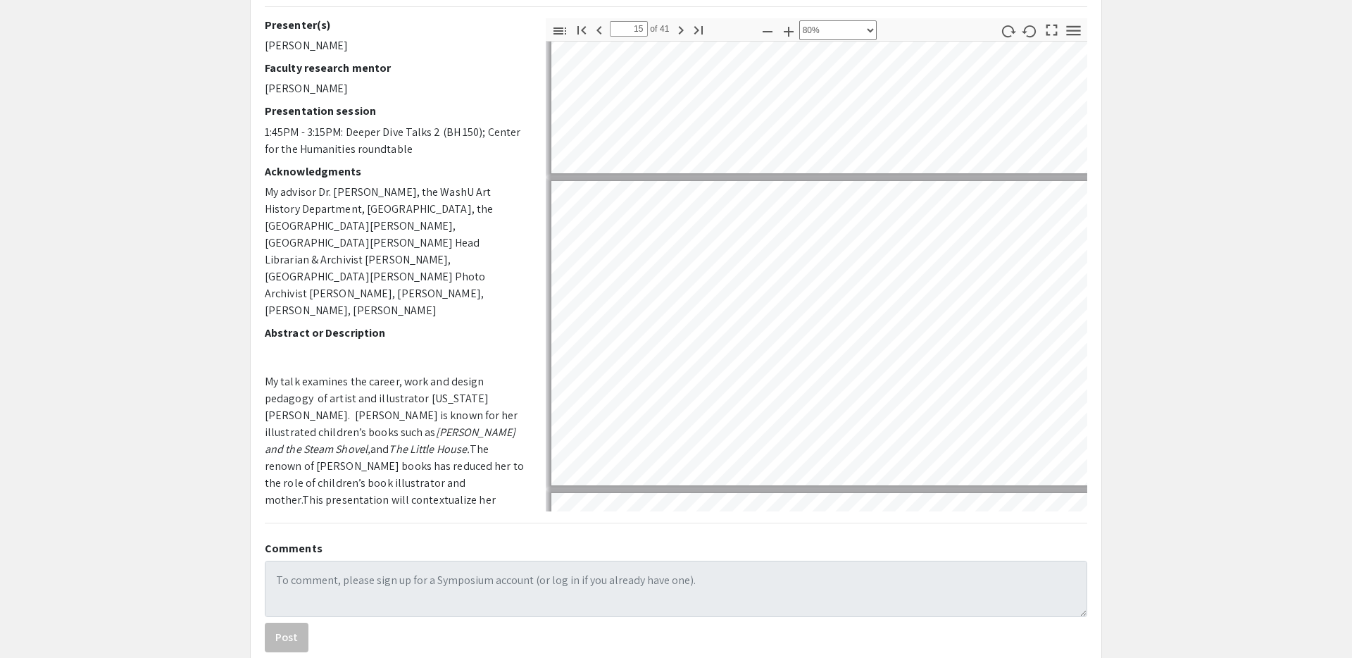
type input "16"
select select "custom"
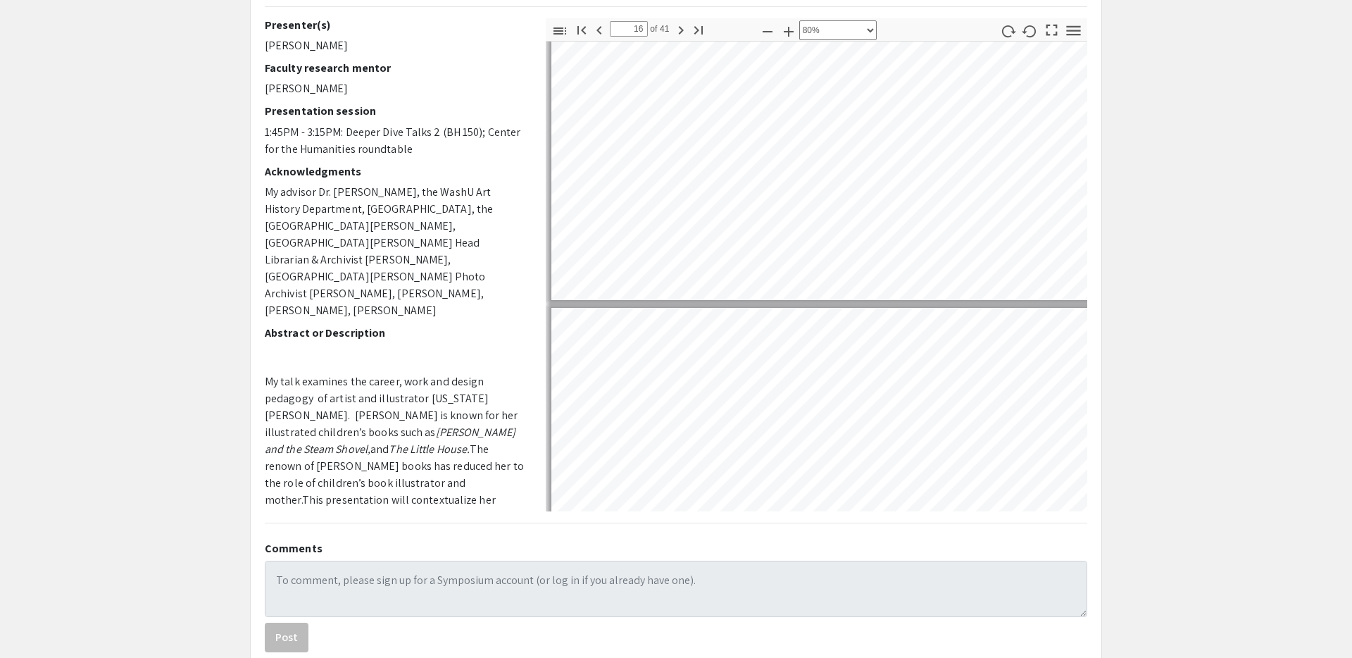
type input "17"
select select "custom"
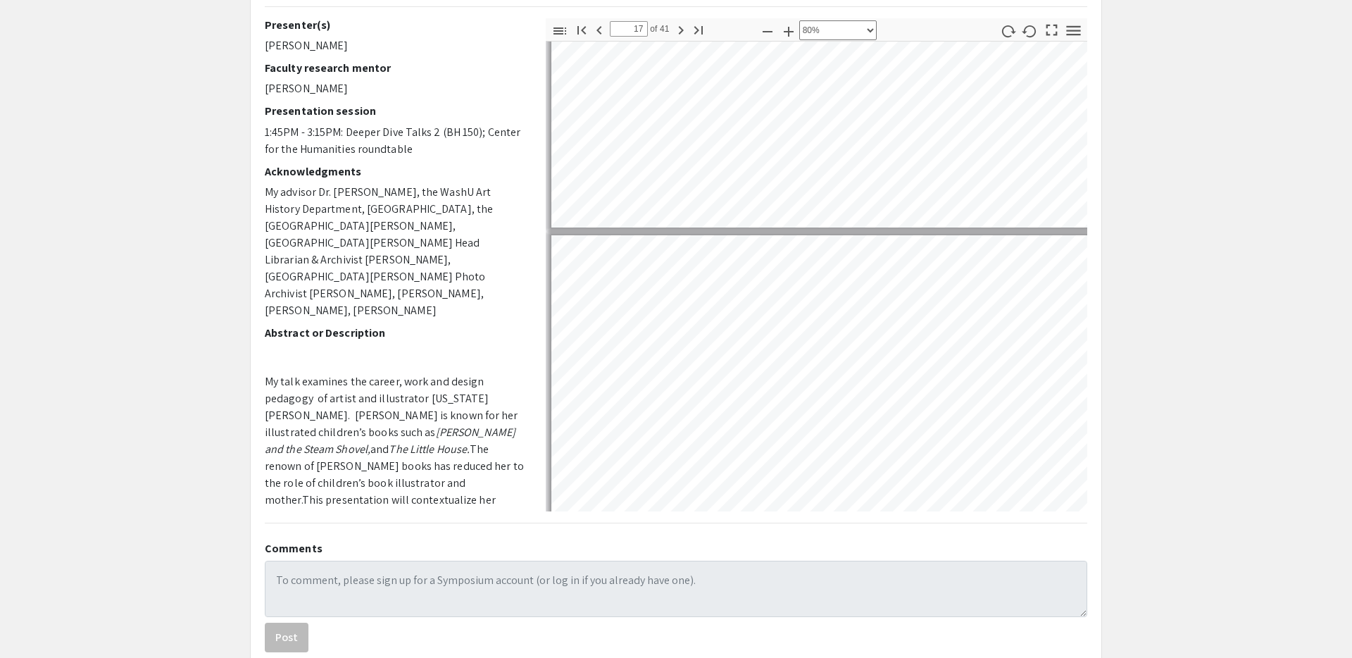
type input "18"
select select "custom"
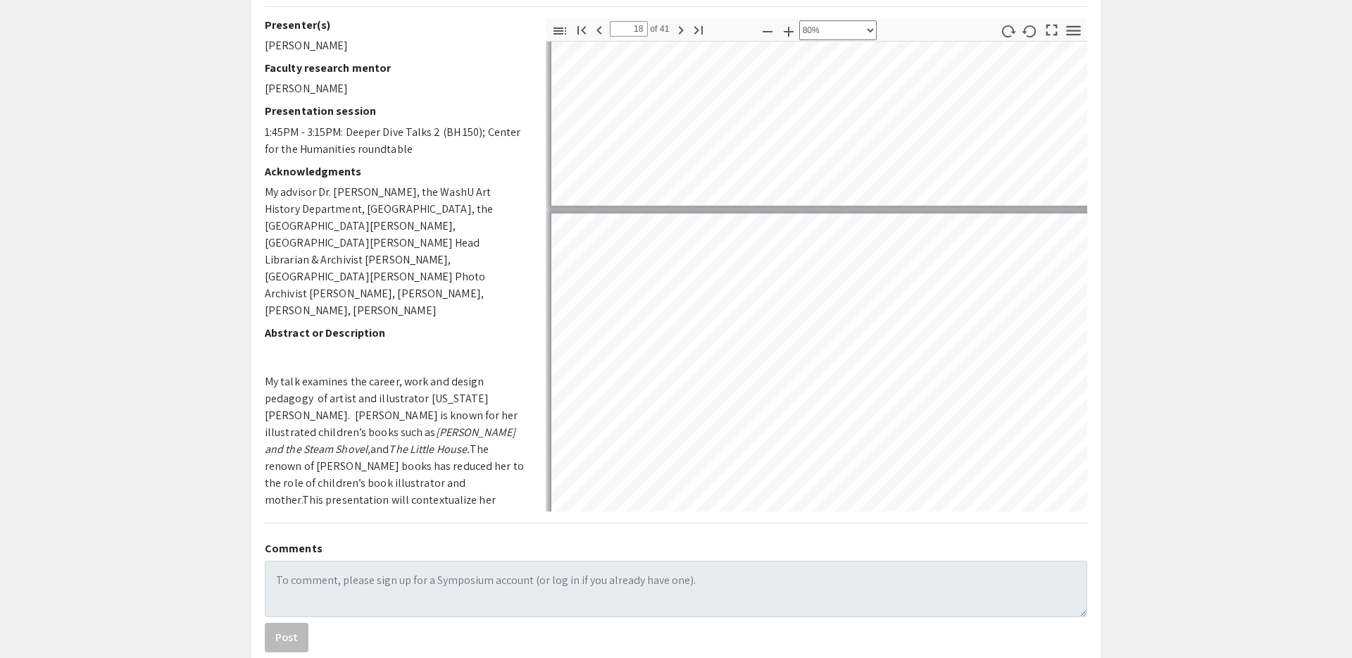
type input "19"
select select "custom"
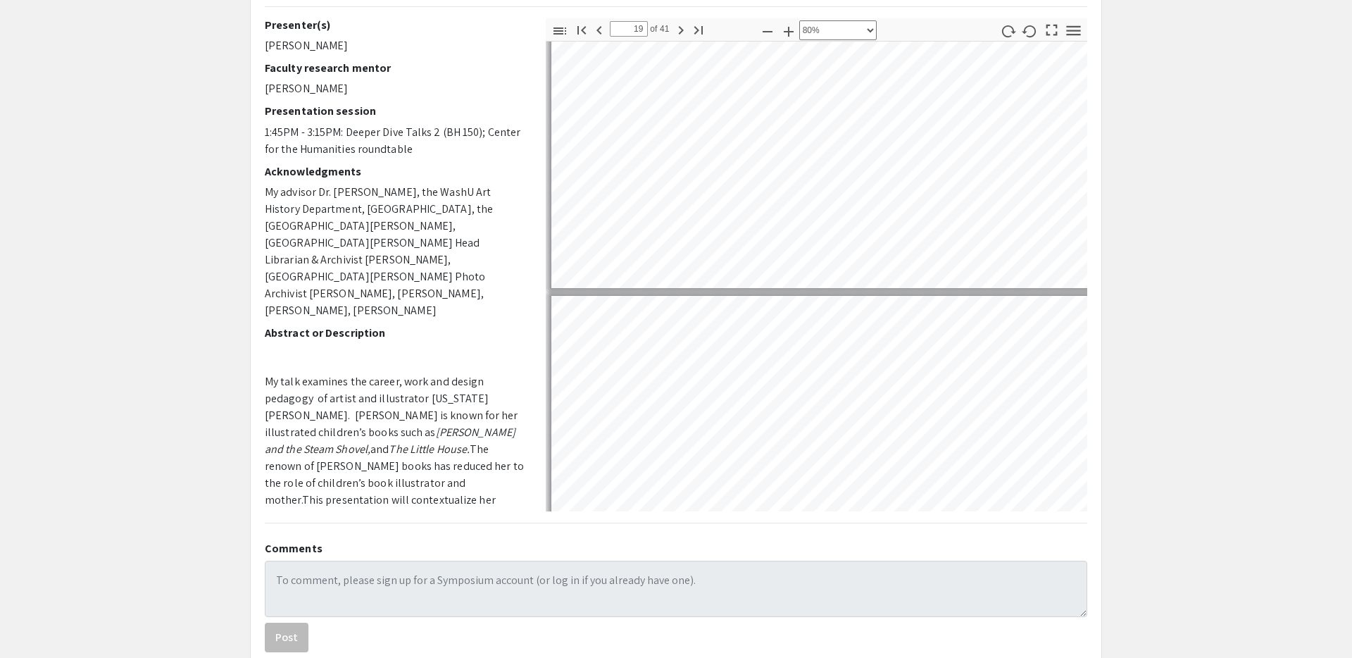
type input "20"
select select "custom"
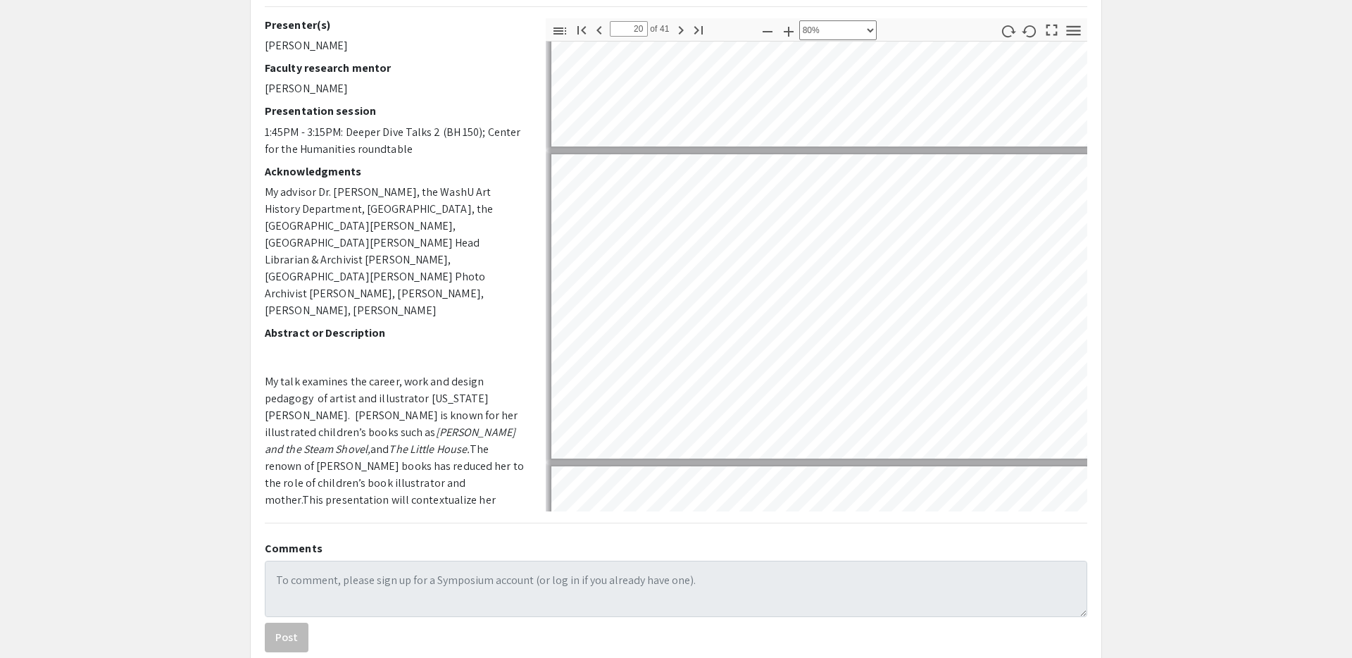
scroll to position [5822, 1]
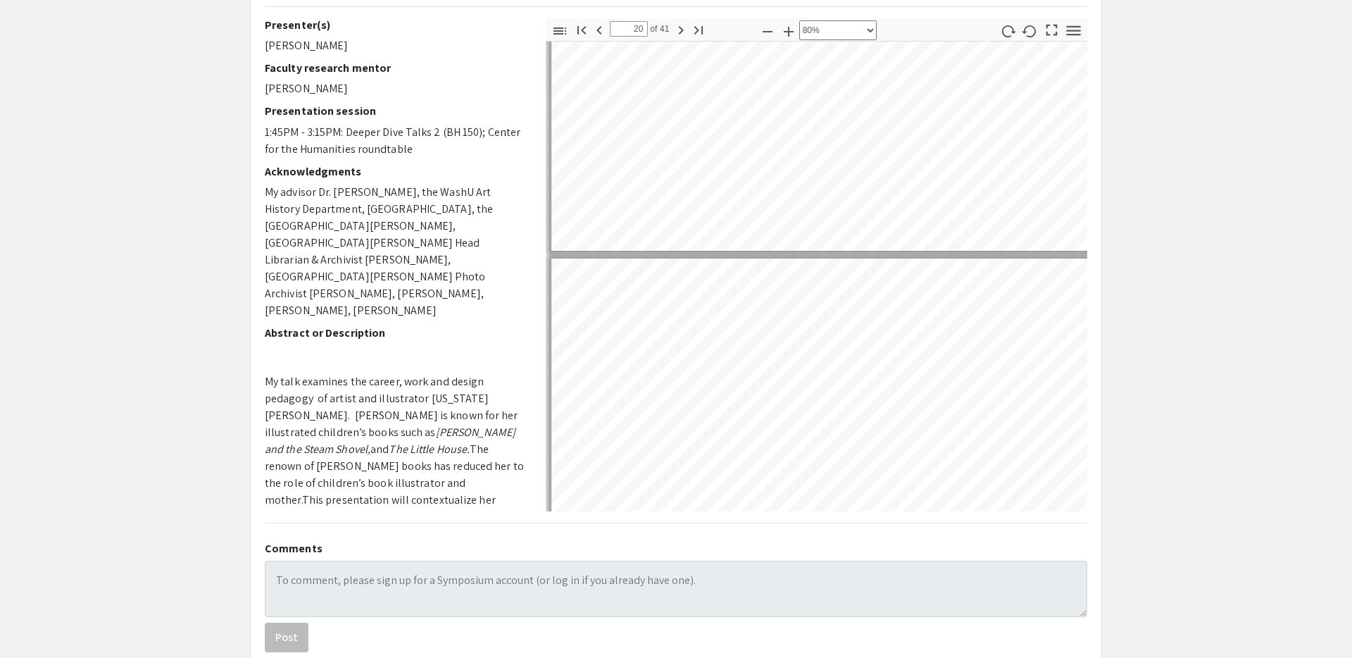
type input "21"
select select "custom"
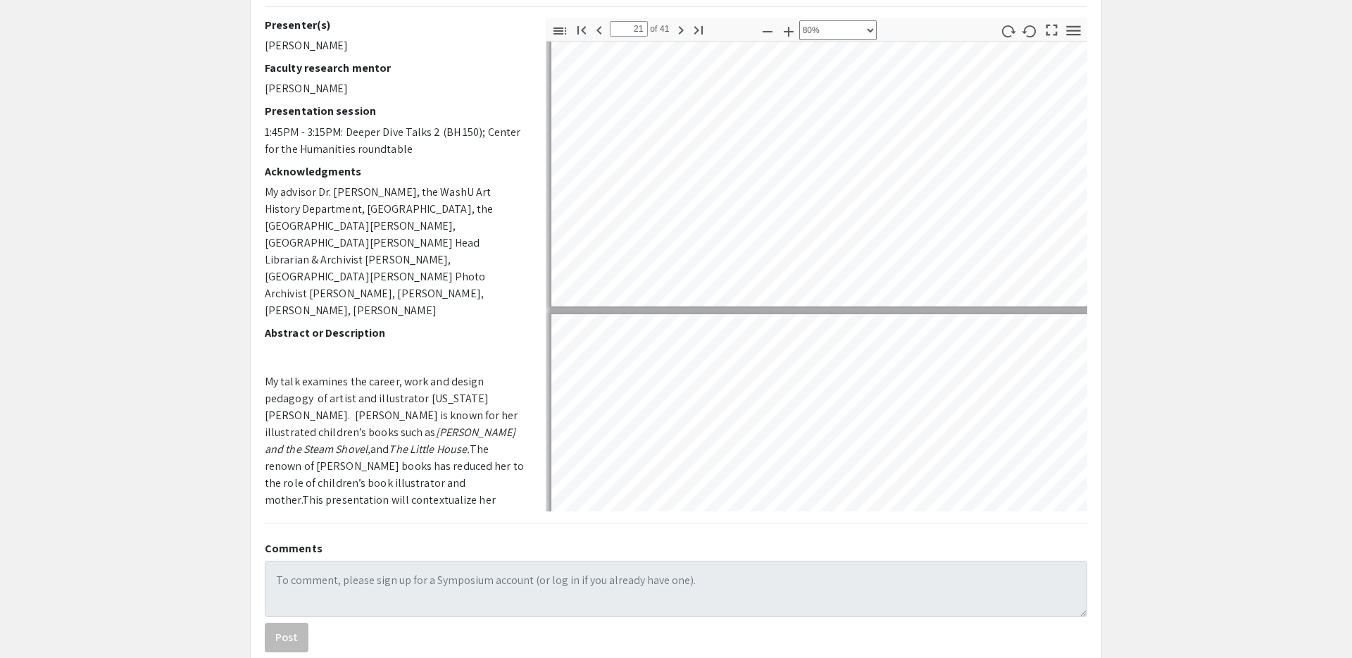
type input "22"
select select "custom"
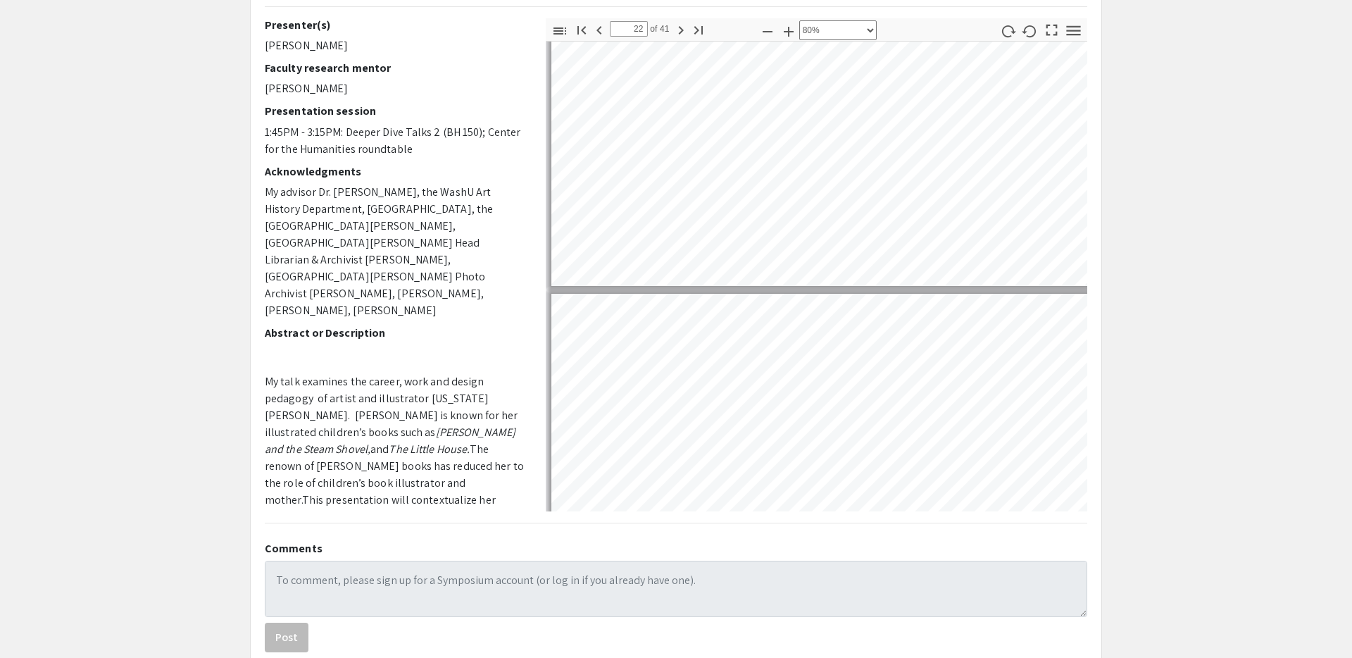
type input "23"
select select "custom"
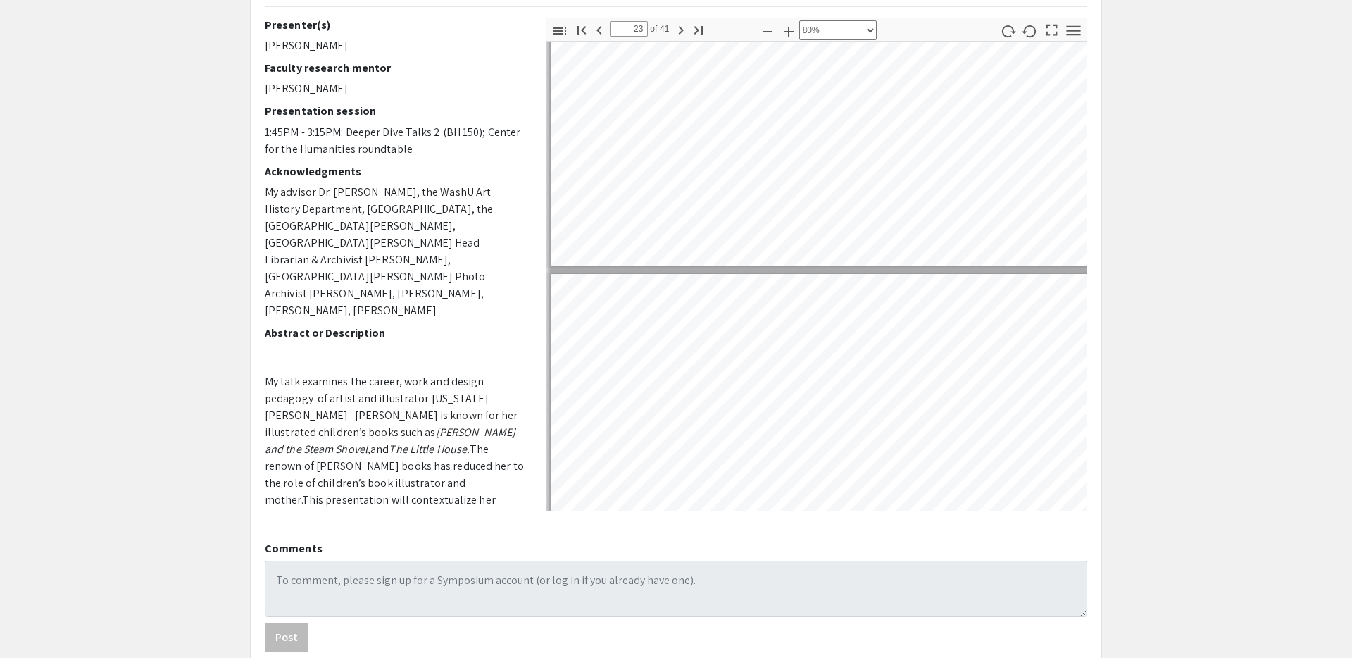
type input "24"
select select "custom"
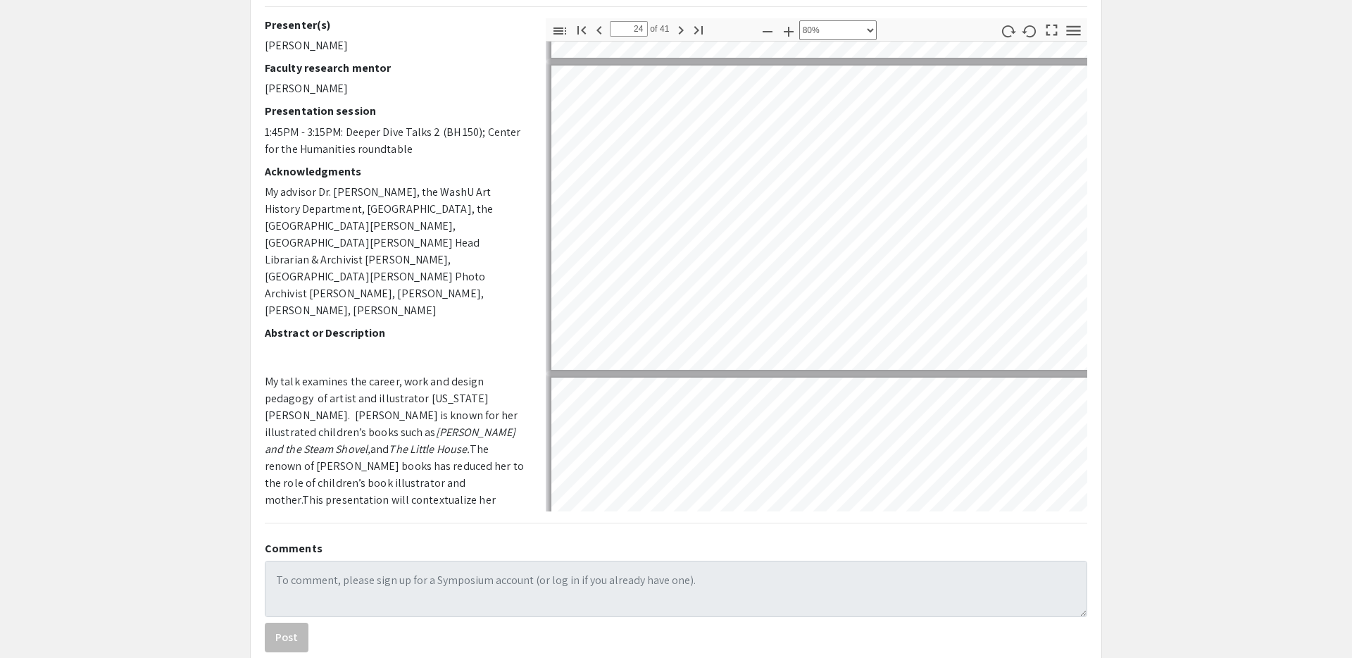
type input "25"
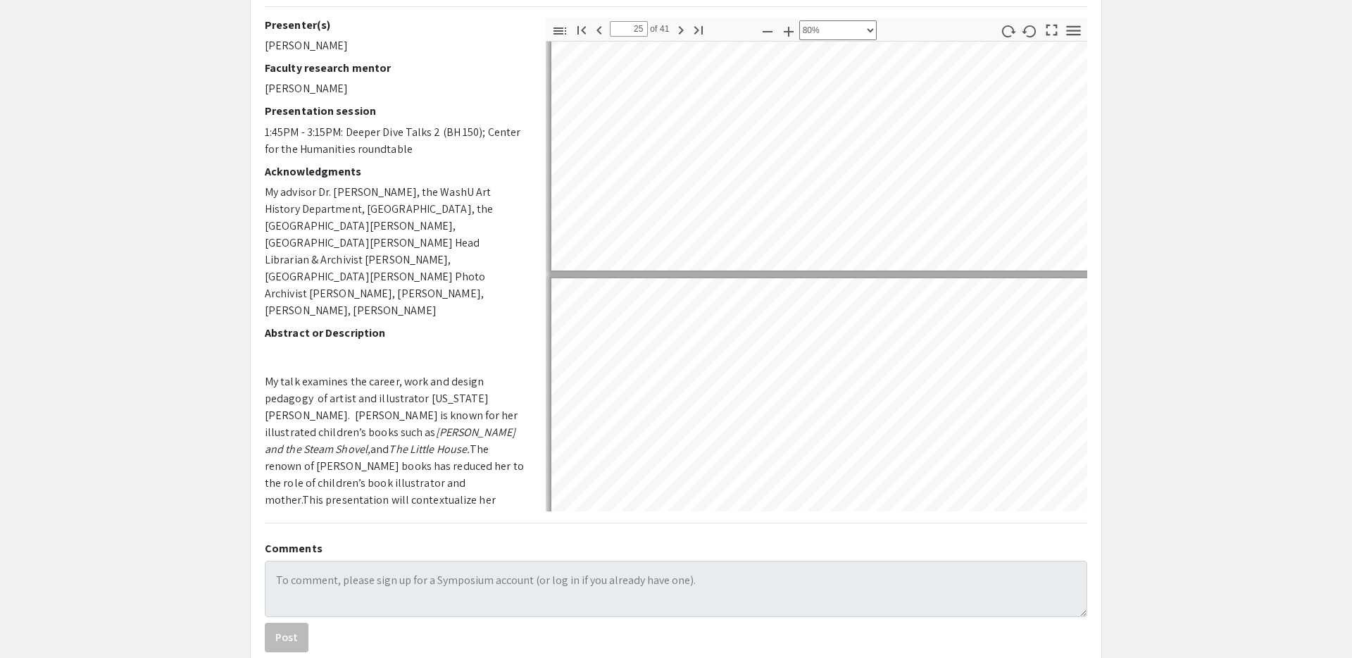
select select "custom"
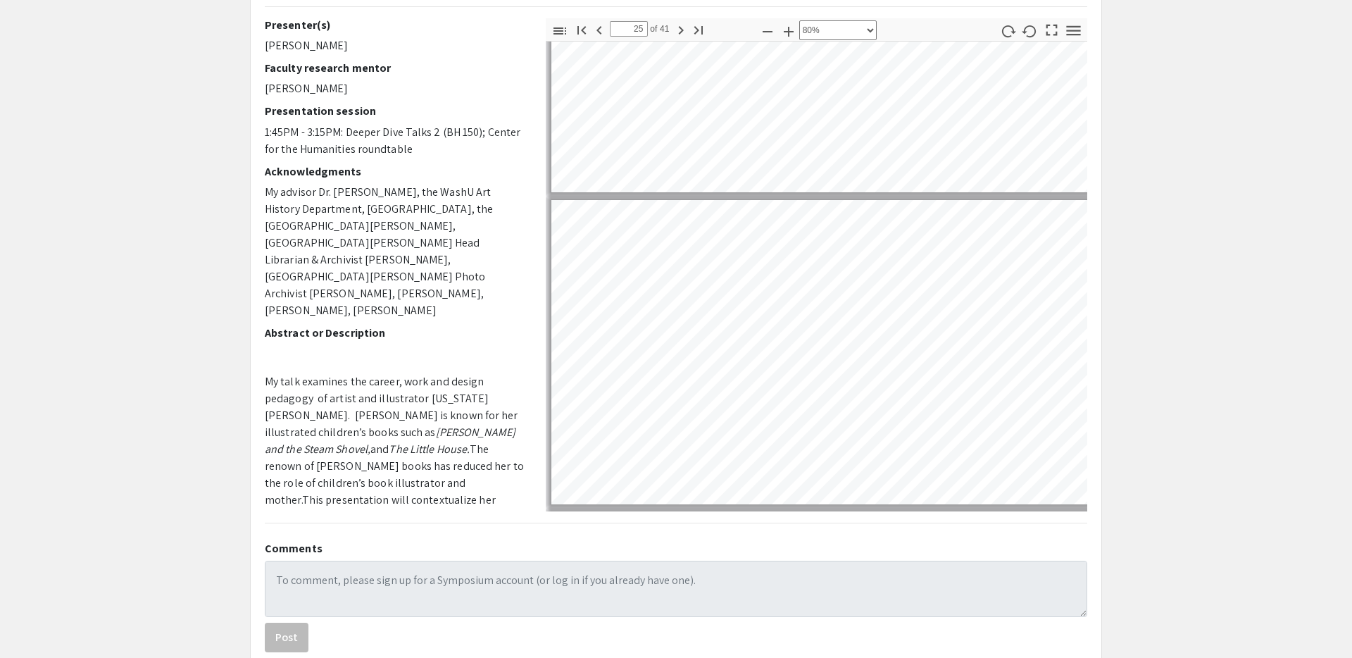
type input "24"
select select "custom"
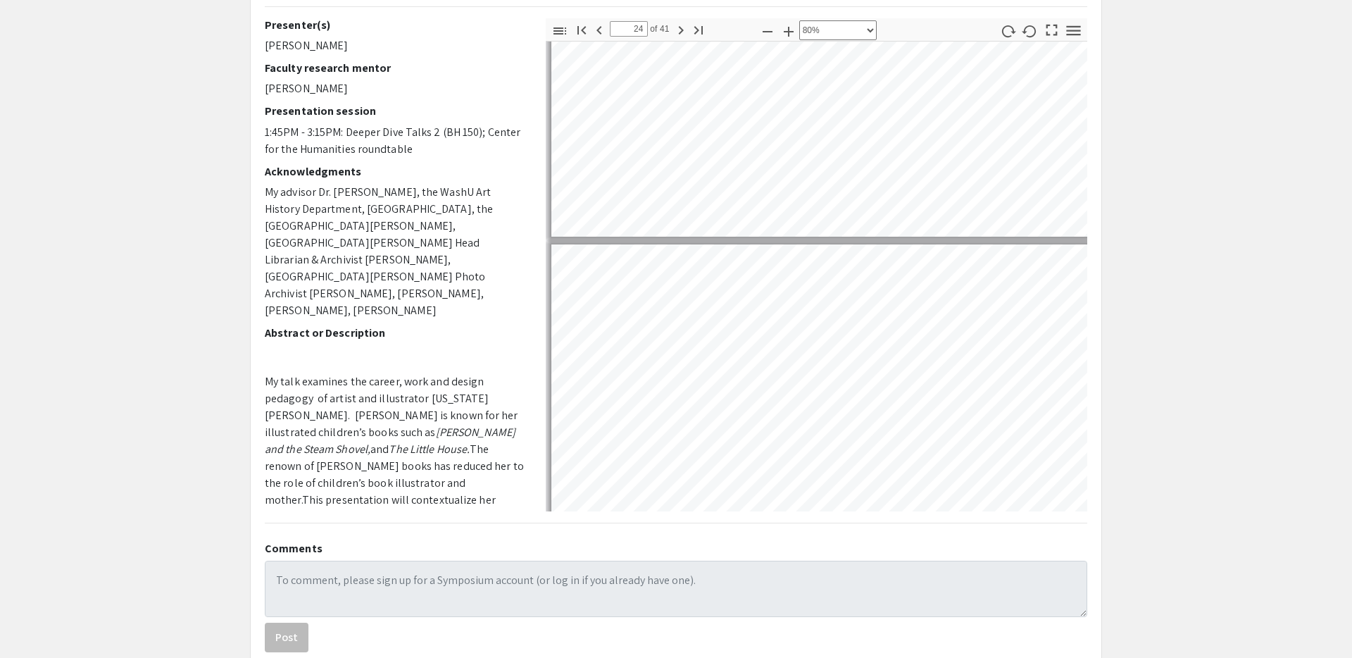
type input "23"
select select "custom"
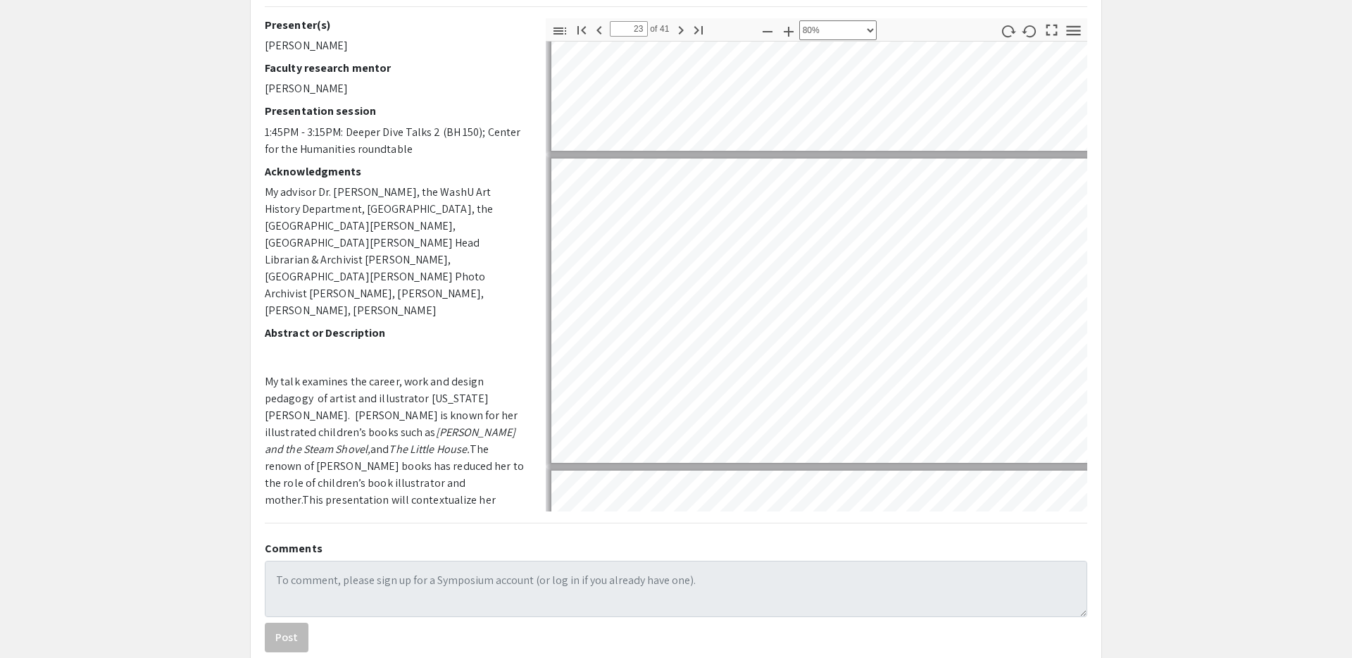
scroll to position [6752, 1]
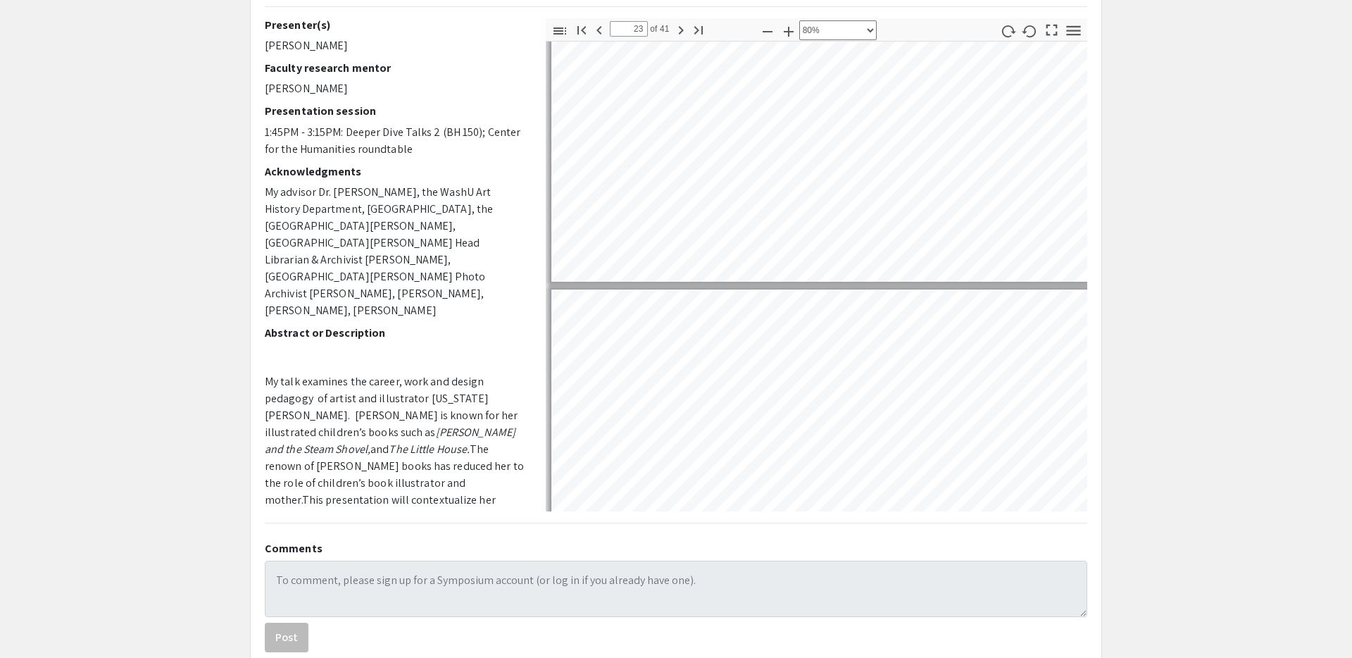
type input "24"
select select "custom"
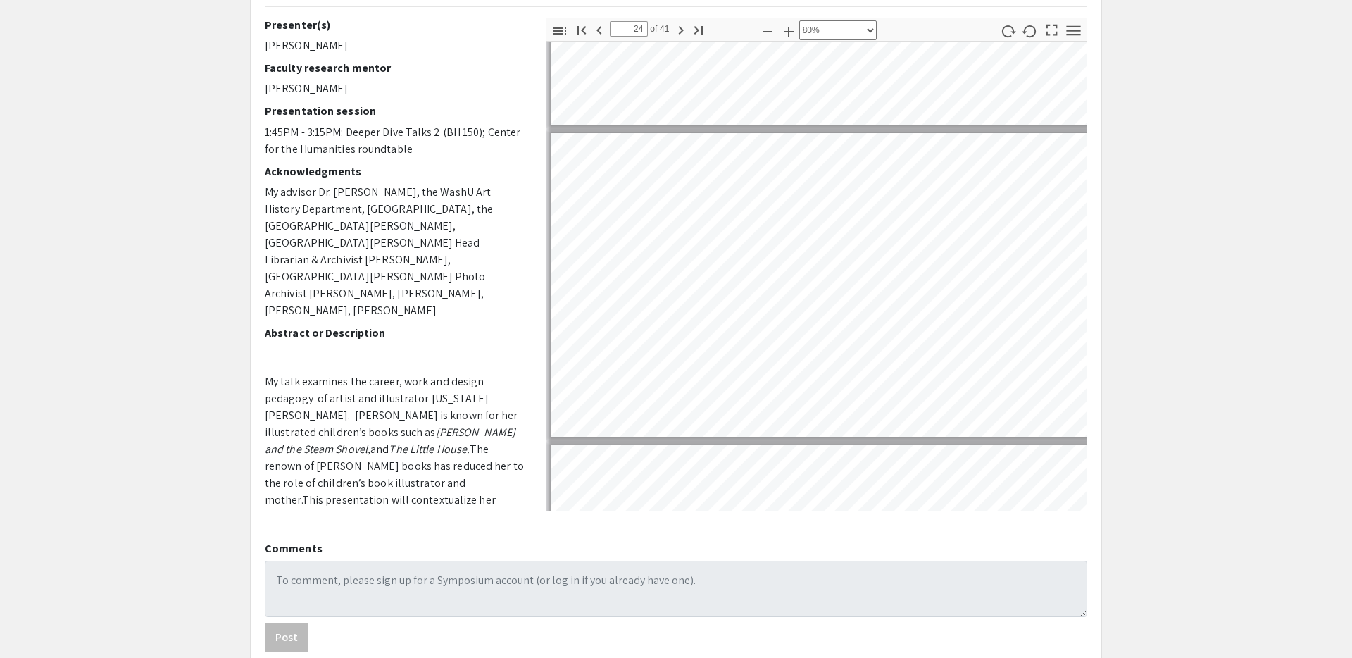
scroll to position [7102, 1]
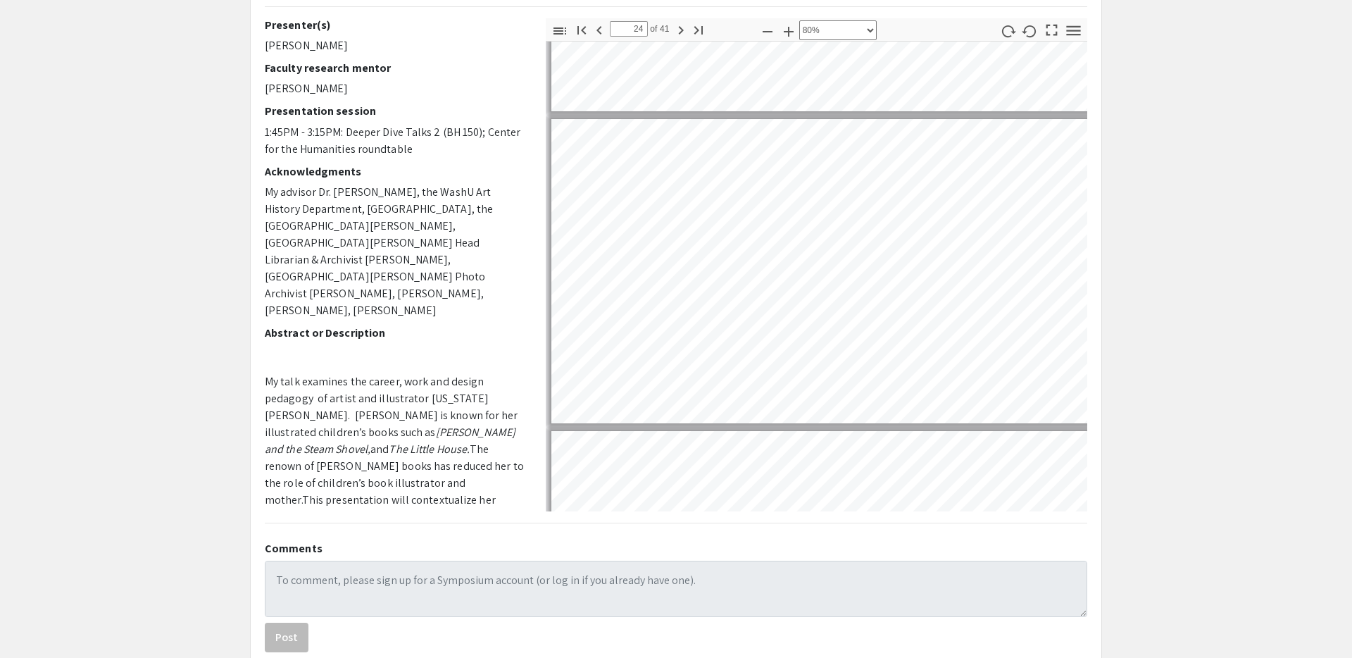
type input "23"
select select "page-width"
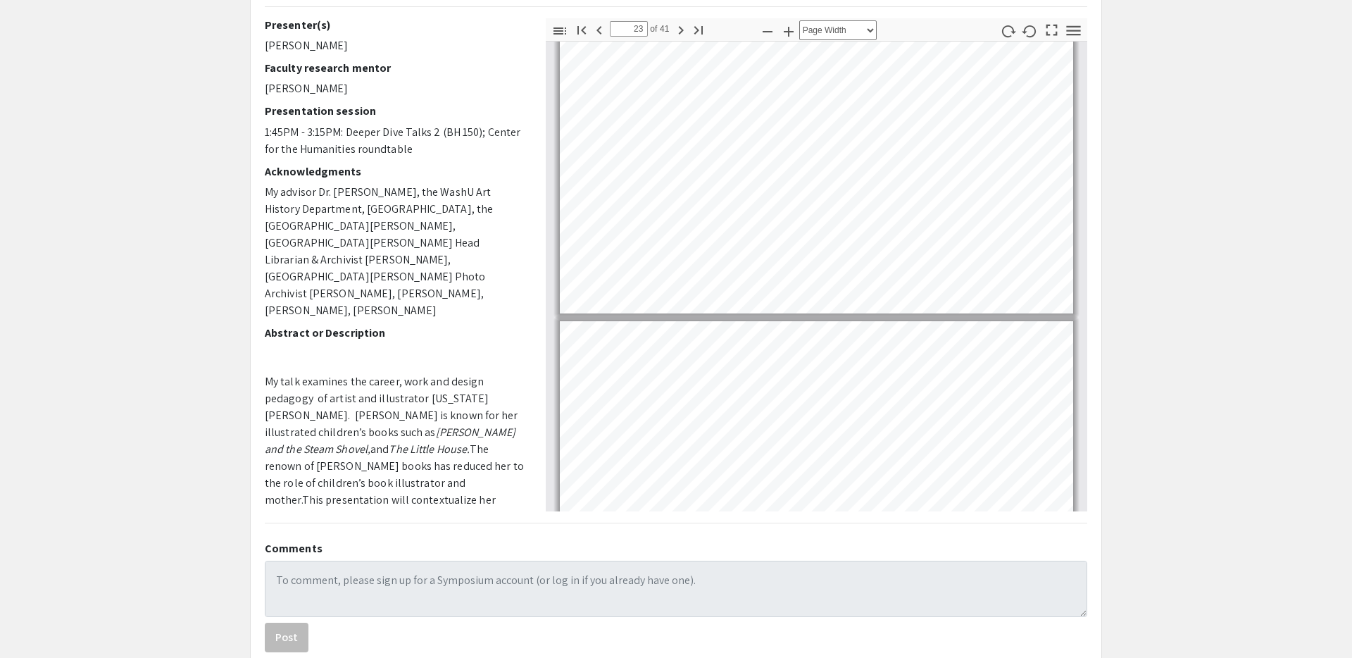
type input "24"
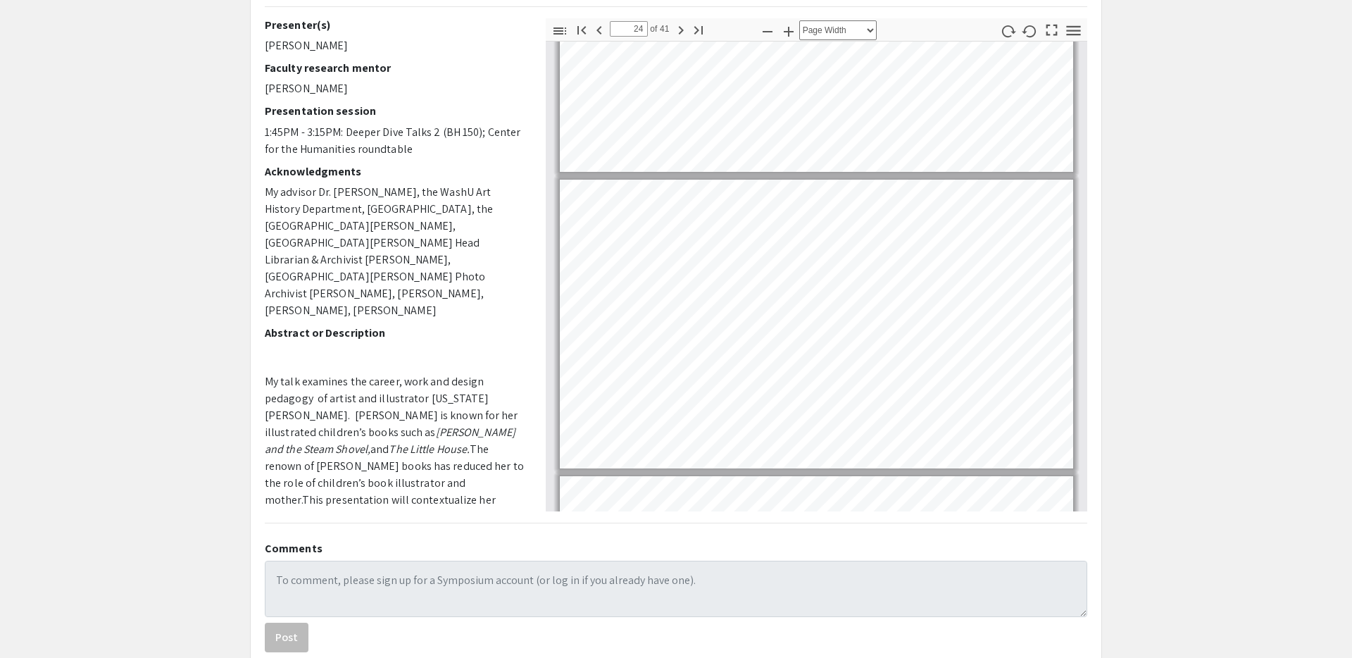
scroll to position [6686, 0]
click at [862, 34] on select "Automatic Zoom Actual Size Page Fit Page Width 50% 100% 125% 150% 200% 300% 400…" at bounding box center [837, 30] width 77 height 20
select select "4"
click at [799, 20] on select "Automatic Zoom Actual Size Page Fit Page Width 50% 100% 125% 150% 200% 300% 400…" at bounding box center [837, 30] width 77 height 20
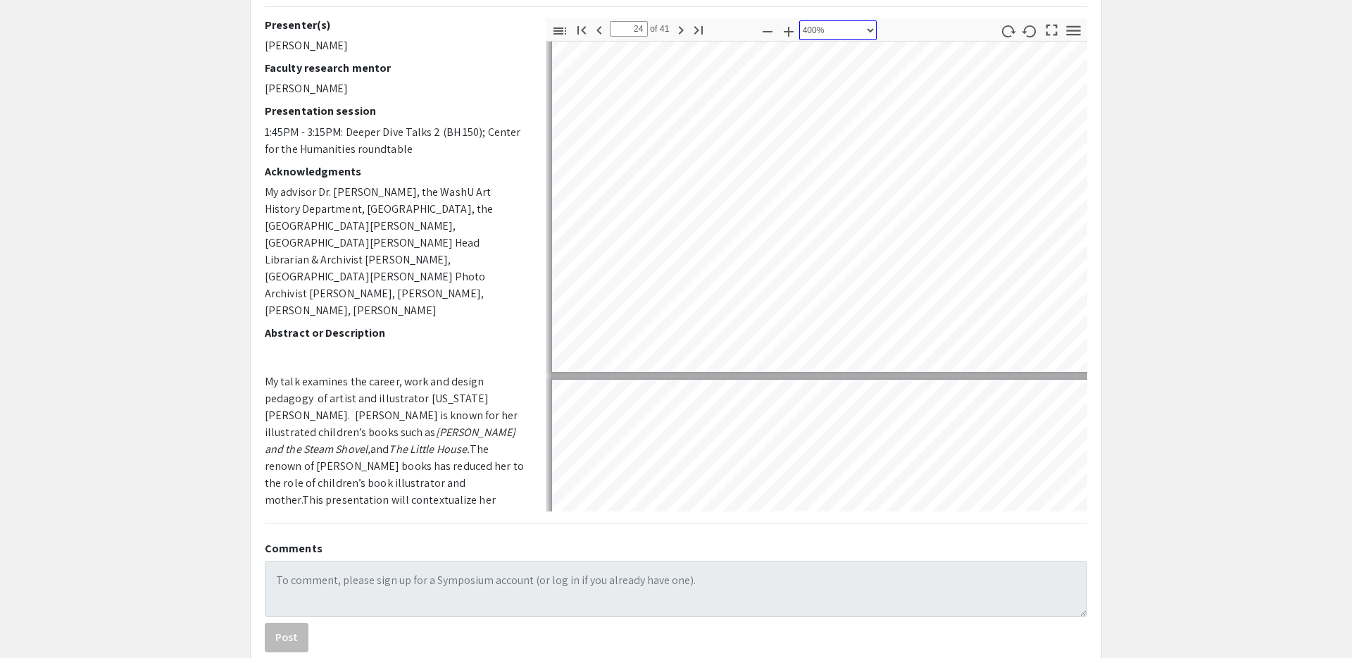
scroll to position [36374, 0]
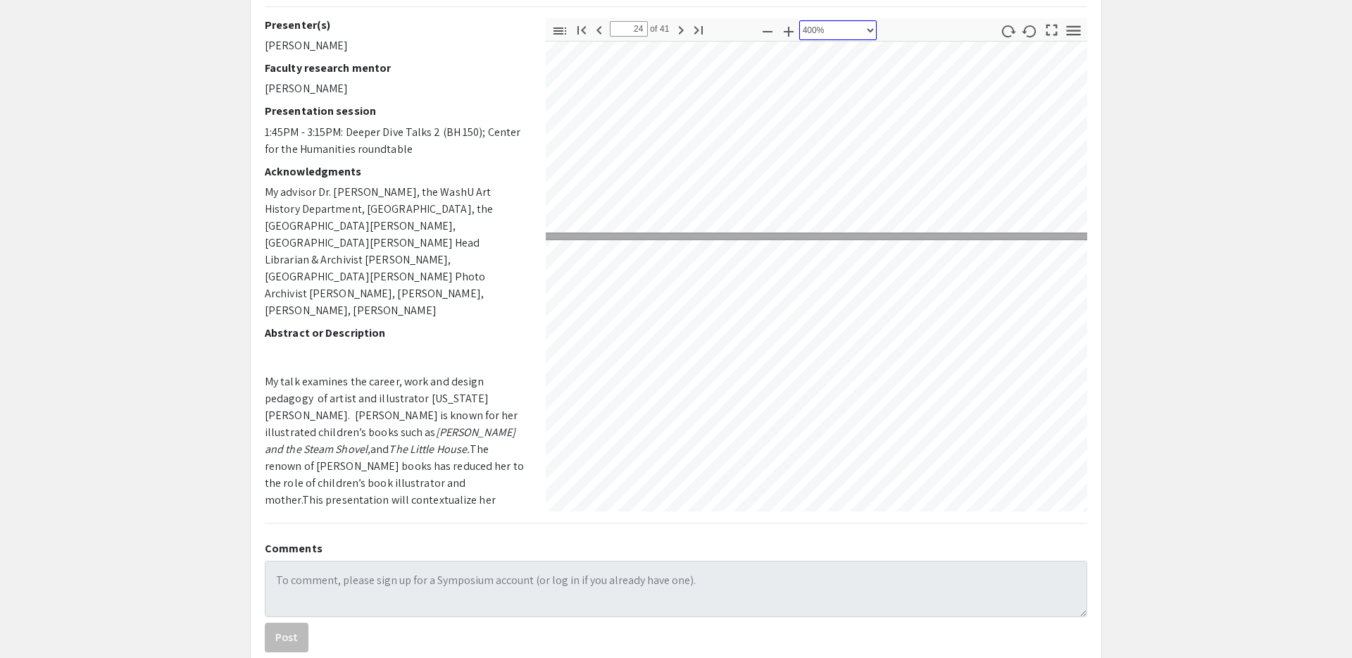
type input "23"
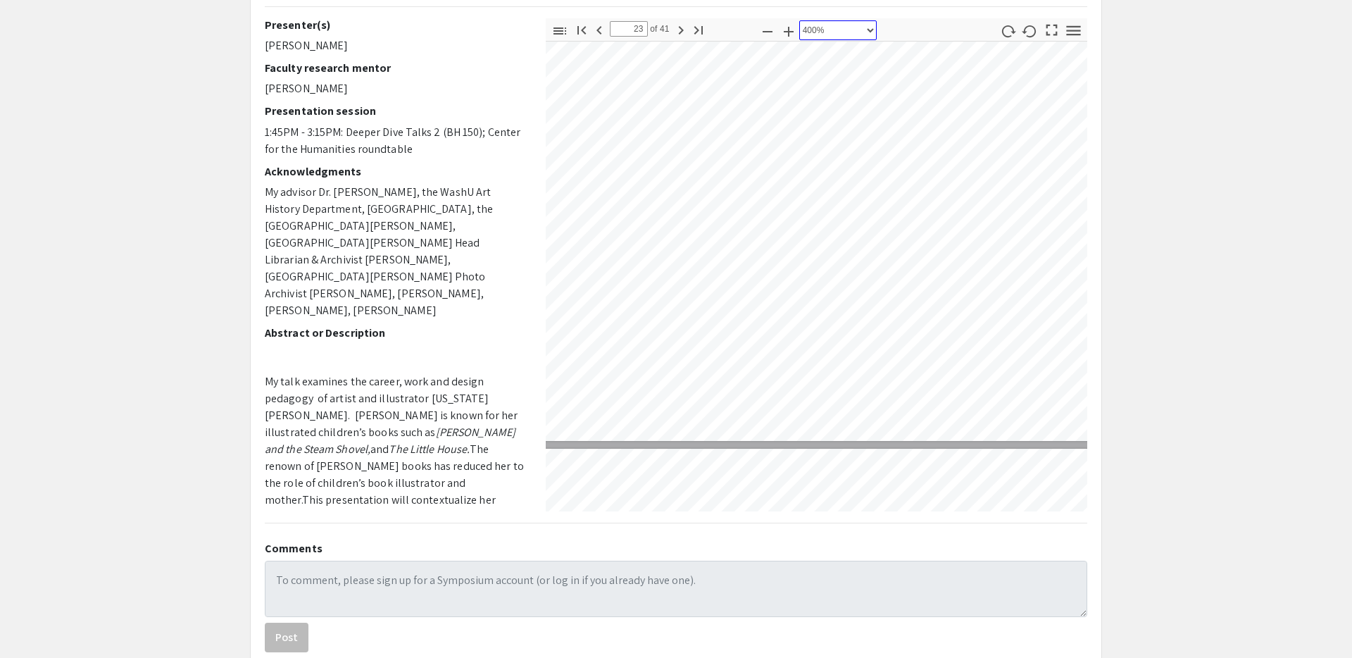
scroll to position [34751, 181]
click at [765, 31] on icon "button" at bounding box center [767, 31] width 10 height 1
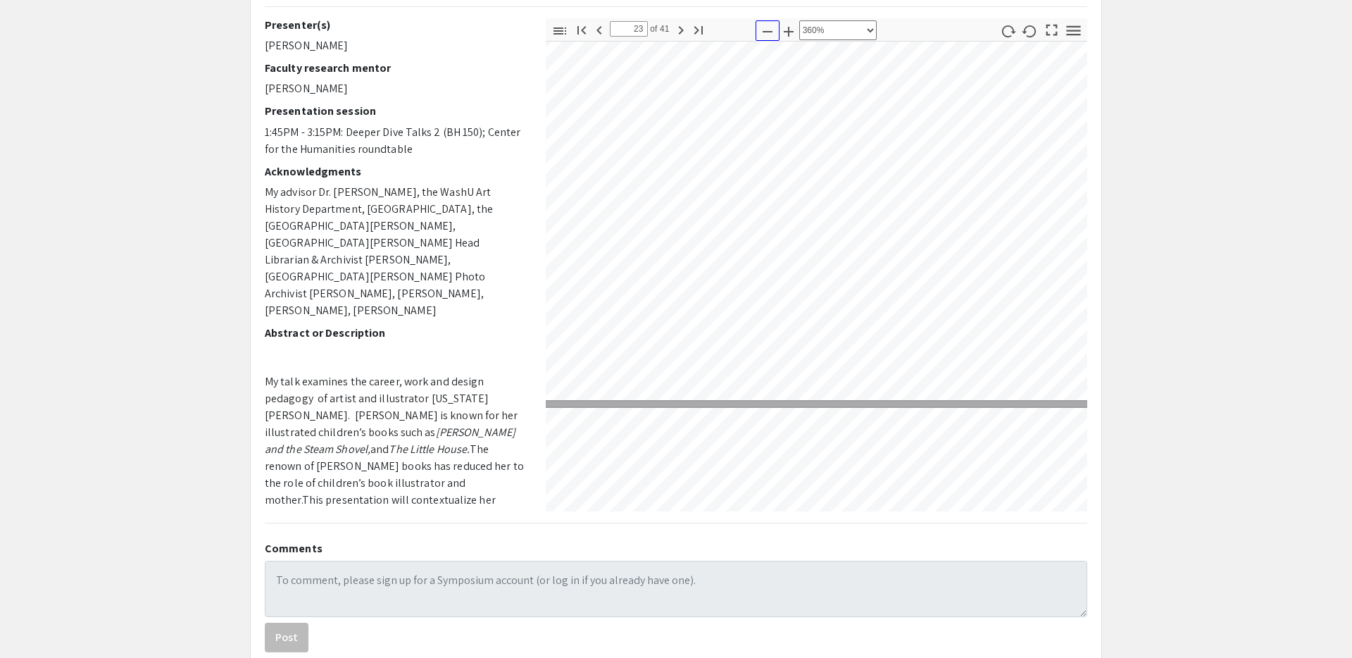
click at [765, 31] on icon "button" at bounding box center [767, 31] width 10 height 1
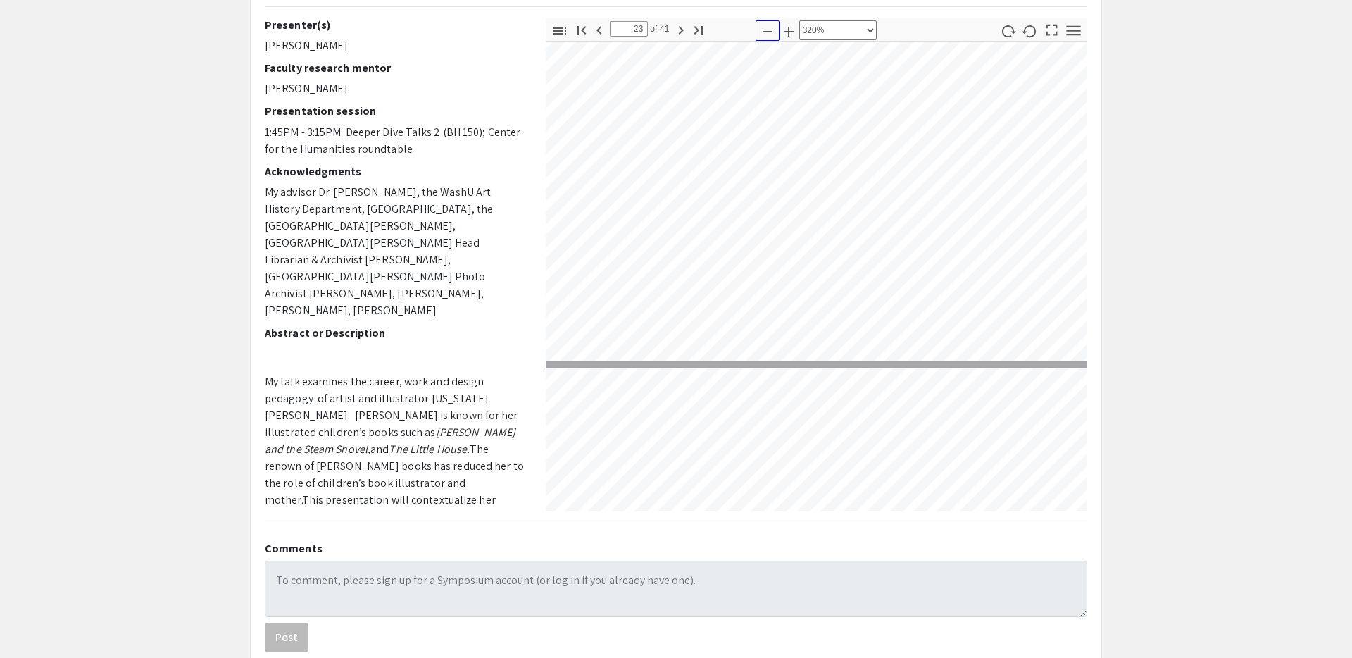
click at [765, 31] on icon "button" at bounding box center [767, 31] width 10 height 1
select select "custom"
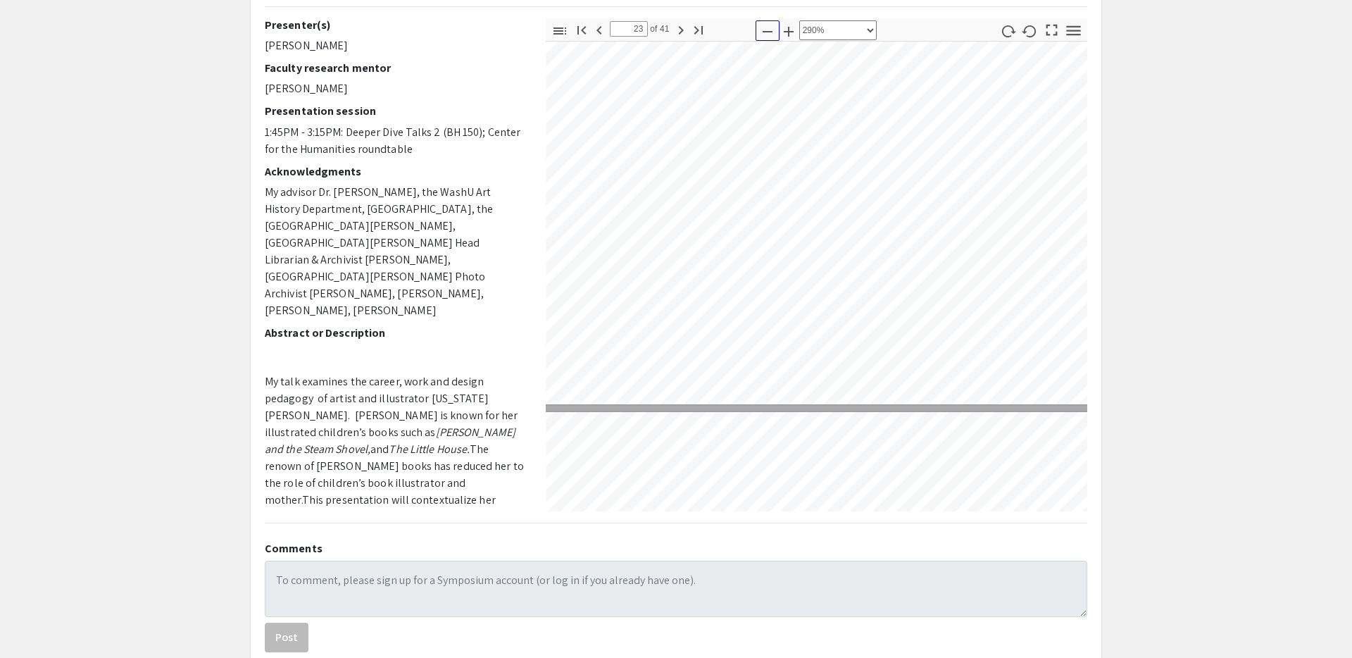
scroll to position [25156, 603]
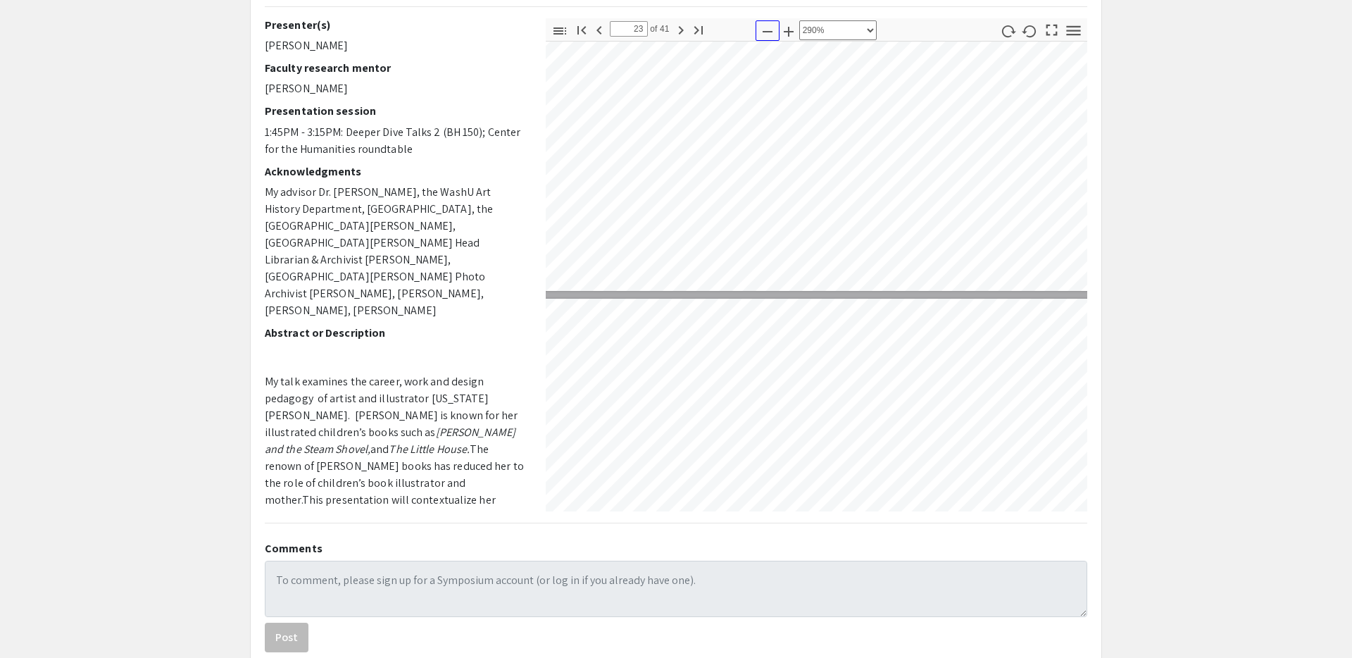
type input "24"
select select "custom"
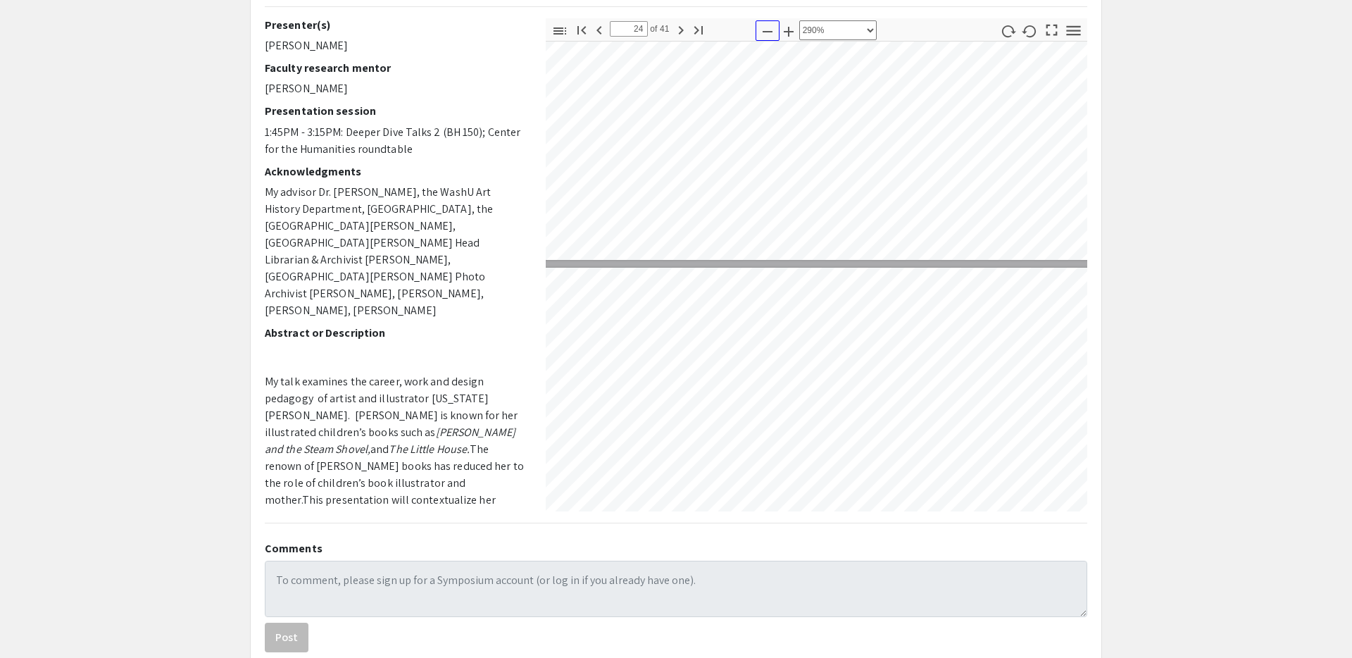
type input "25"
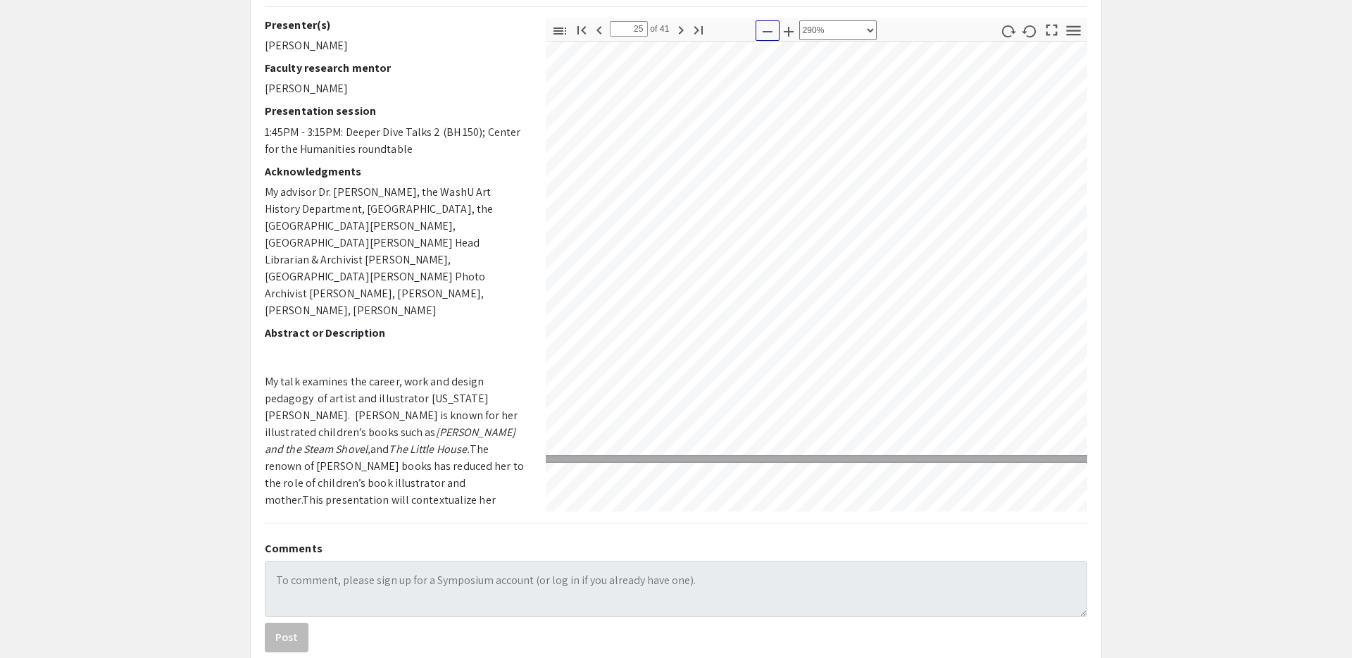
scroll to position [27334, 1008]
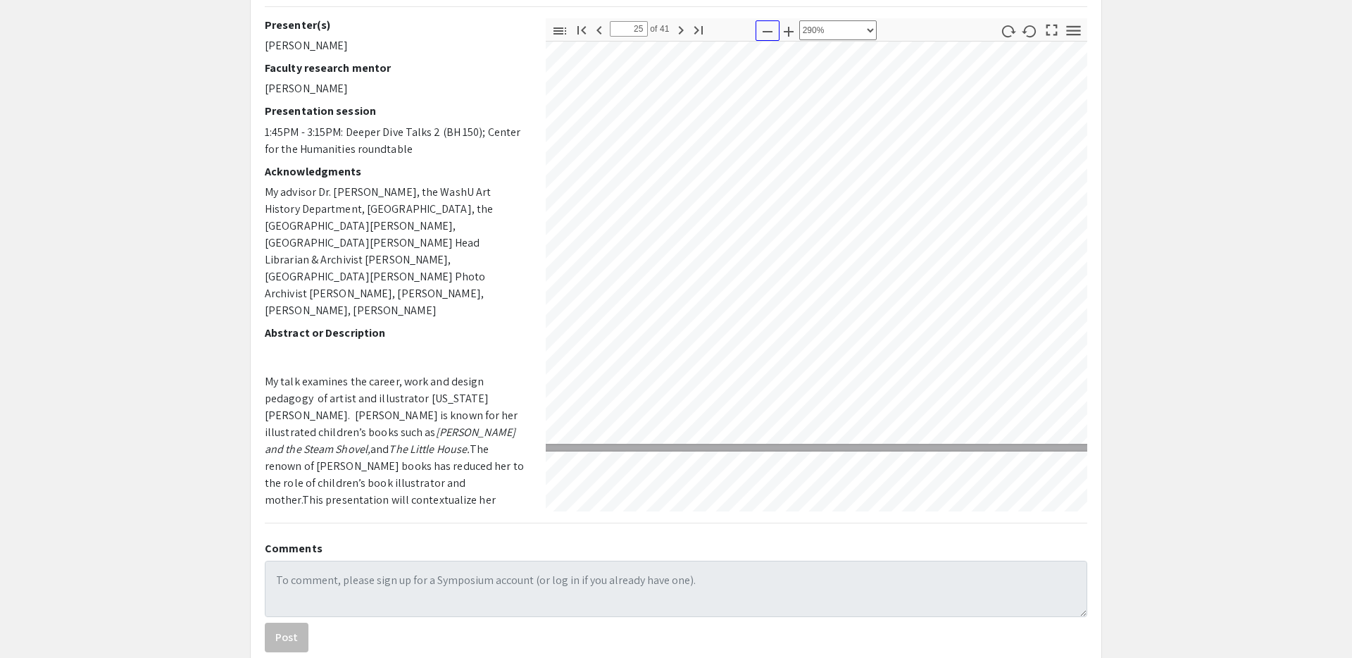
click at [761, 29] on icon "button" at bounding box center [767, 31] width 17 height 17
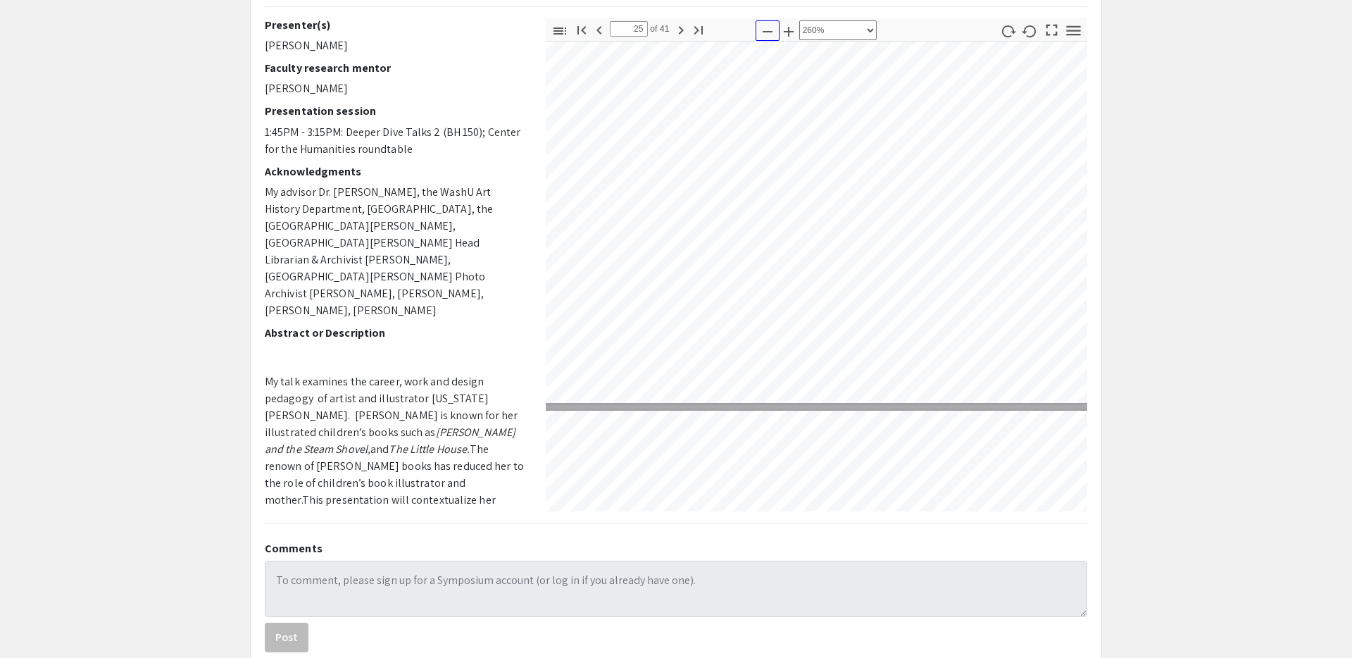
click at [761, 29] on icon "button" at bounding box center [767, 31] width 17 height 17
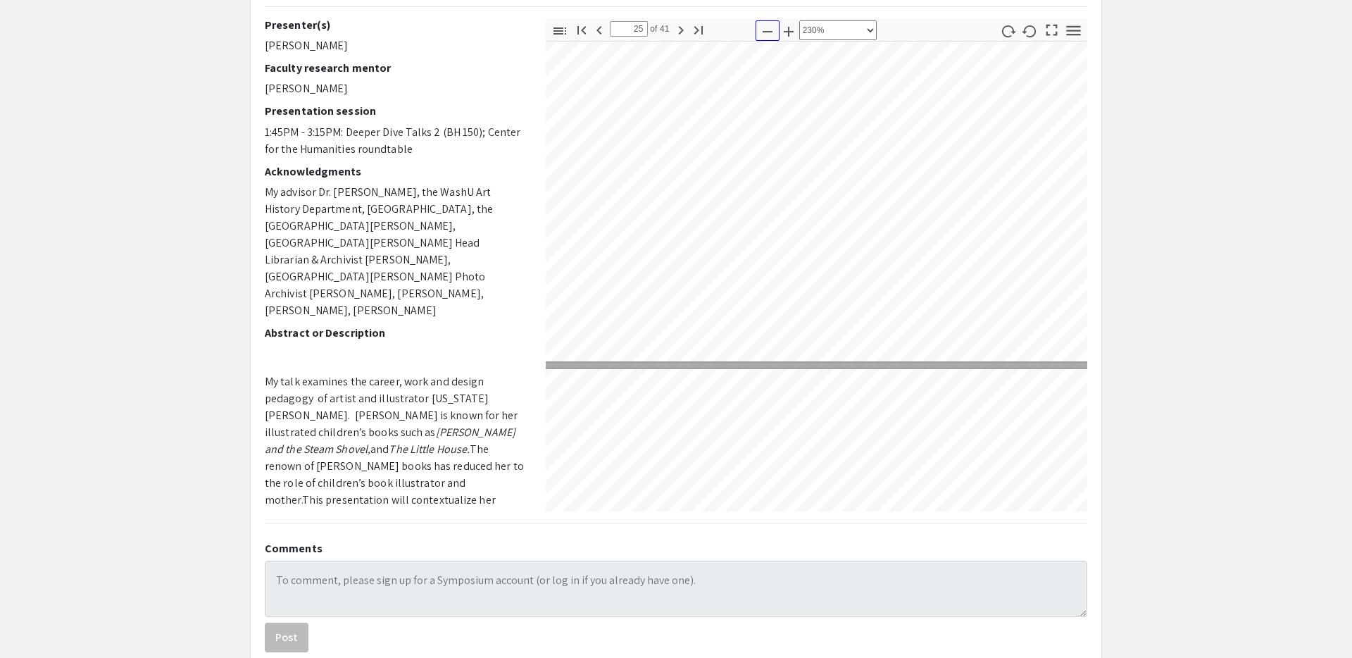
click at [761, 30] on icon "button" at bounding box center [767, 31] width 17 height 17
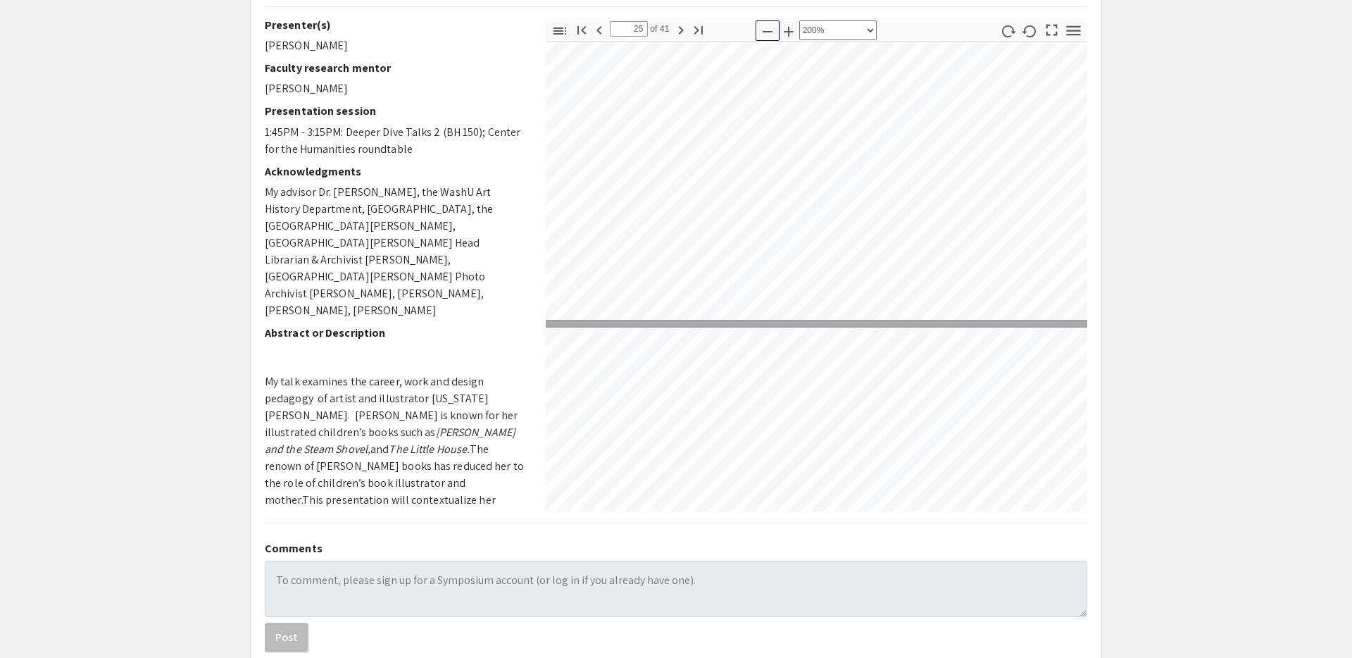
click at [761, 30] on icon "button" at bounding box center [767, 31] width 17 height 17
select select "custom"
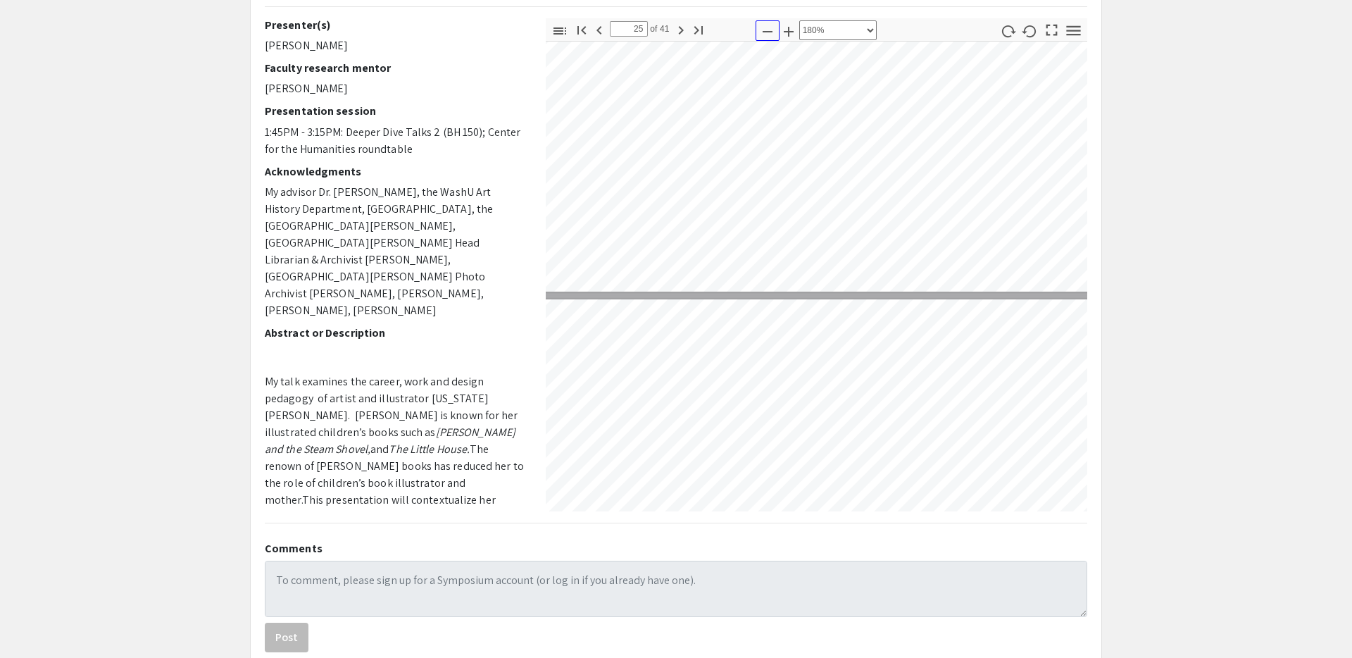
click at [761, 31] on icon "button" at bounding box center [767, 31] width 17 height 17
type input "25"
select select "custom"
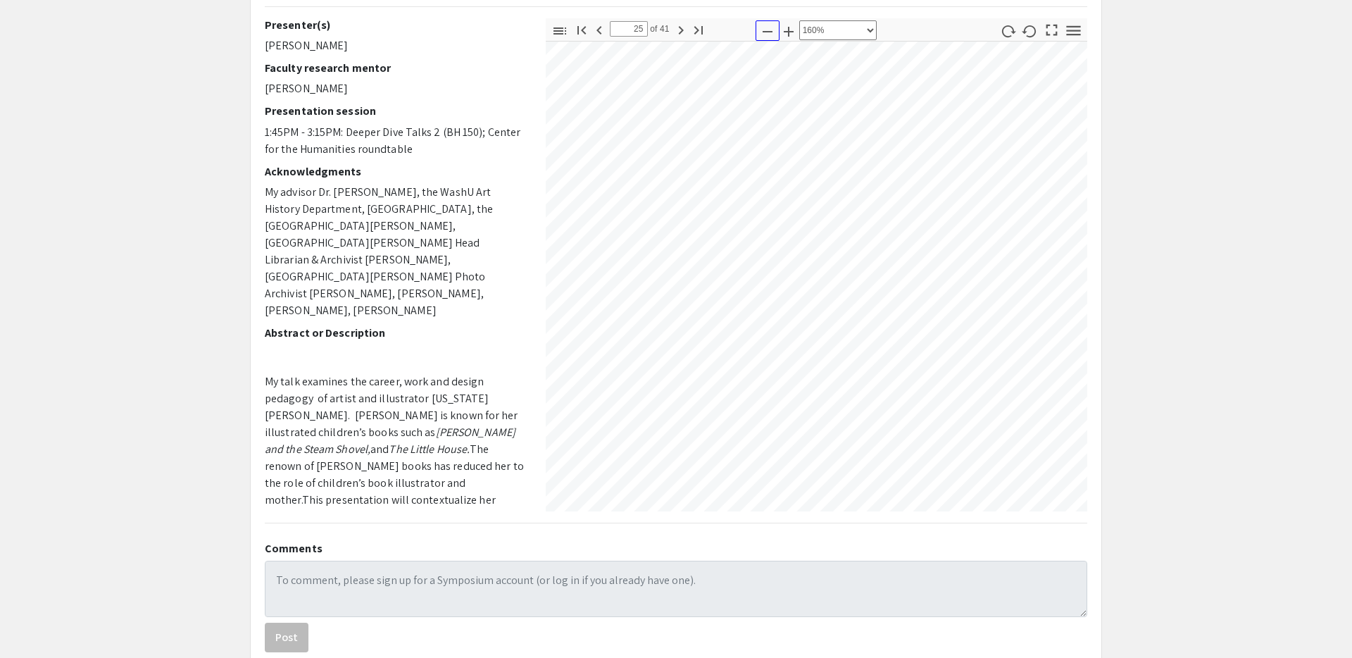
scroll to position [14790, 0]
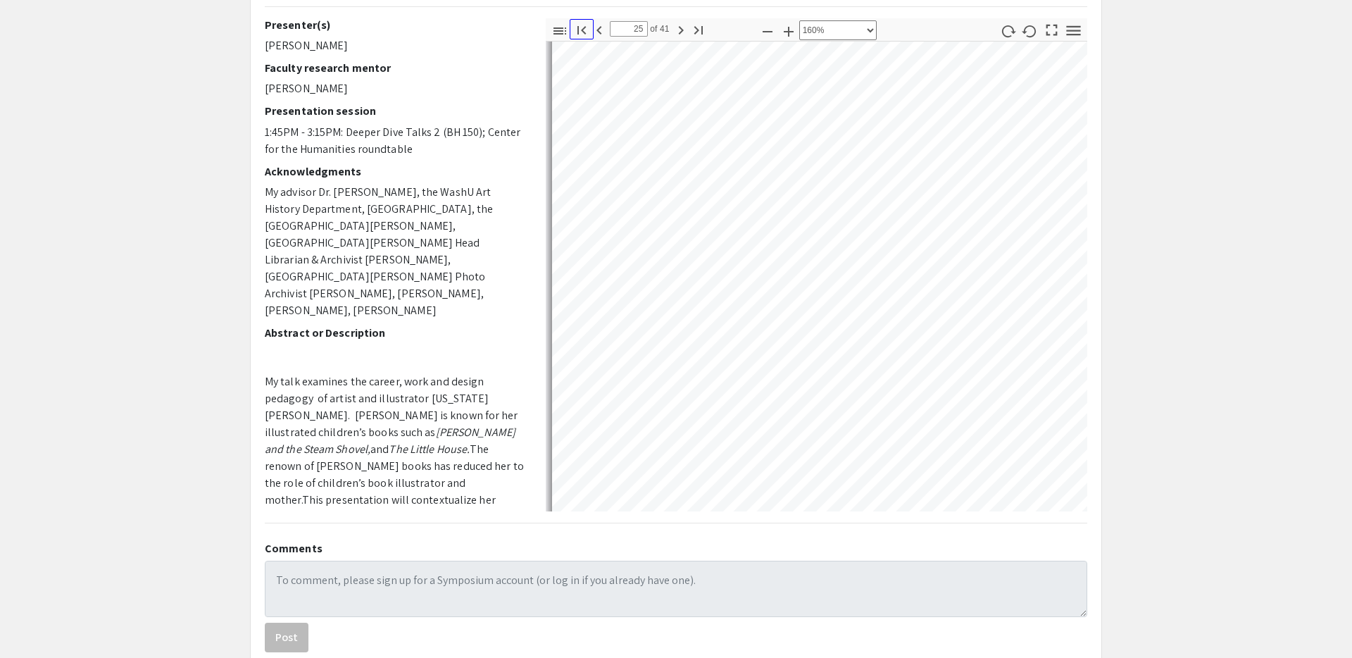
click at [582, 30] on icon "button" at bounding box center [581, 30] width 8 height 8
type input "1"
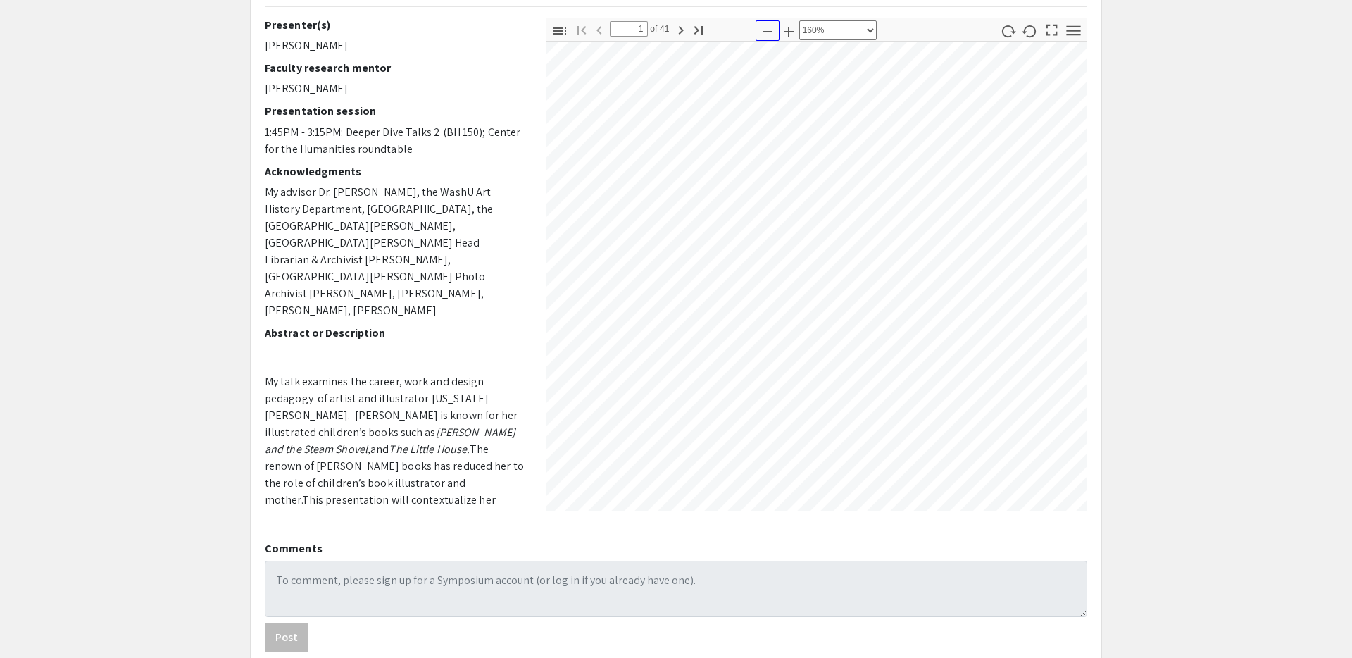
click at [767, 31] on icon "button" at bounding box center [767, 31] width 10 height 1
click at [820, 30] on select "Automatic Zoom Actual Size Page Fit Page Width 50% 100% 125% 150% 200% 300% 400…" at bounding box center [837, 30] width 77 height 20
select select "page-width"
click at [799, 20] on select "Automatic Zoom Actual Size Page Fit Page Width 50% 100% 125% 150% 200% 300% 400…" at bounding box center [837, 30] width 77 height 20
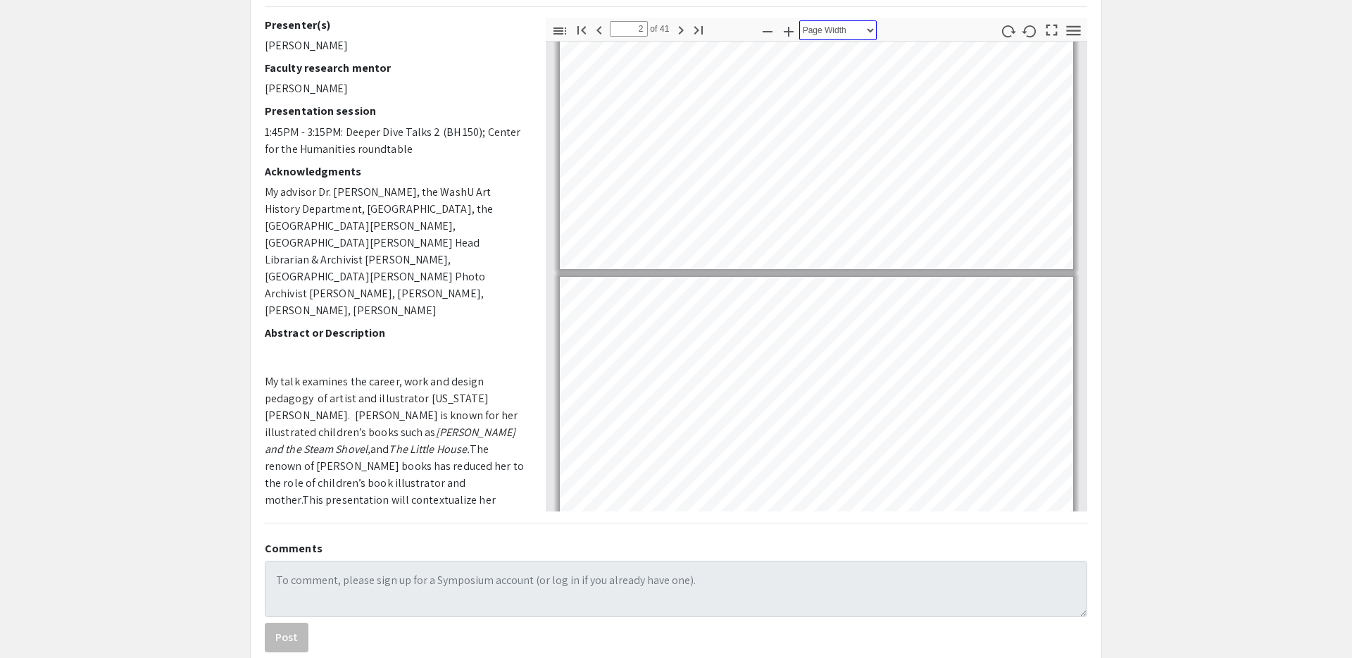
type input "3"
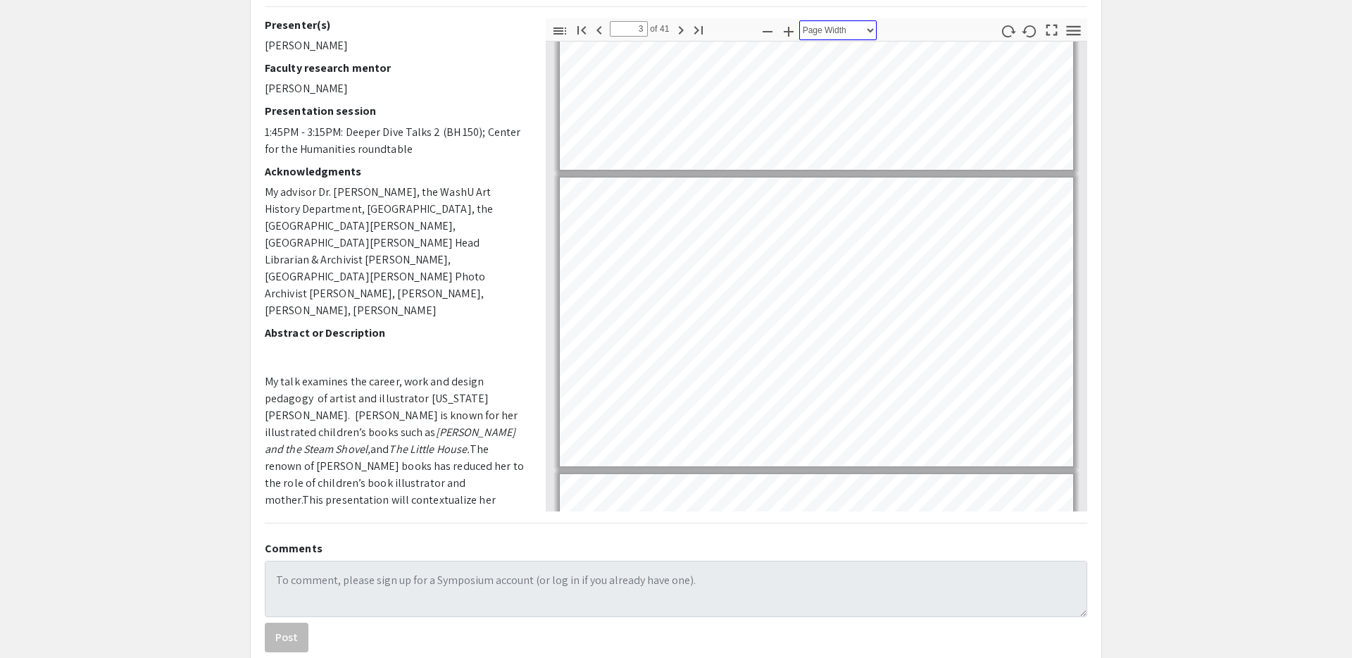
scroll to position [489, 0]
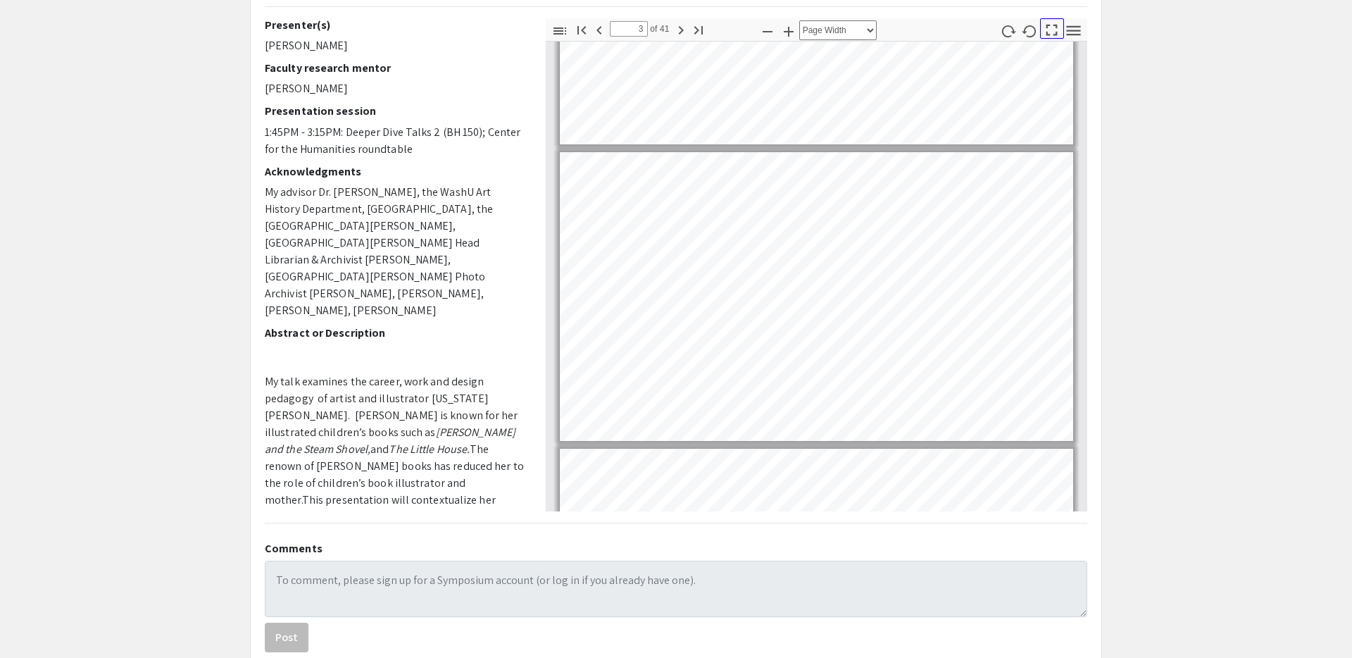
click at [1048, 32] on icon "button" at bounding box center [1051, 29] width 19 height 19
select select "page-fit"
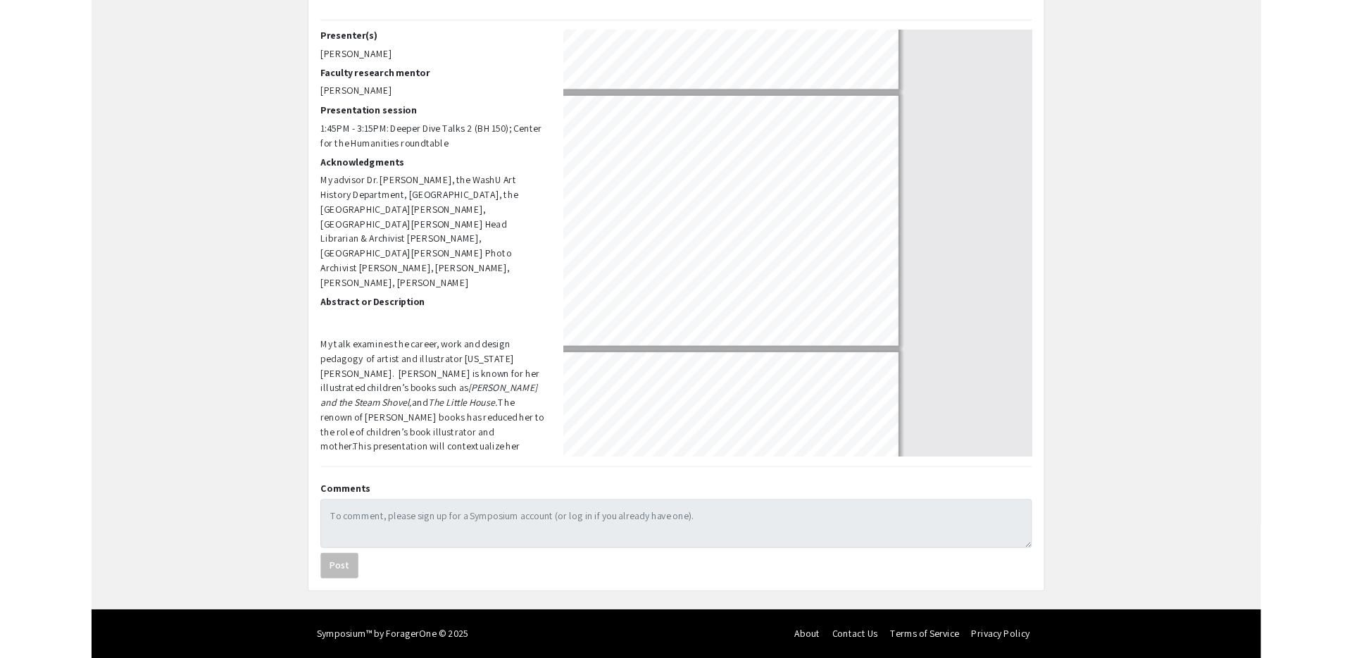
scroll to position [760, 0]
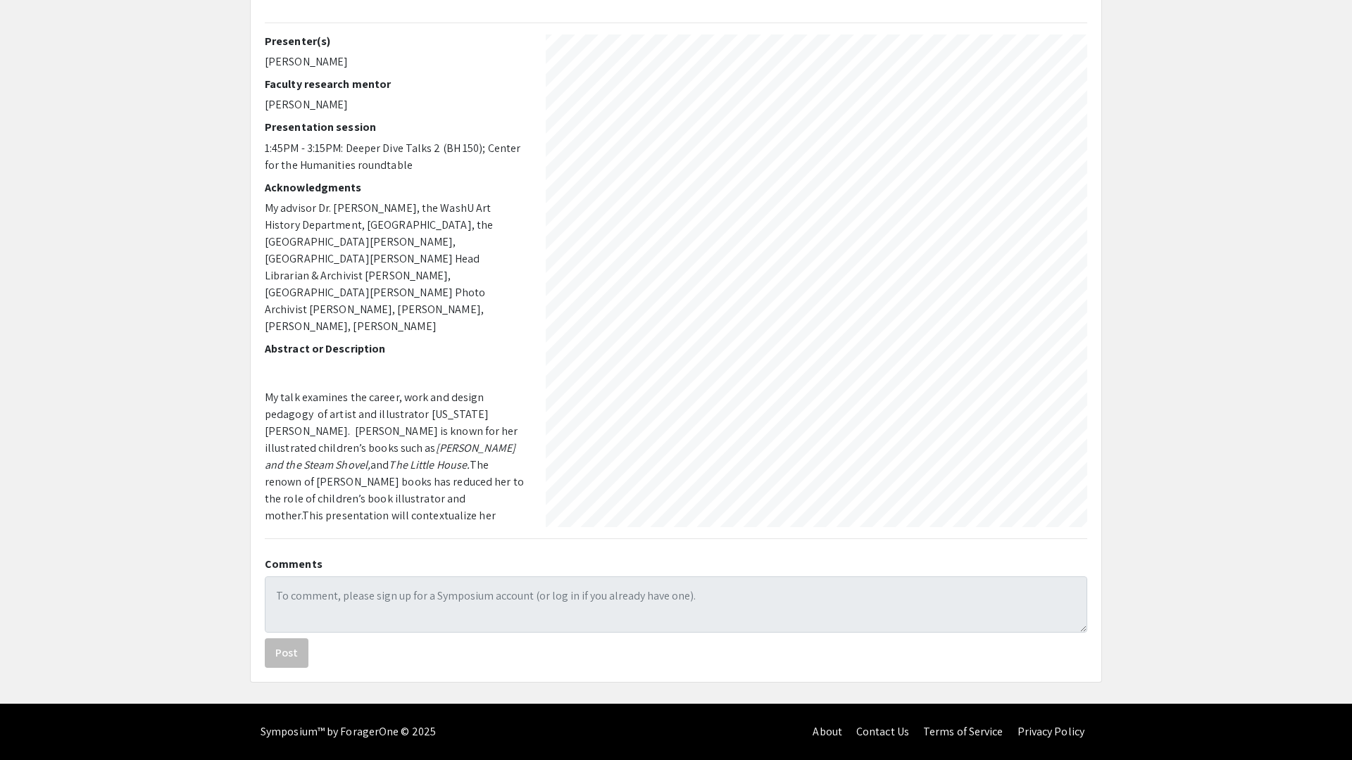
click at [241, 657] on div at bounding box center [676, 380] width 1352 height 760
click at [631, 657] on div at bounding box center [676, 380] width 1352 height 760
click at [649, 657] on div at bounding box center [676, 380] width 1352 height 760
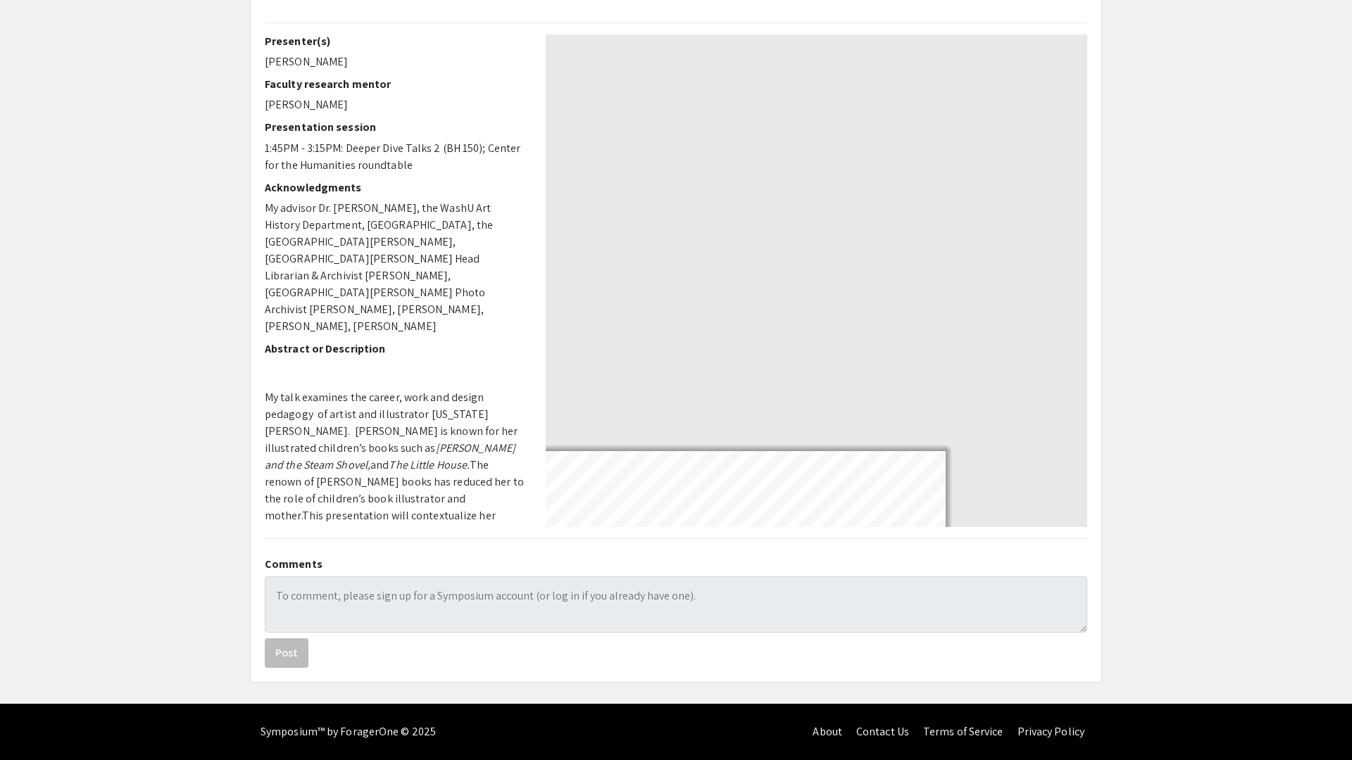
type input "41"
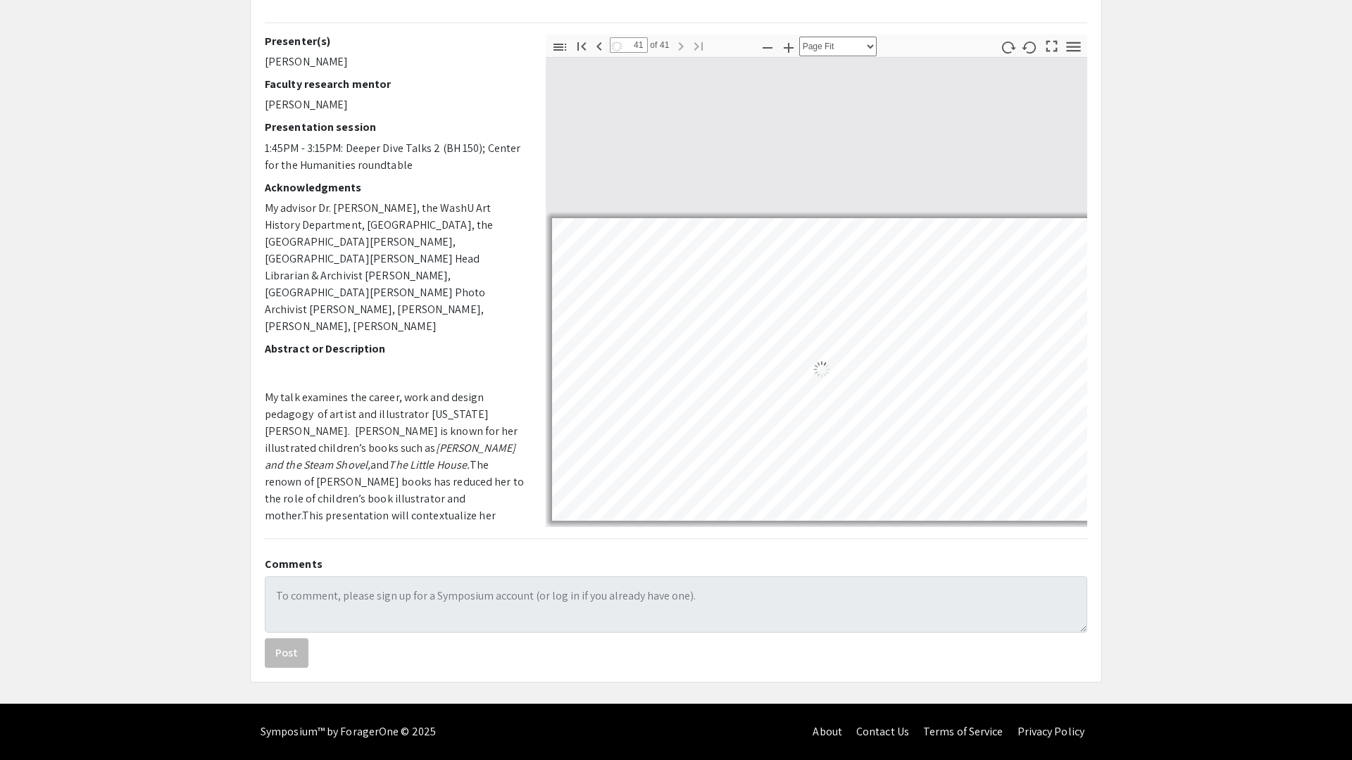
select select "page-width"
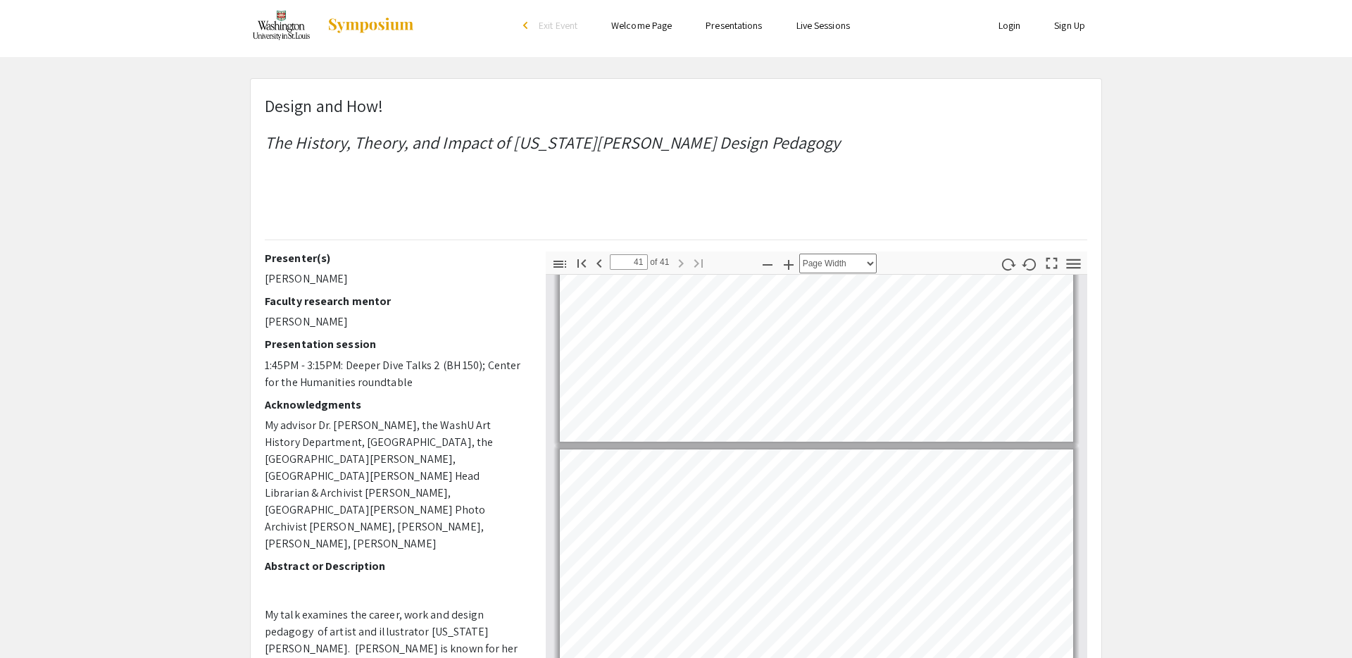
scroll to position [11596, 0]
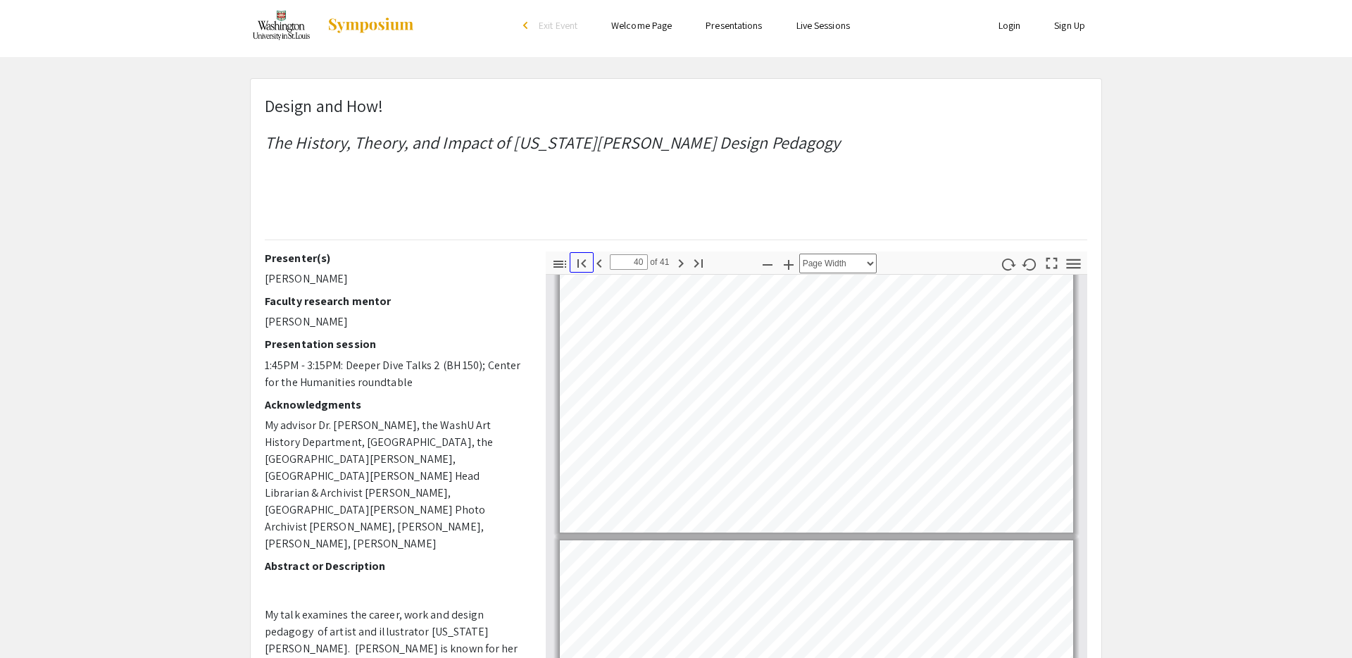
click at [579, 266] on icon "button" at bounding box center [581, 263] width 17 height 17
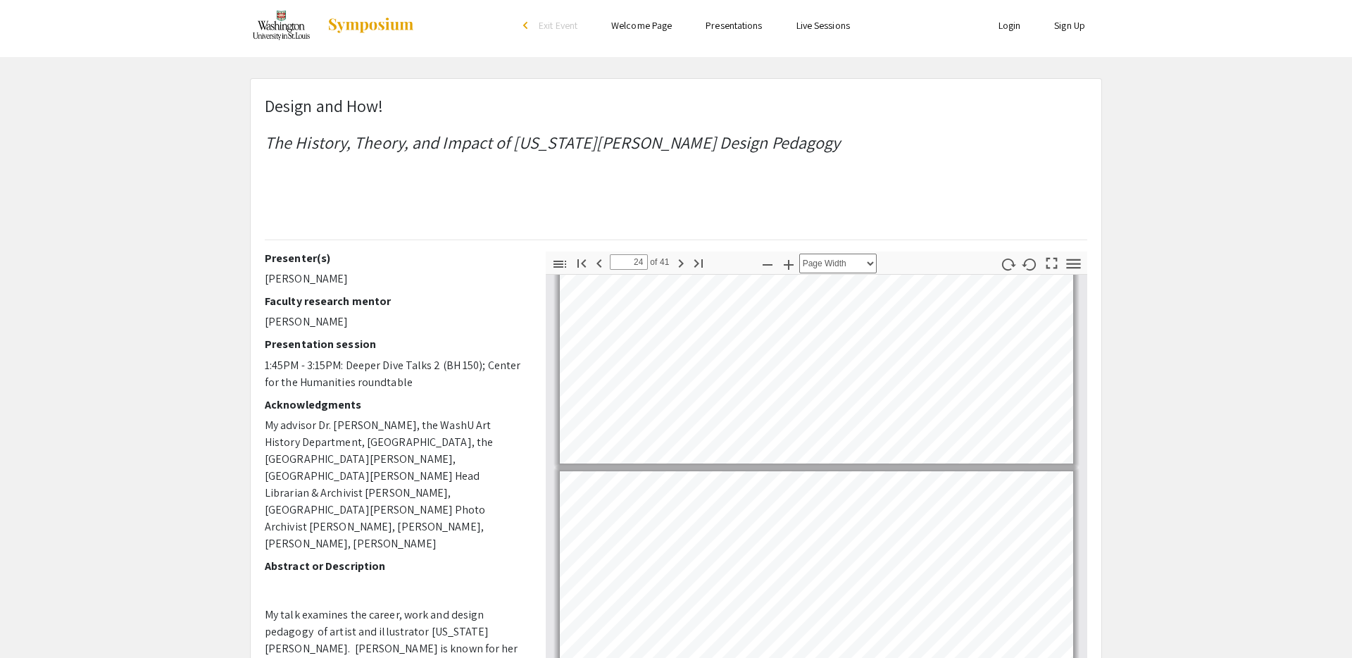
type input "23"
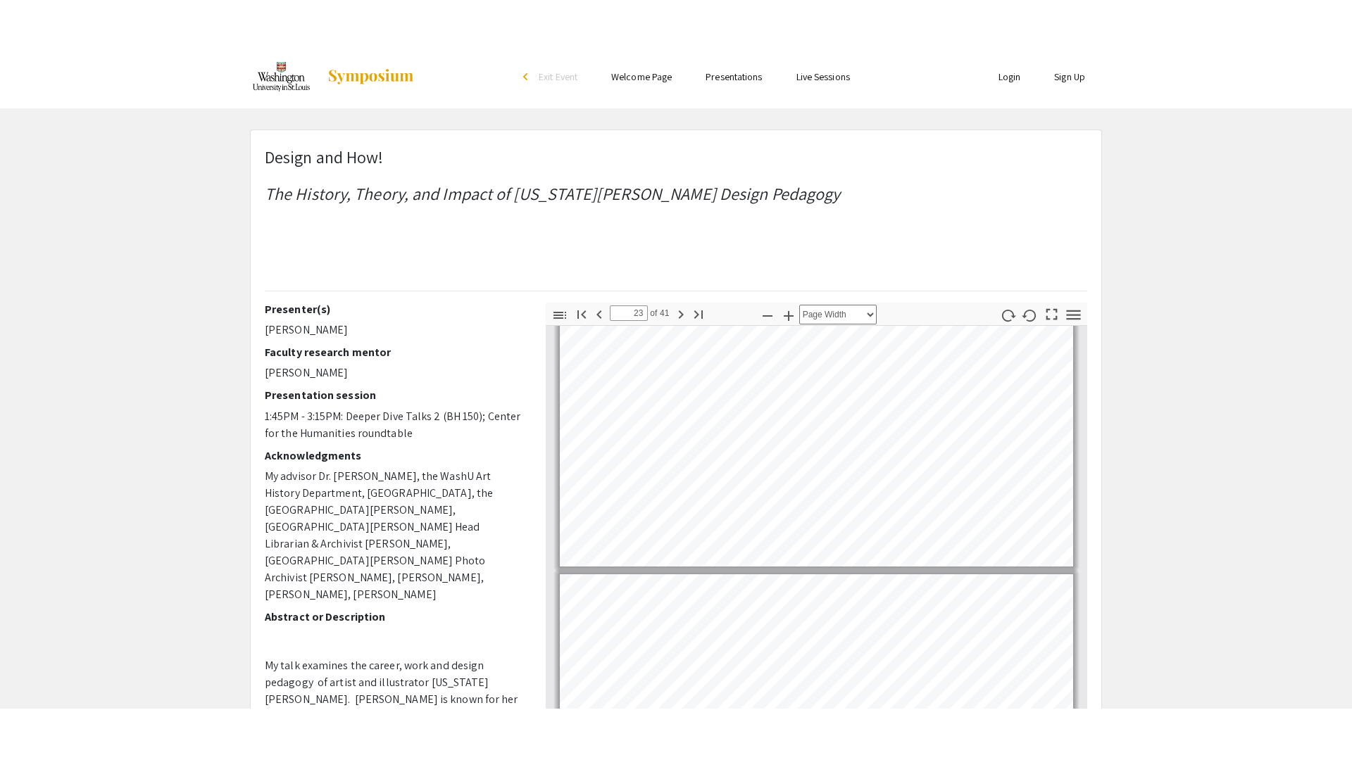
scroll to position [6567, 0]
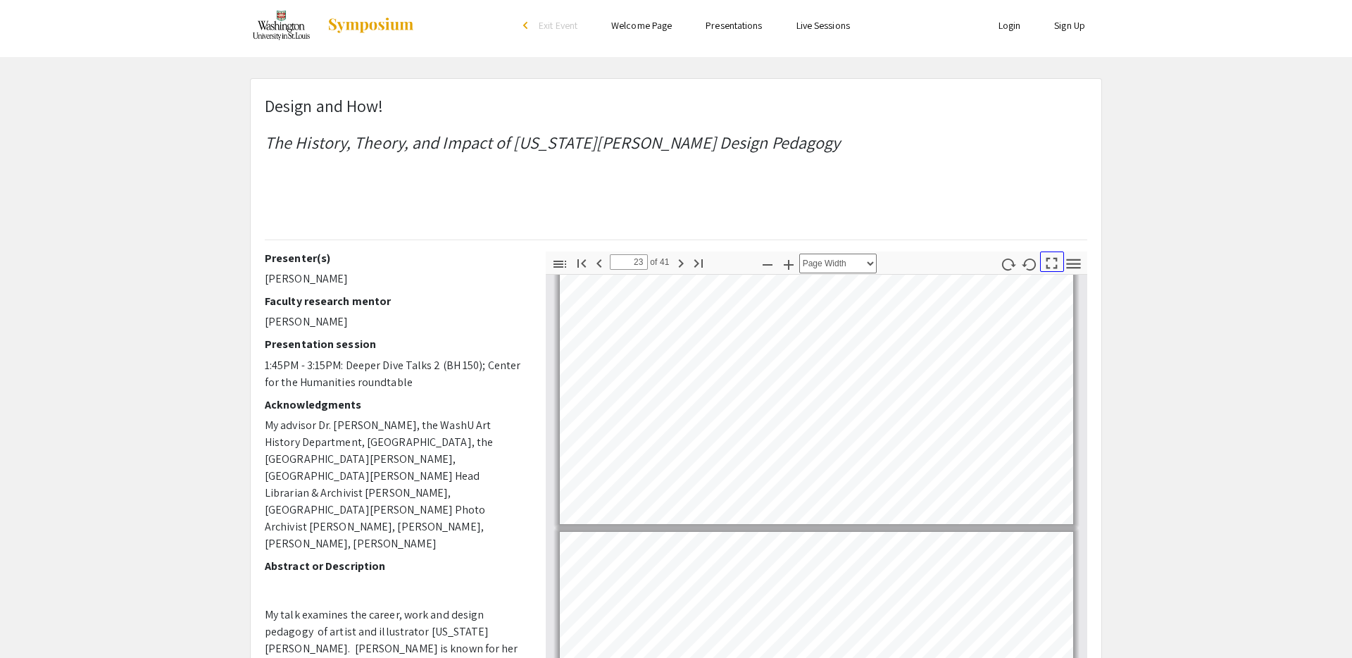
click at [1050, 269] on icon "button" at bounding box center [1051, 262] width 19 height 19
select select "page-fit"
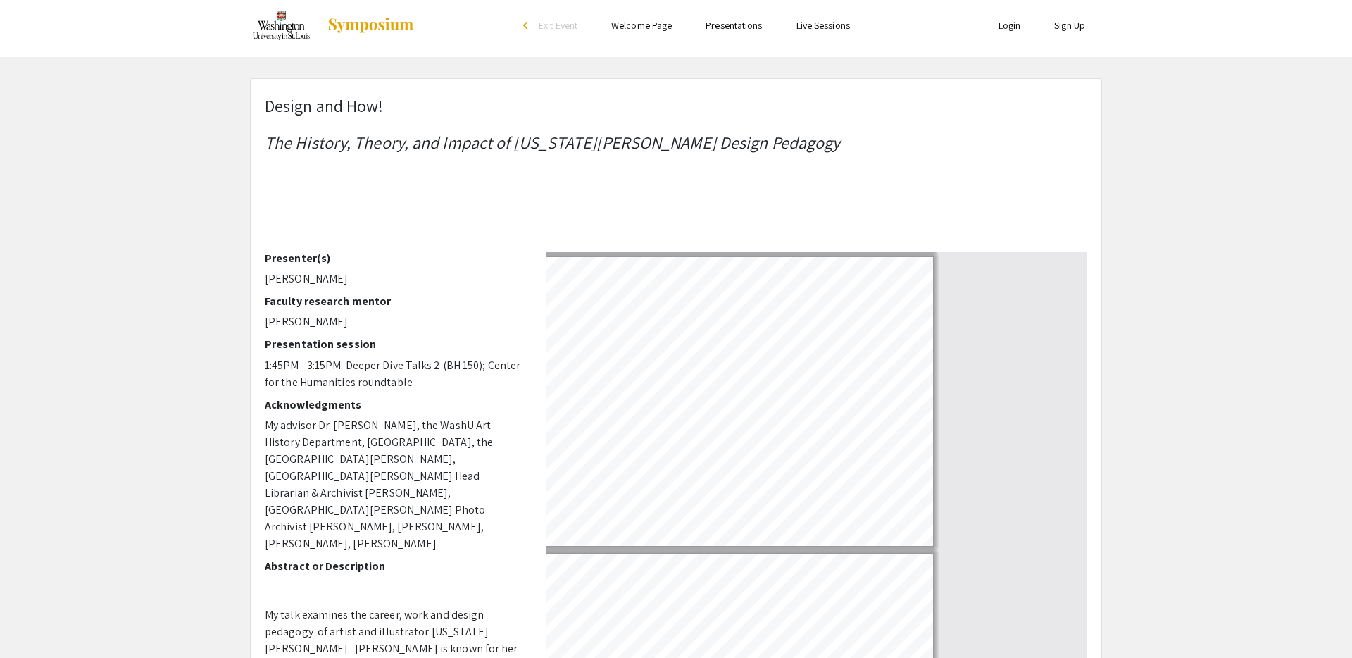
scroll to position [760, 0]
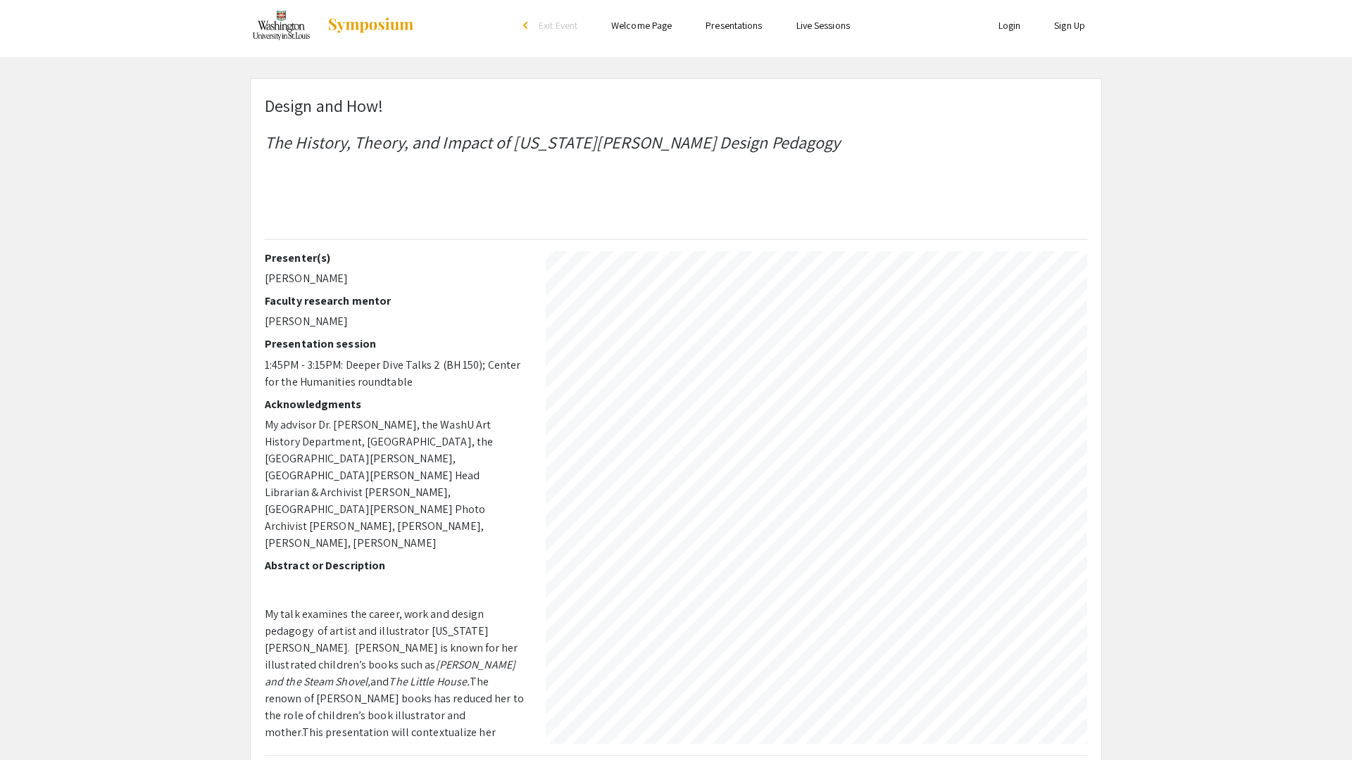
type input "41"
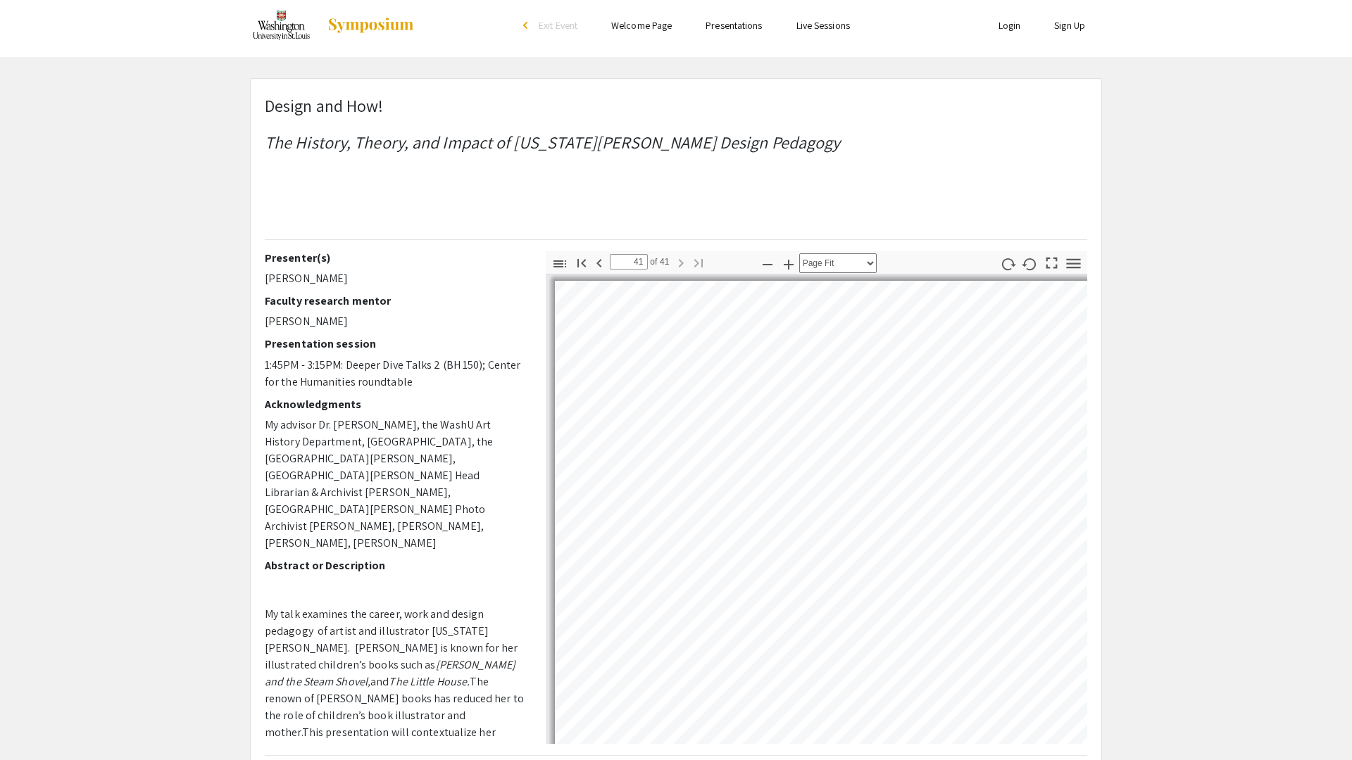
select select "page-width"
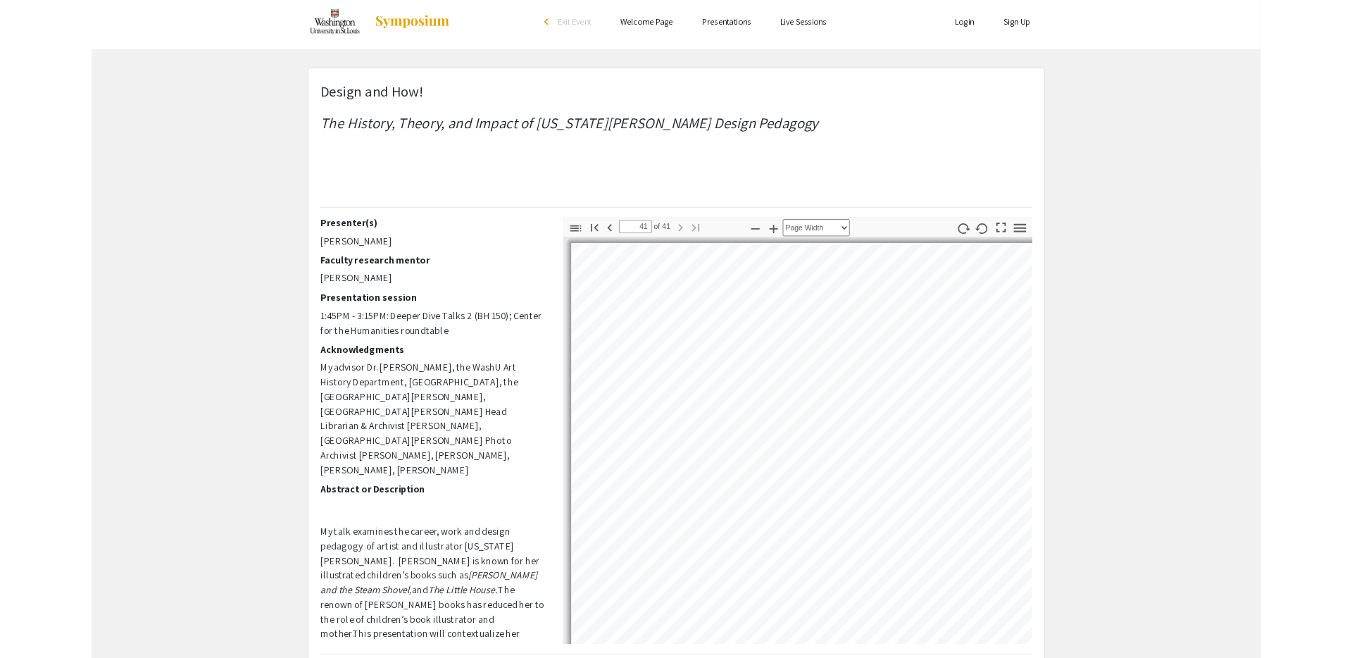
scroll to position [11687, 0]
